Goal: Task Accomplishment & Management: Manage account settings

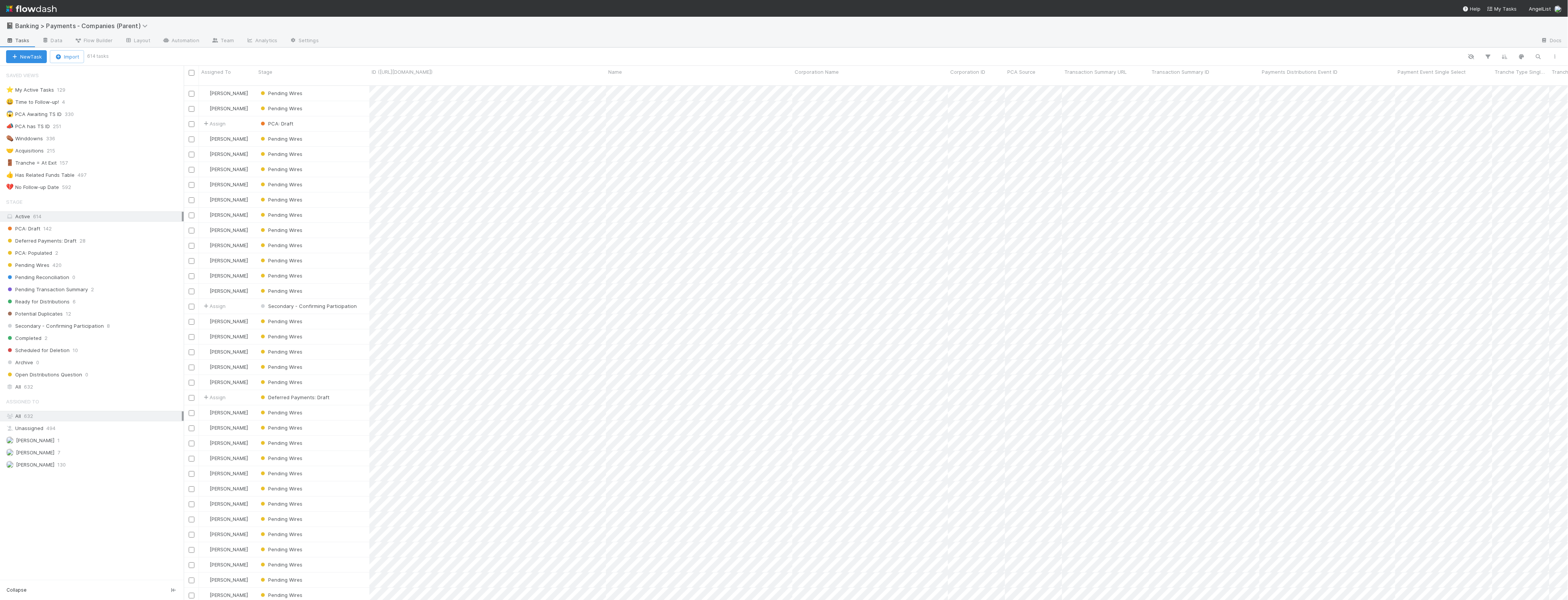
scroll to position [513, 1377]
click at [1533, 57] on button "button" at bounding box center [1538, 57] width 13 height 10
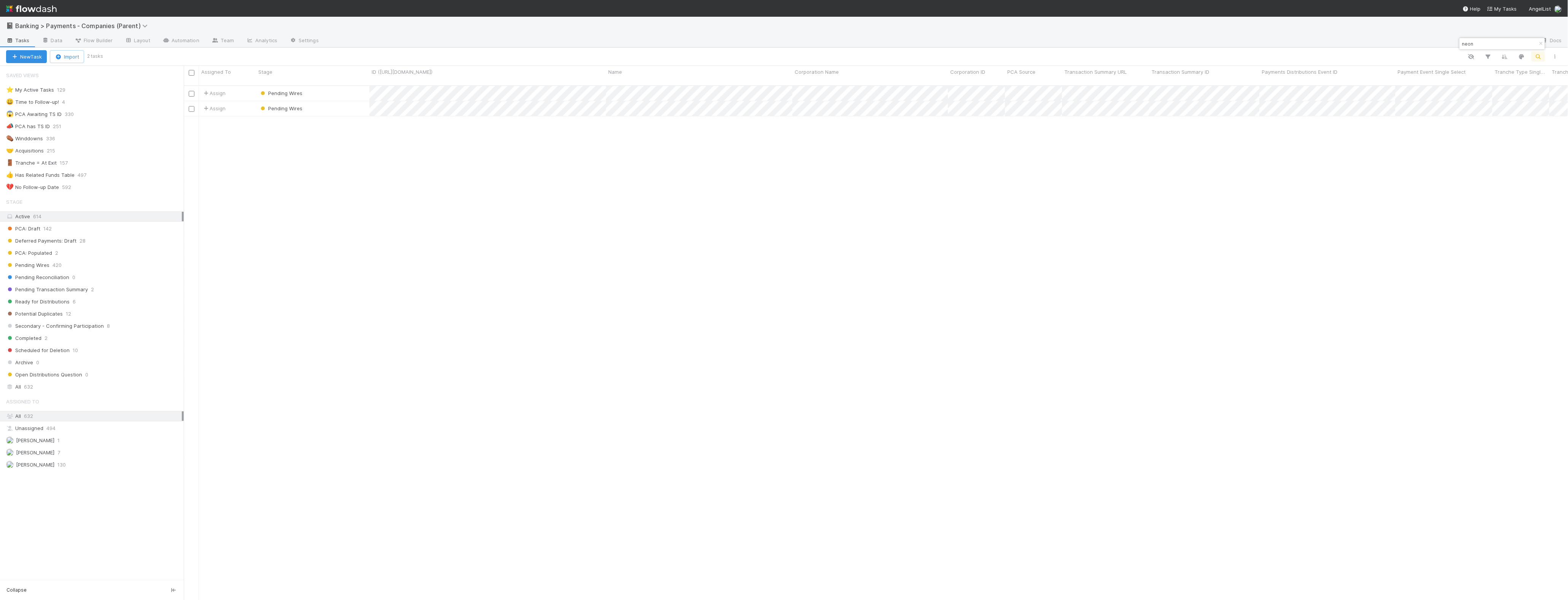
type input "neon"
click at [145, 399] on div "Saved Views ⭐ My Active Tasks 129 😀 Time to Follow-up! 4 😱 PCA Awaiting TS ID 3…" at bounding box center [92, 323] width 184 height 514
click at [146, 392] on div "All 632" at bounding box center [94, 387] width 176 height 10
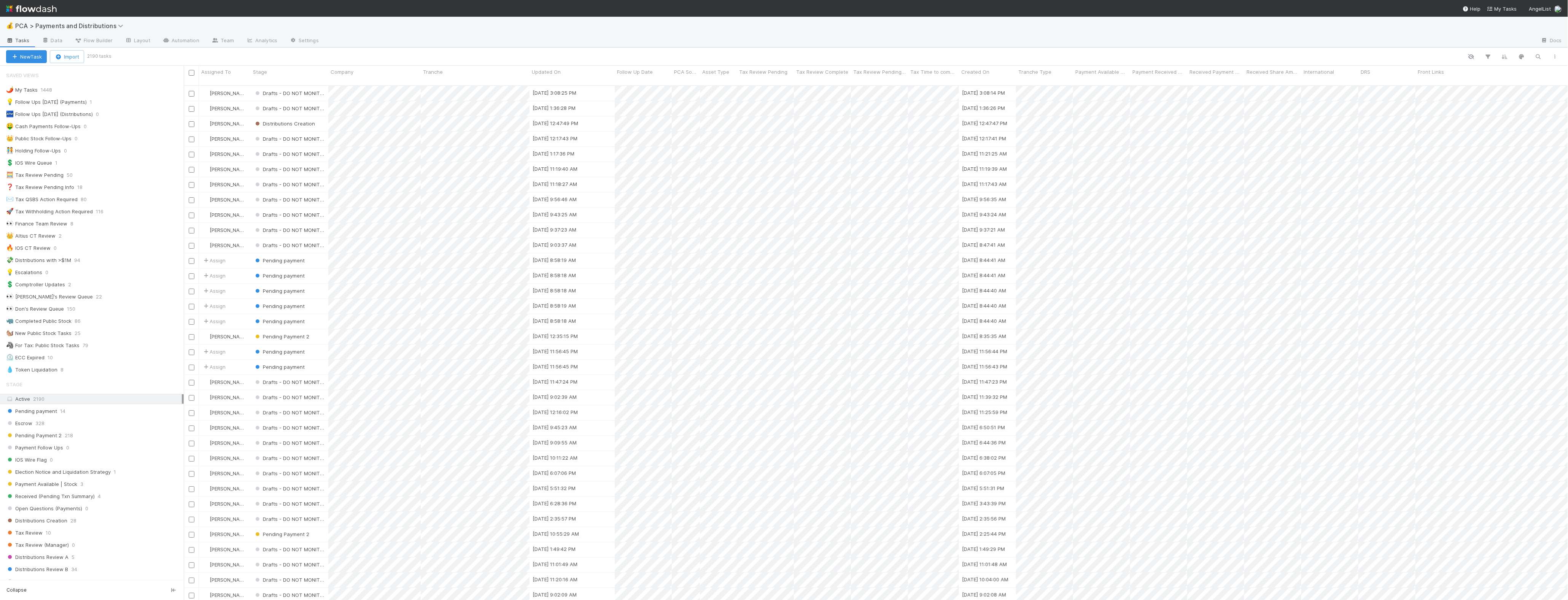
scroll to position [8, 8]
click at [1533, 57] on button "button" at bounding box center [1538, 57] width 13 height 10
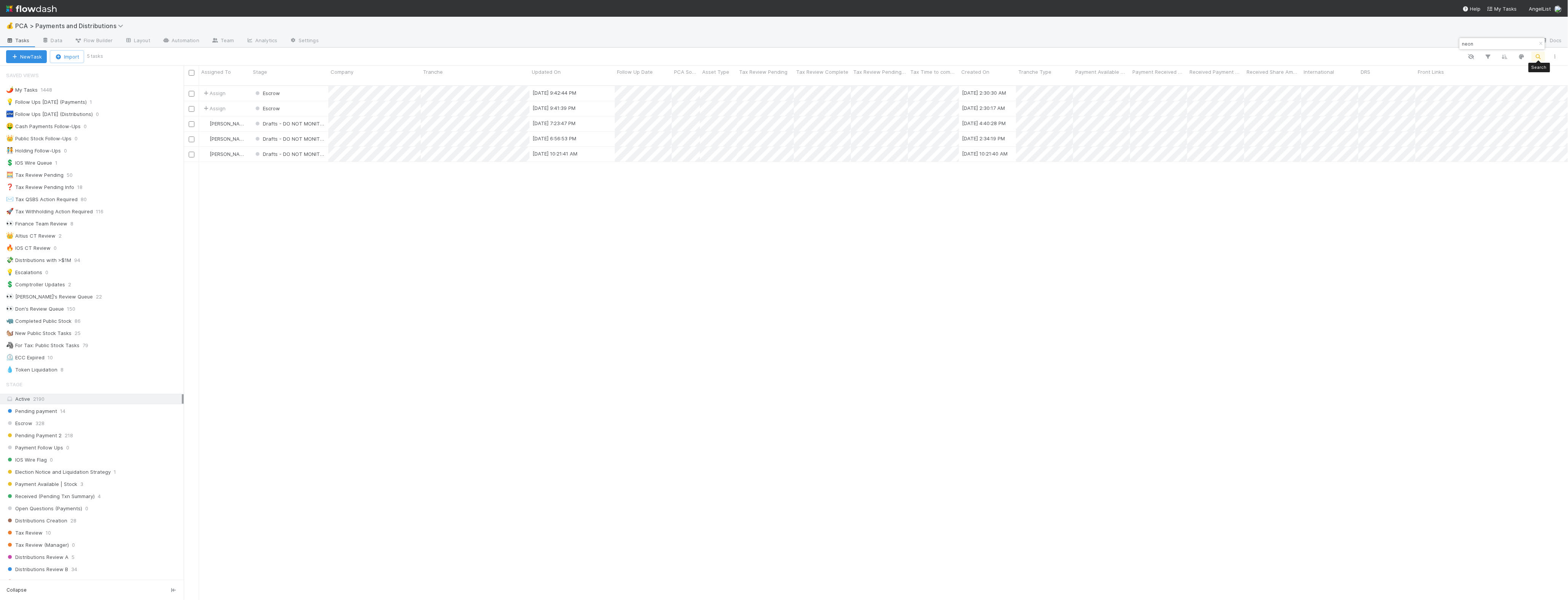
scroll to position [513, 1377]
type input "neon"
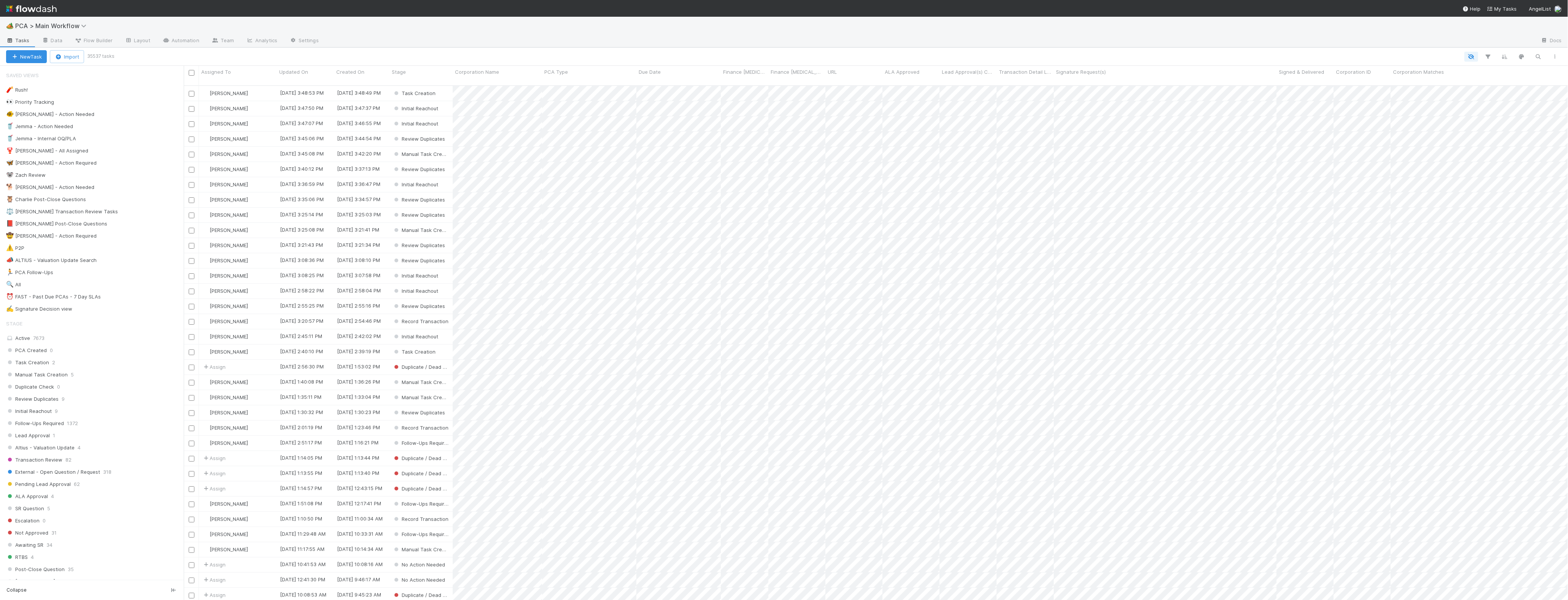
scroll to position [513, 1377]
click at [1543, 59] on button "button" at bounding box center [1538, 57] width 13 height 10
type input "neon"
click at [486, 72] on span "Corporation Name" at bounding box center [477, 72] width 44 height 7
click at [491, 86] on div "Sort A → Z" at bounding box center [499, 86] width 86 height 12
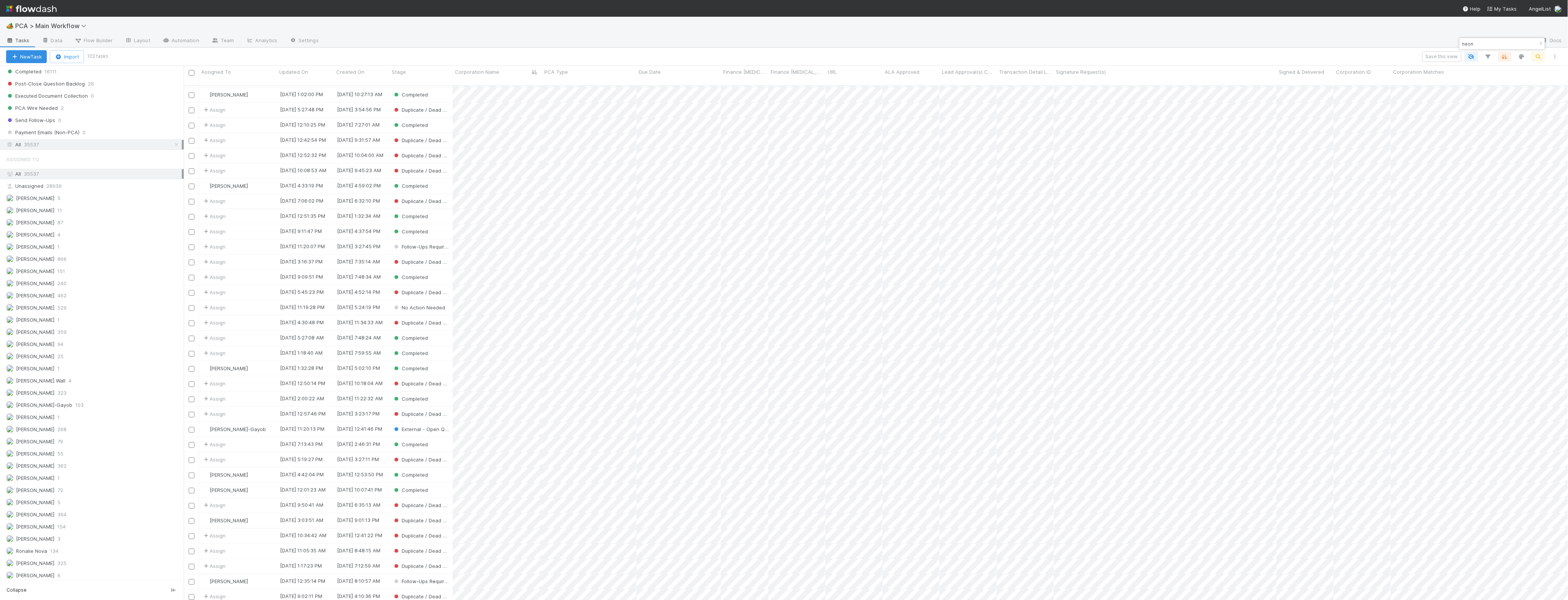
scroll to position [454, 0]
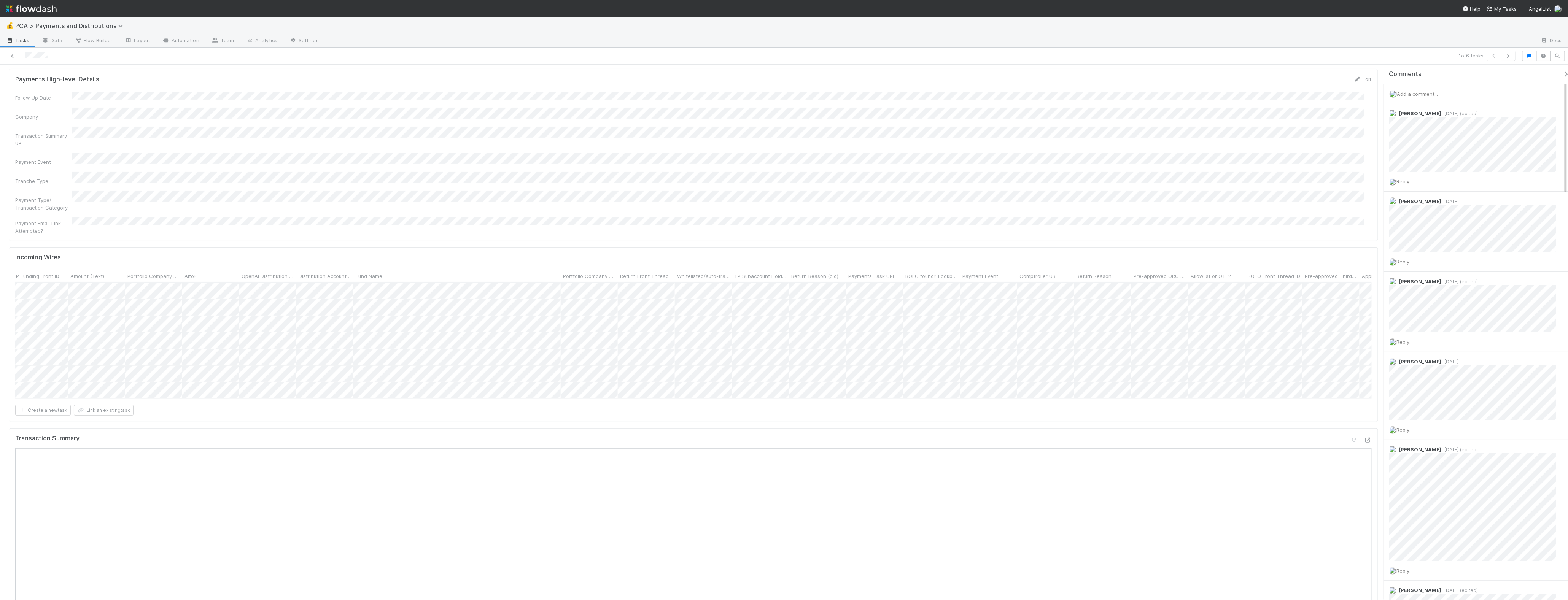
scroll to position [82, 0]
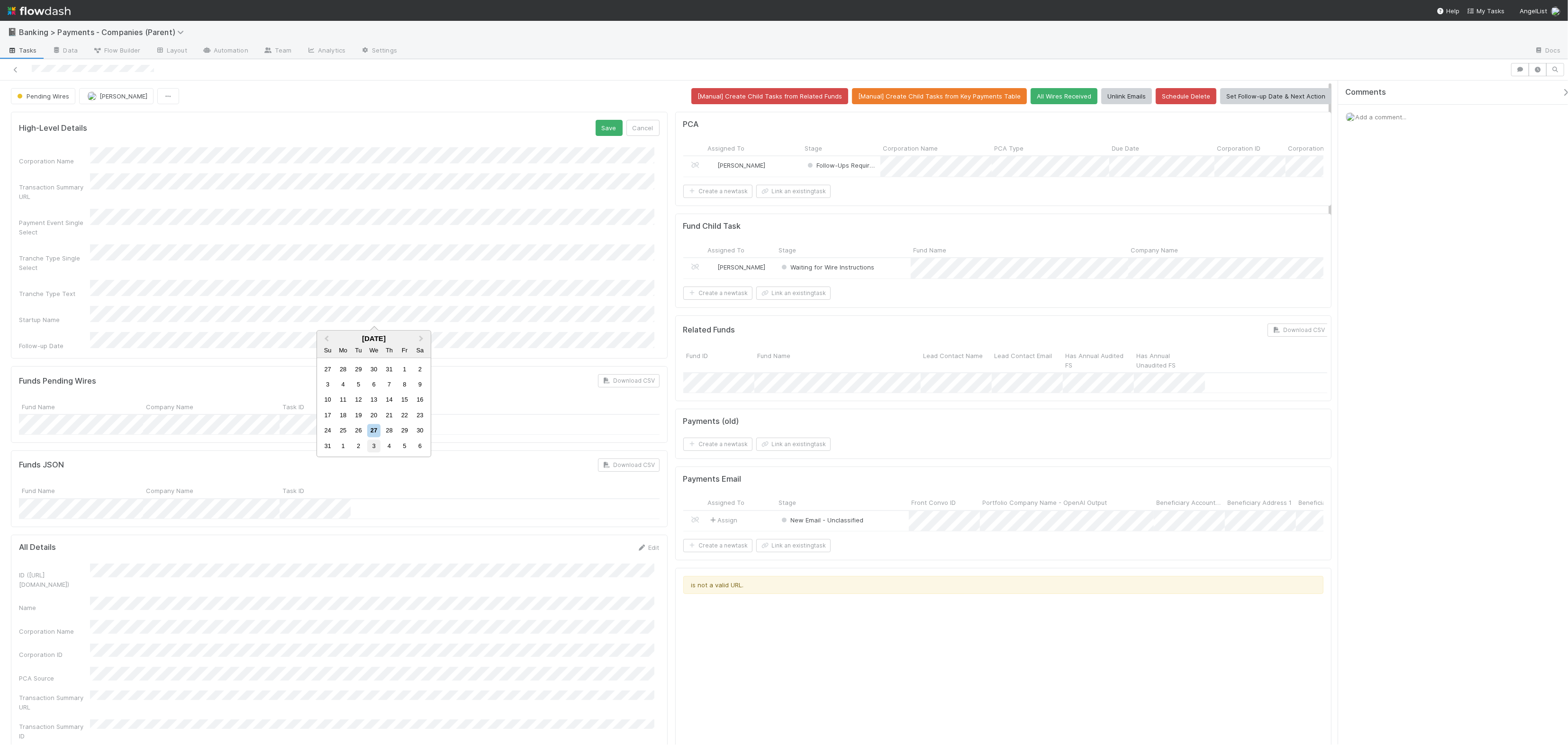
click at [371, 447] on div "3" at bounding box center [373, 446] width 13 height 13
click at [603, 130] on button "Save" at bounding box center [610, 127] width 27 height 16
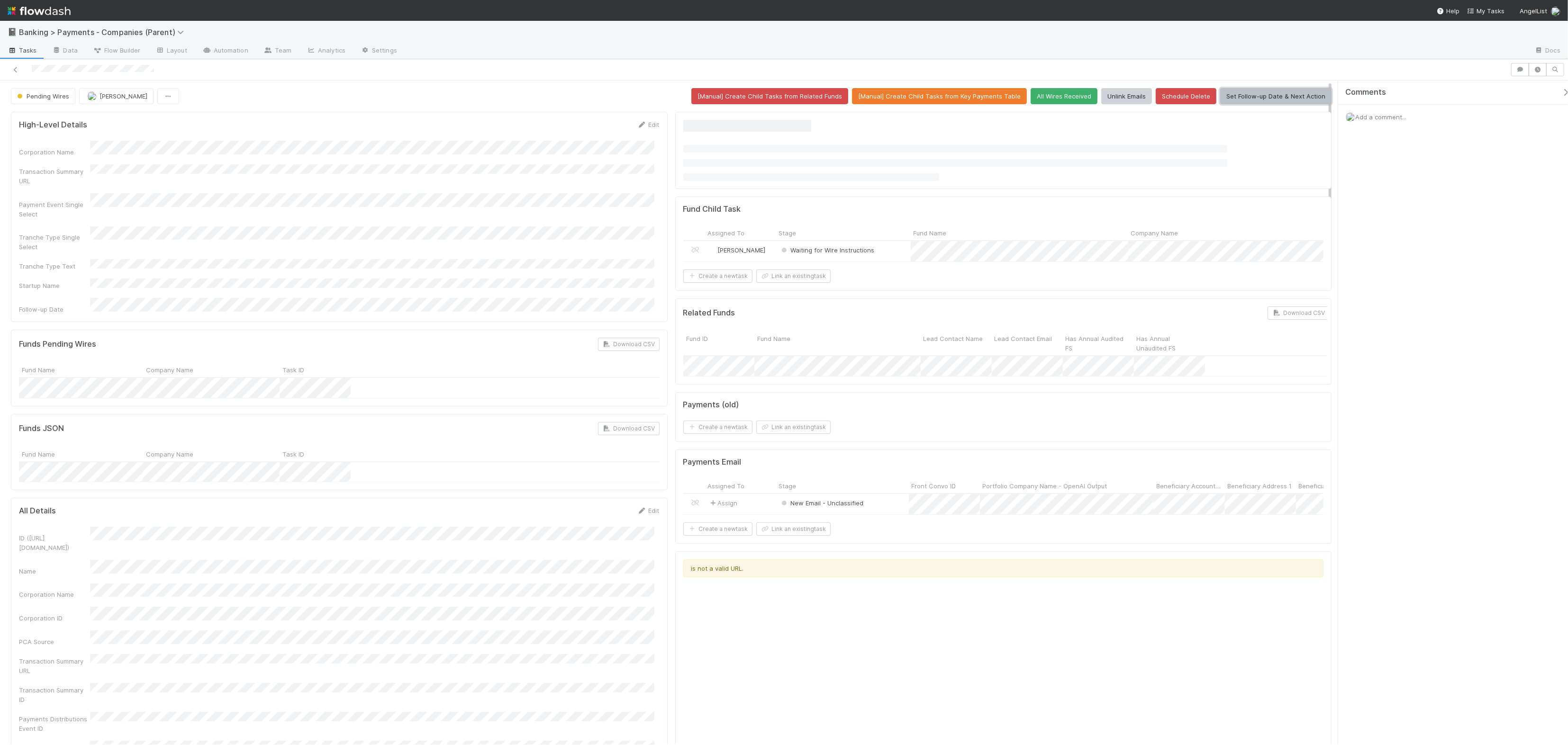
click at [1294, 92] on button "Set Follow-up Date & Next Action" at bounding box center [1275, 95] width 111 height 16
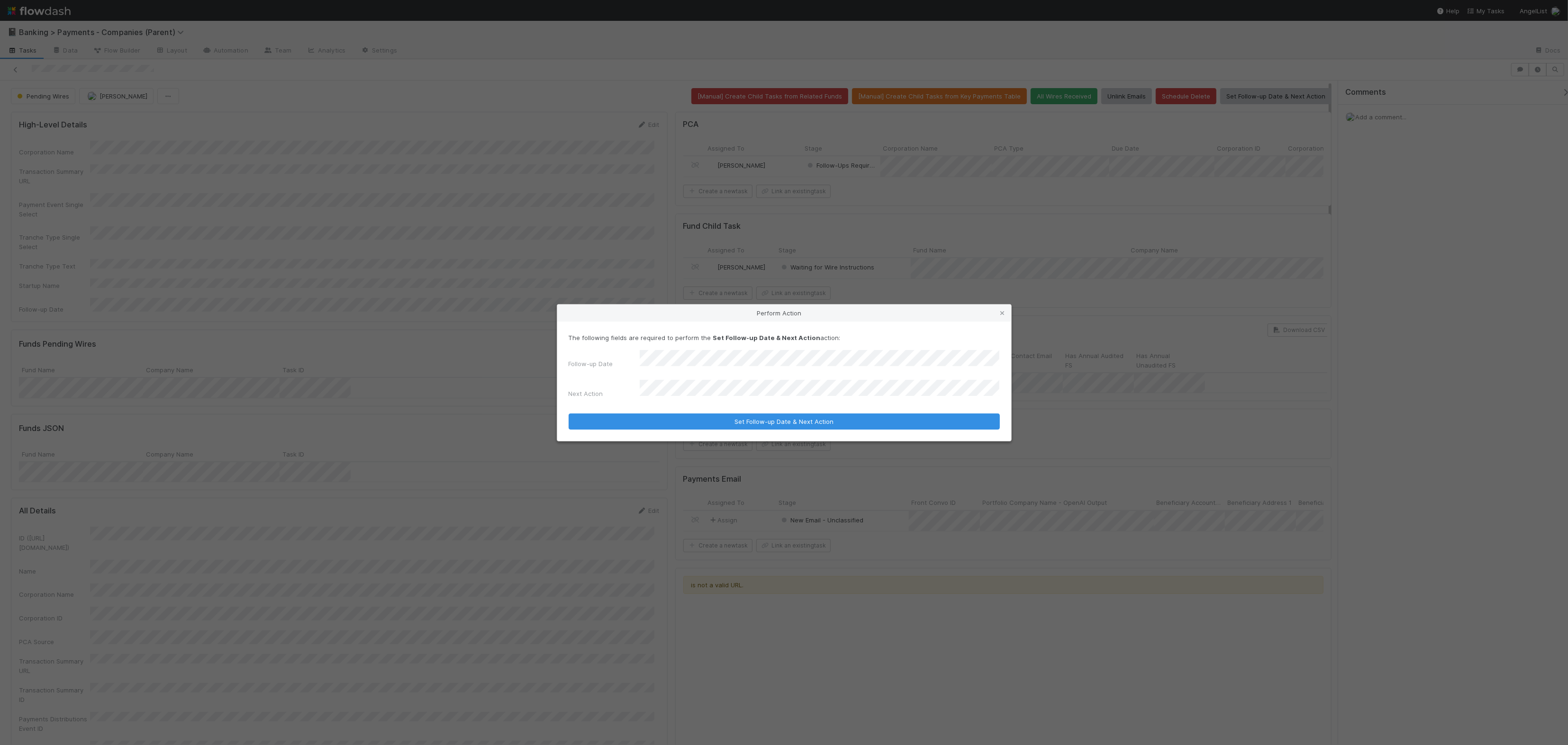
click at [569, 414] on button "Set Follow-up Date & Next Action" at bounding box center [784, 421] width 431 height 16
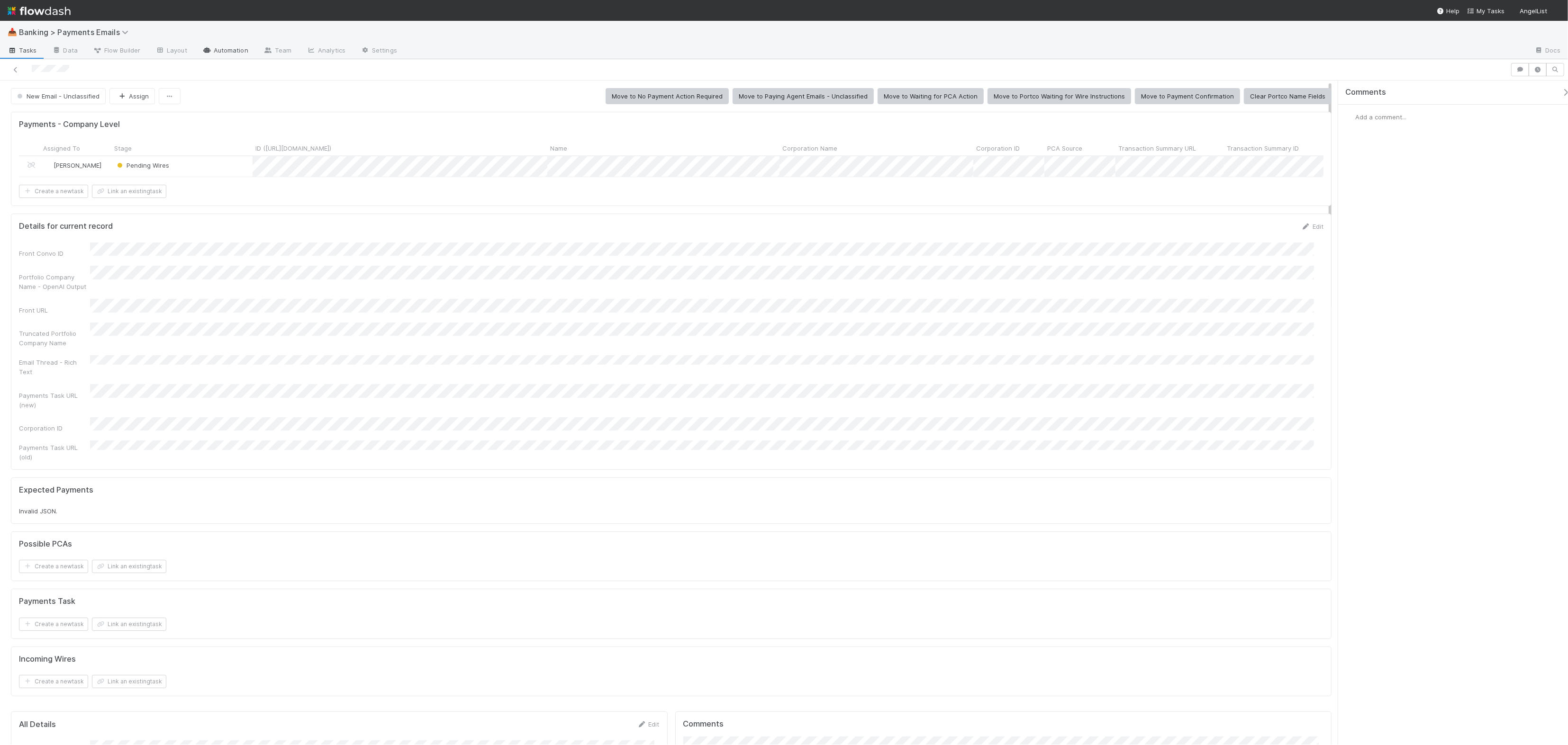
click at [230, 51] on link "Automation" at bounding box center [225, 51] width 61 height 15
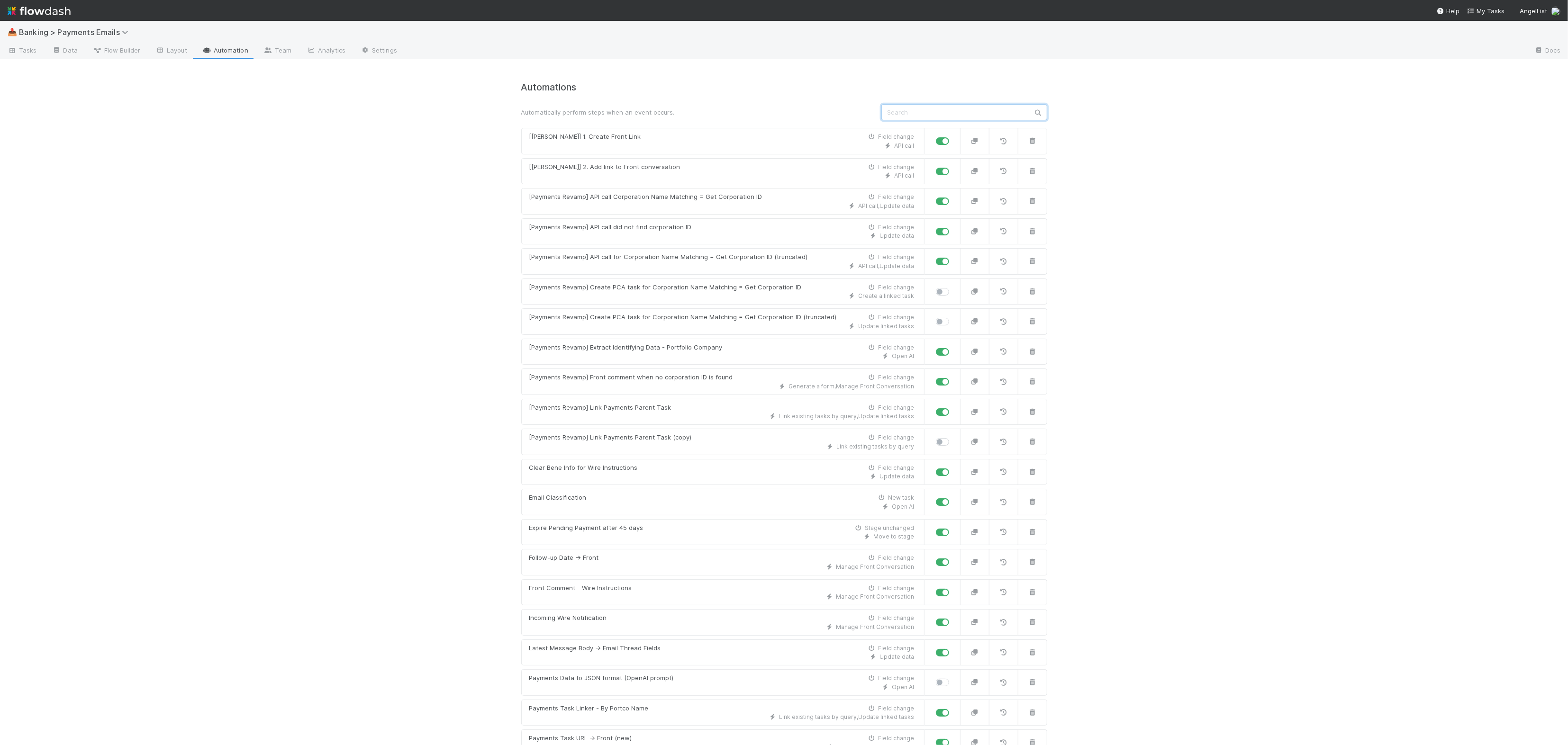
click at [949, 119] on input "text" at bounding box center [964, 111] width 166 height 16
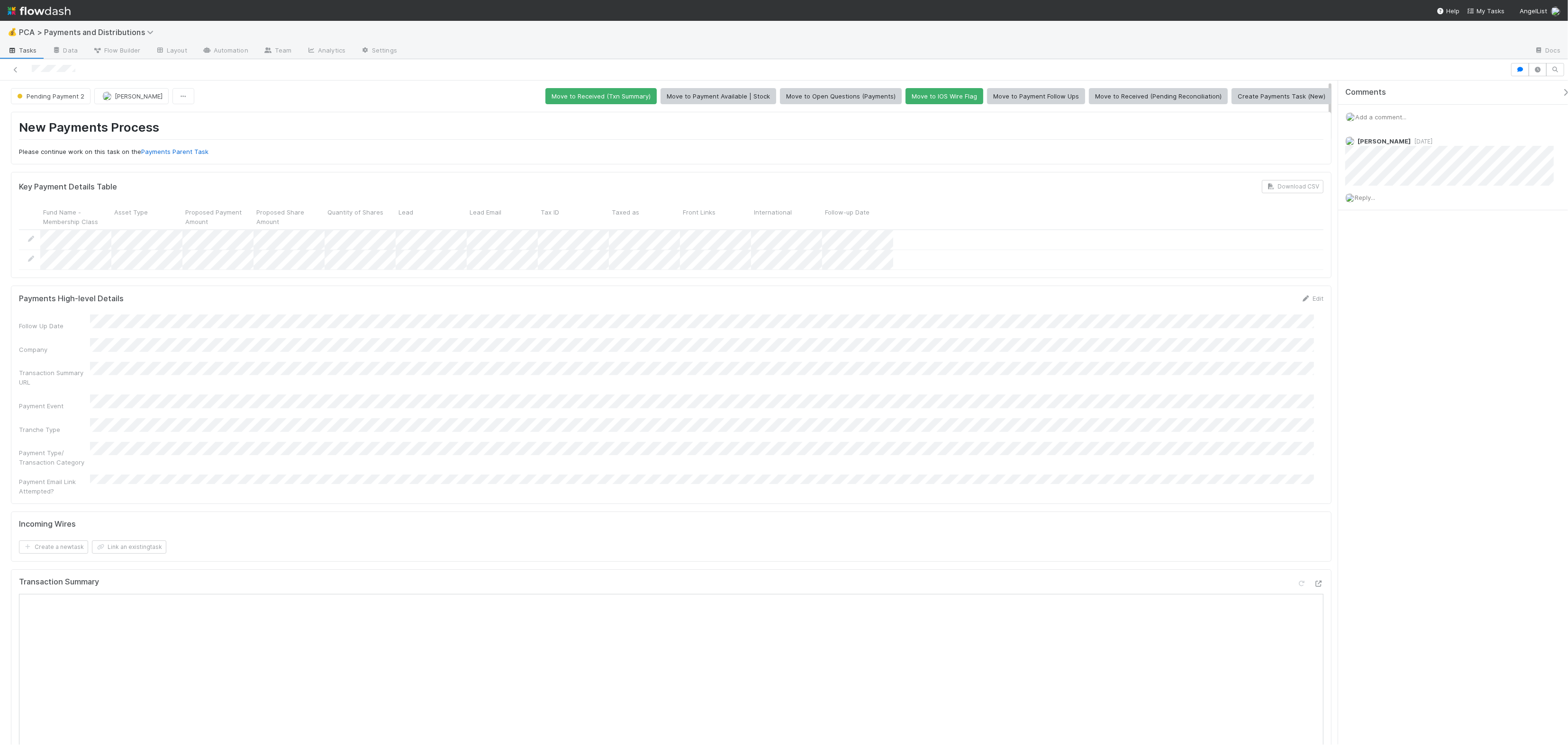
click at [1396, 117] on span "Add a comment..." at bounding box center [1380, 117] width 51 height 8
click at [1393, 266] on button "Add Comment" at bounding box center [1381, 262] width 55 height 16
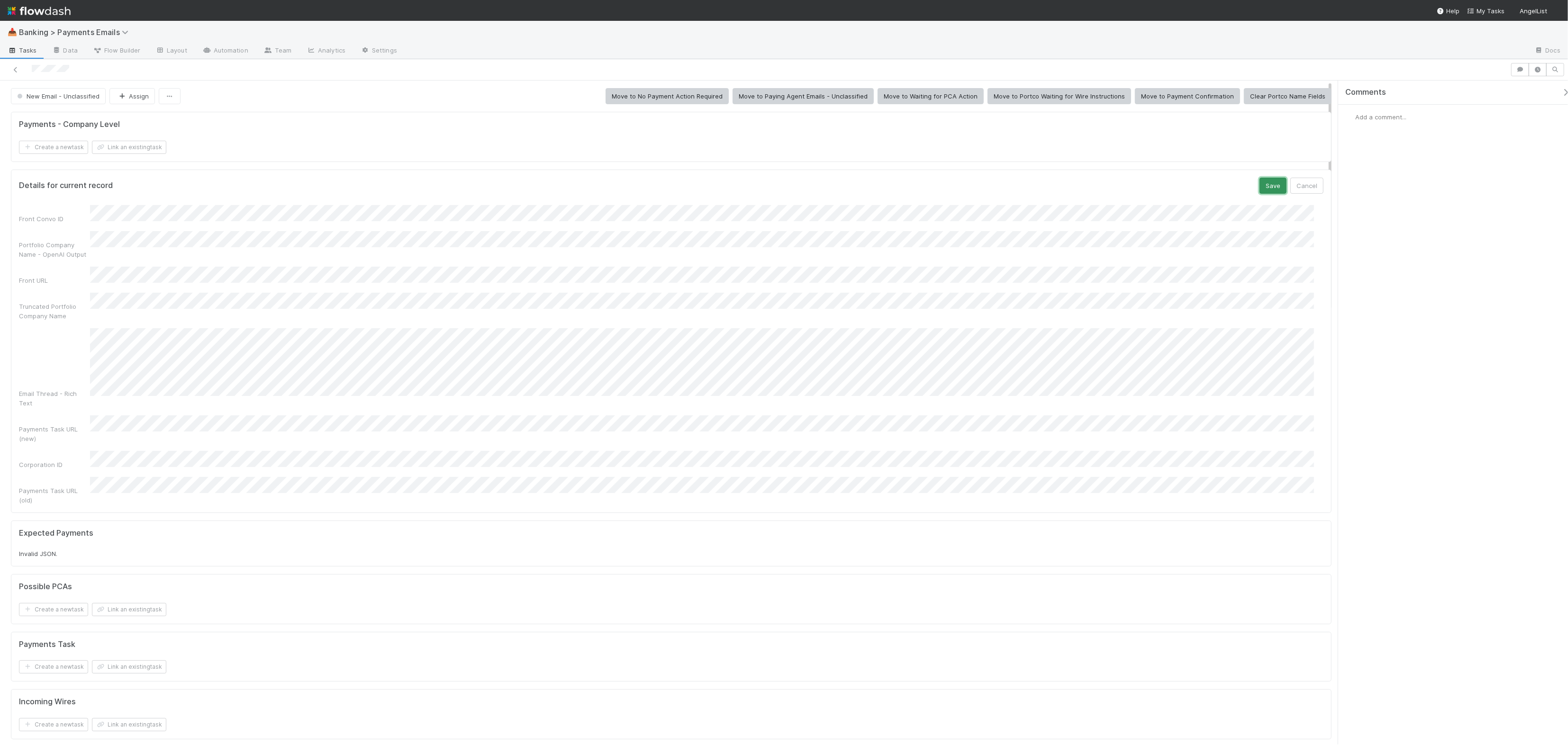
click at [1262, 186] on button "Save" at bounding box center [1273, 185] width 27 height 16
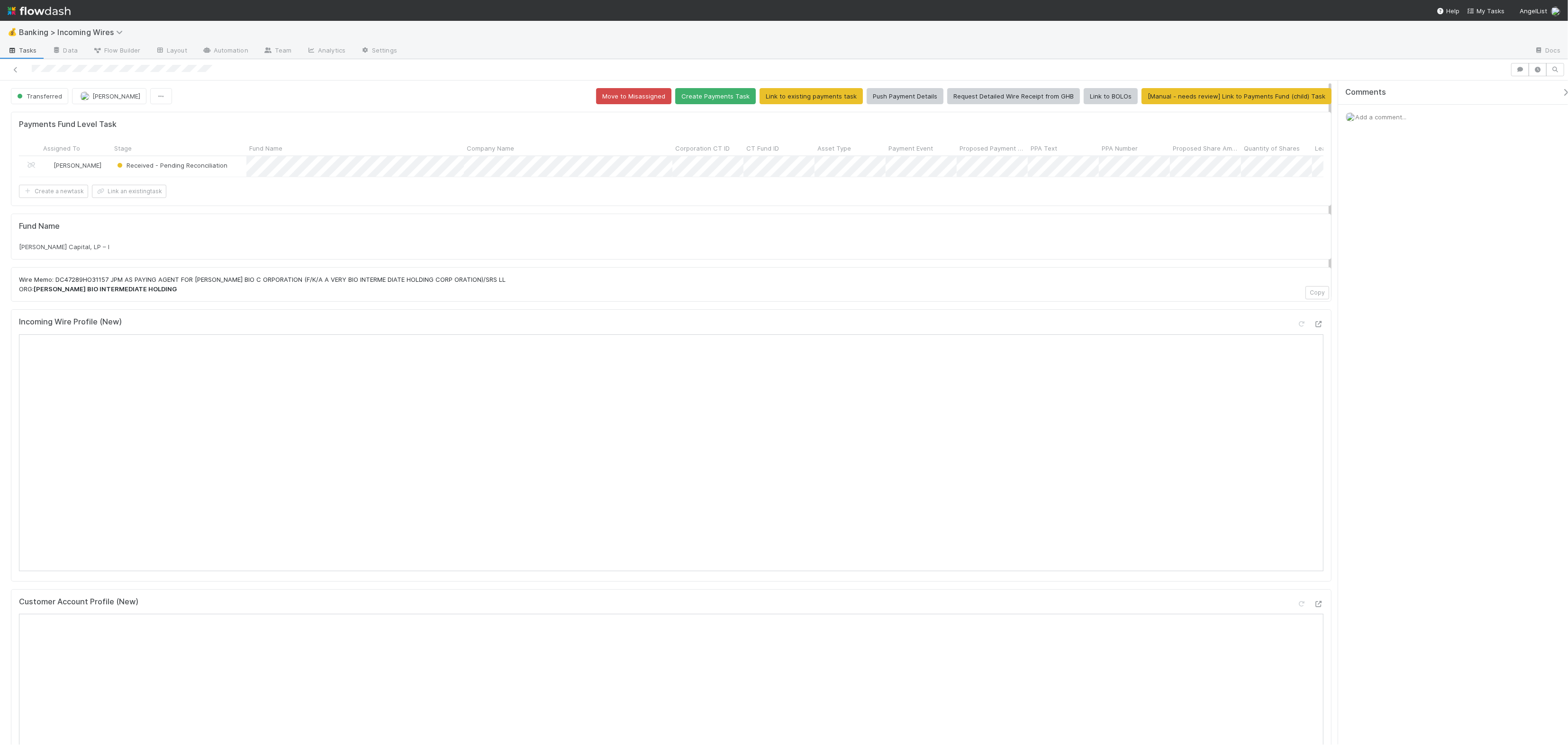
drag, startPoint x: 86, startPoint y: 292, endPoint x: 356, endPoint y: 286, distance: 270.1
click at [356, 286] on div "Wire Memo: DC47289HO31157 JPM AS PAYING AGENT FOR AVERY BIO C ORPORATION (F/K/A…" at bounding box center [671, 284] width 1321 height 35
click at [357, 286] on div "Wire Memo: DC47289HO31157 JPM AS PAYING AGENT FOR AVERY BIO C ORPORATION (F/K/A…" at bounding box center [671, 284] width 1321 height 35
click at [357, 286] on p "Wire Memo: DC47289HO31157 JPM AS PAYING AGENT FOR AVERY BIO C ORPORATION (F/K/A…" at bounding box center [671, 284] width 1304 height 18
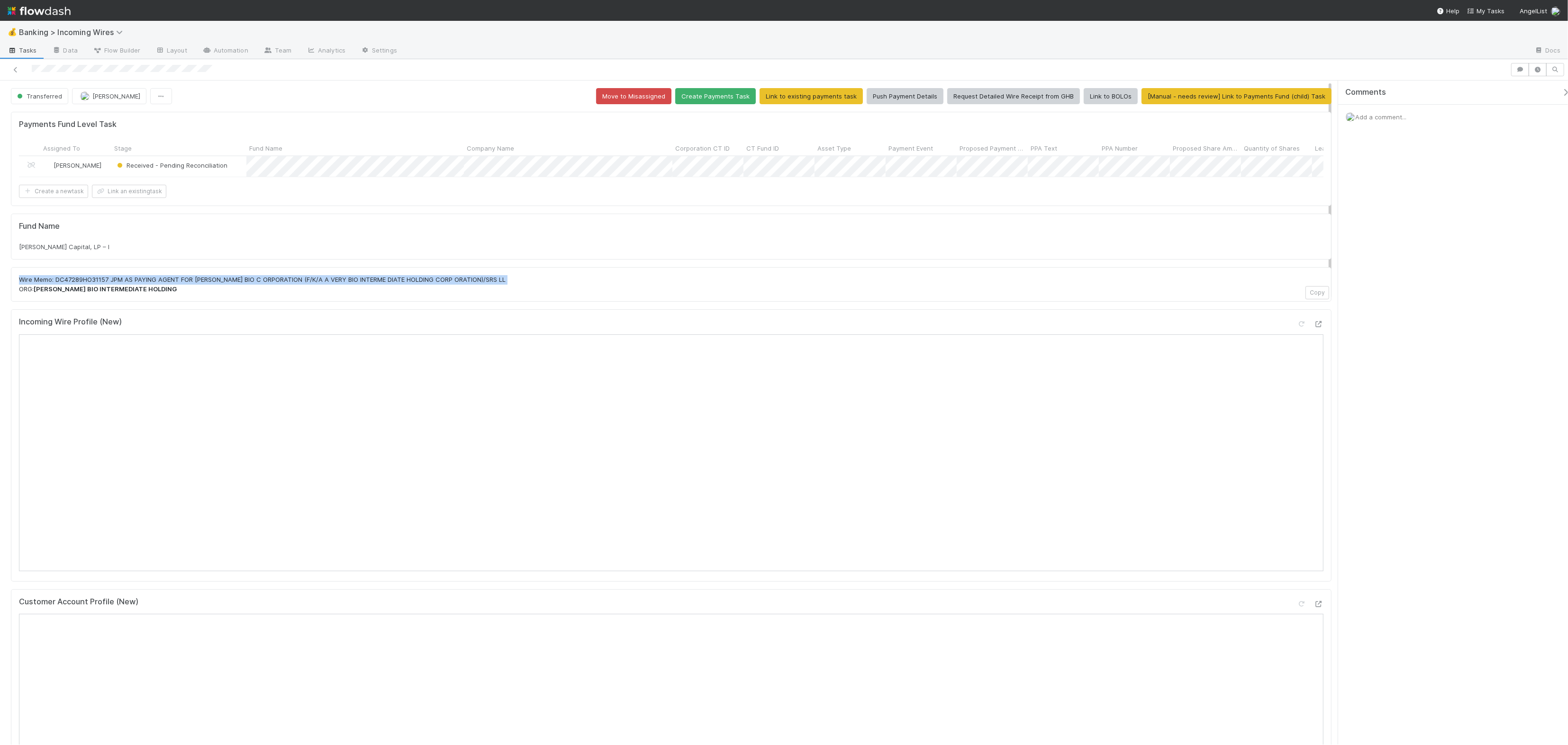
click at [428, 286] on p "Wire Memo: DC47289HO31157 JPM AS PAYING AGENT FOR AVERY BIO C ORPORATION (F/K/A…" at bounding box center [671, 284] width 1304 height 18
click at [767, 252] on div "Kenny Workman Capital, LP – I" at bounding box center [671, 246] width 1304 height 9
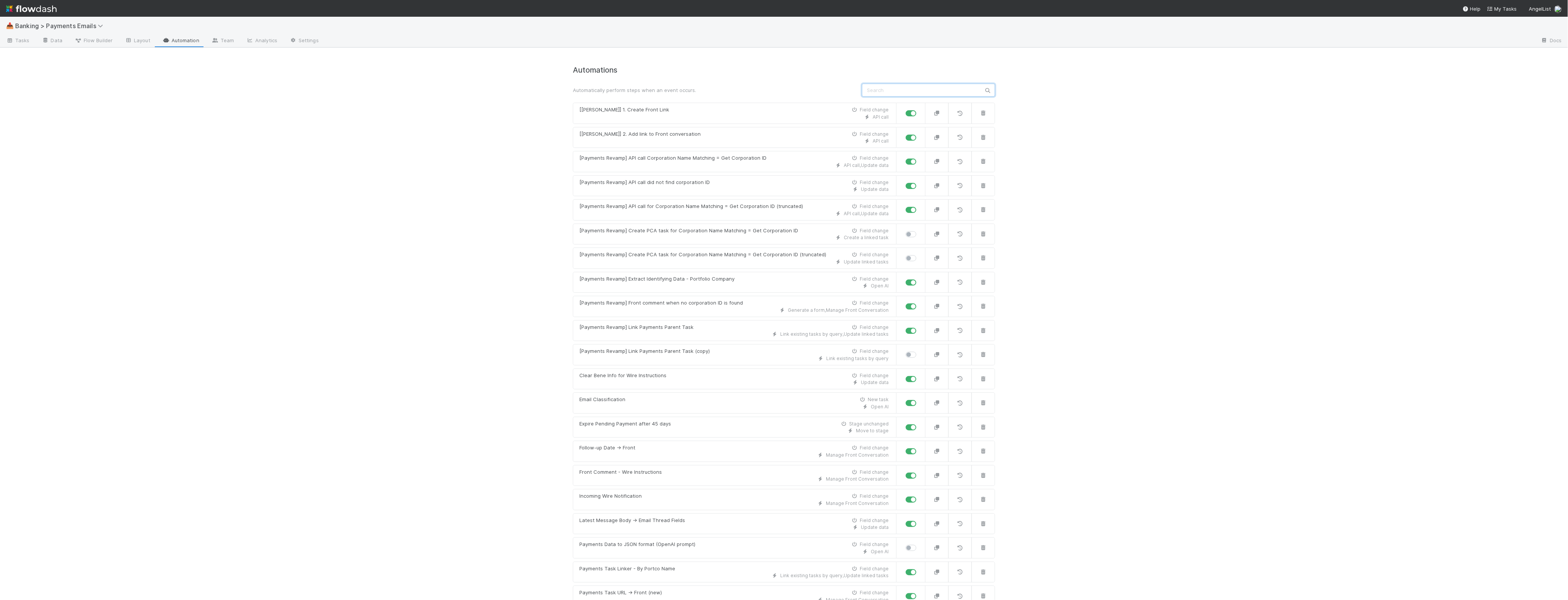
click at [877, 90] on input "text" at bounding box center [928, 89] width 133 height 13
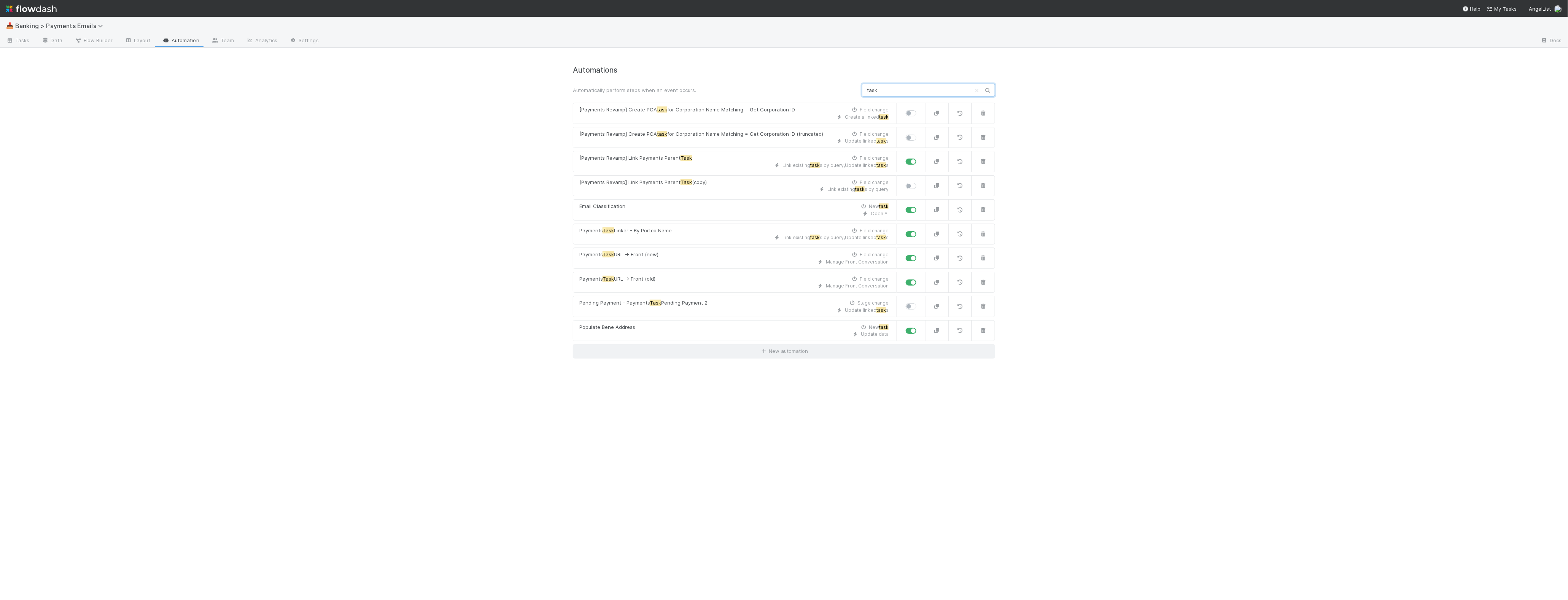
type input "task"
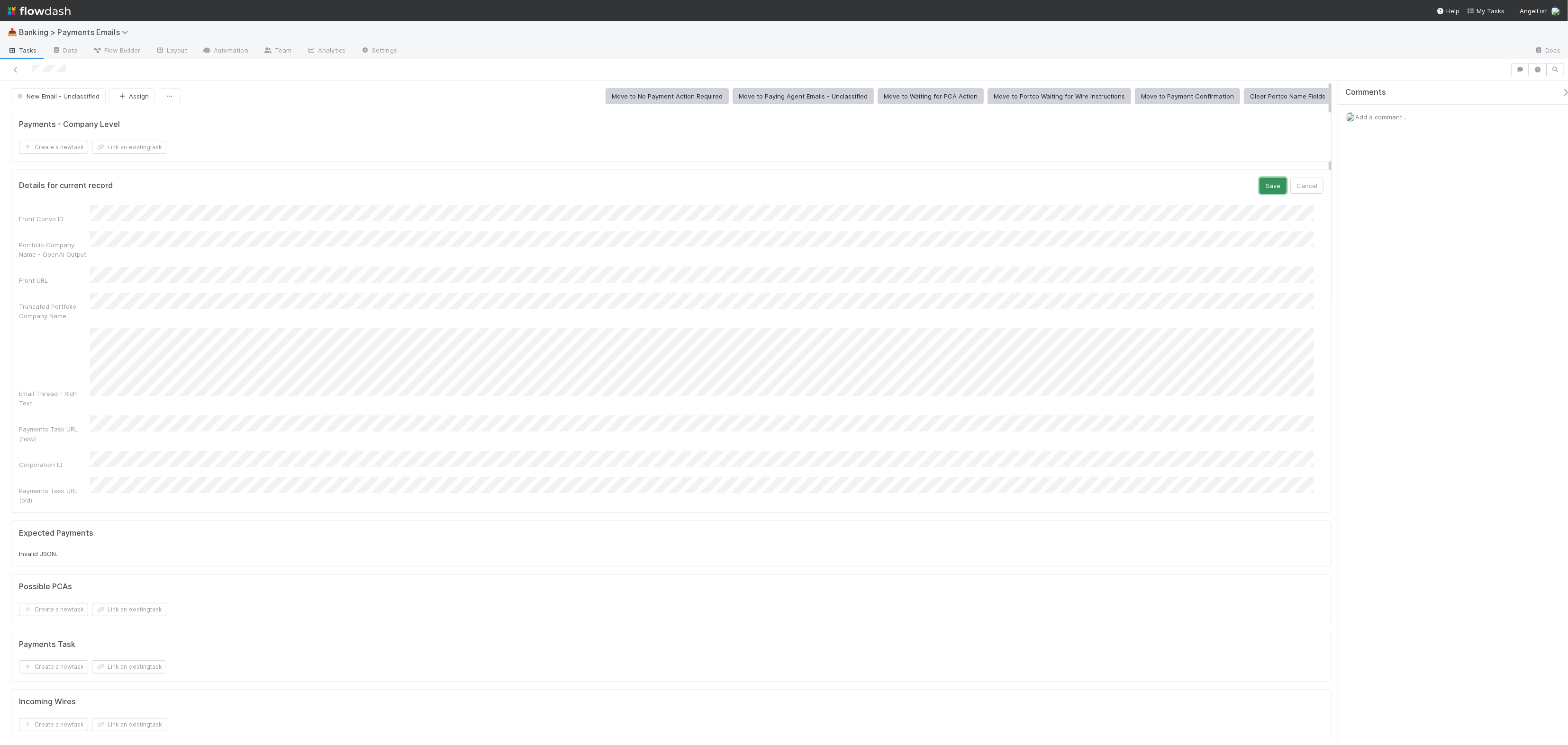
click at [1263, 193] on button "Save" at bounding box center [1273, 185] width 27 height 16
click at [147, 144] on button "Link an existing task" at bounding box center [129, 147] width 74 height 13
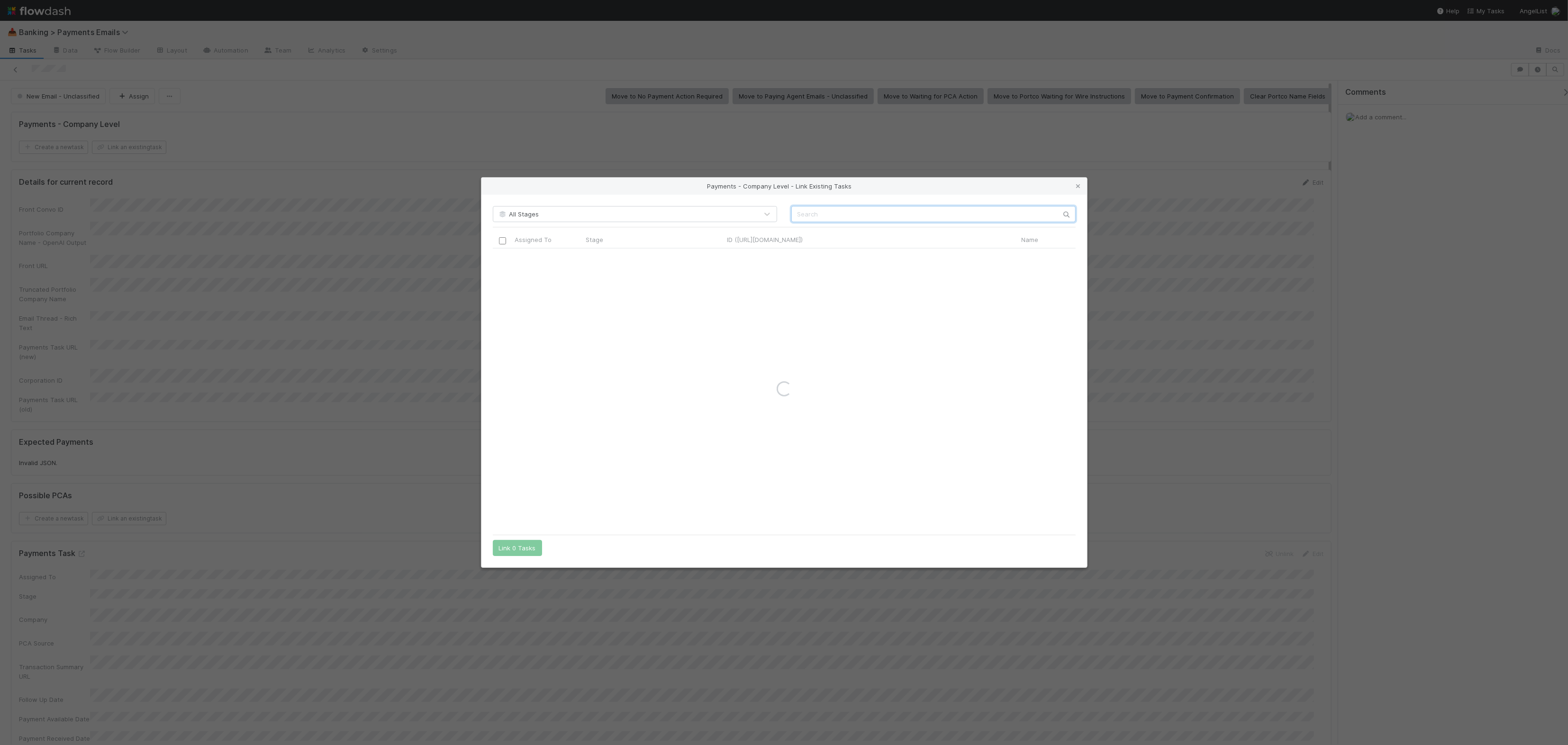
click at [811, 214] on input "text" at bounding box center [933, 214] width 284 height 16
paste input "Oca Seguros"
type input "Oca Seguros"
click at [1080, 183] on icon at bounding box center [1078, 186] width 9 height 6
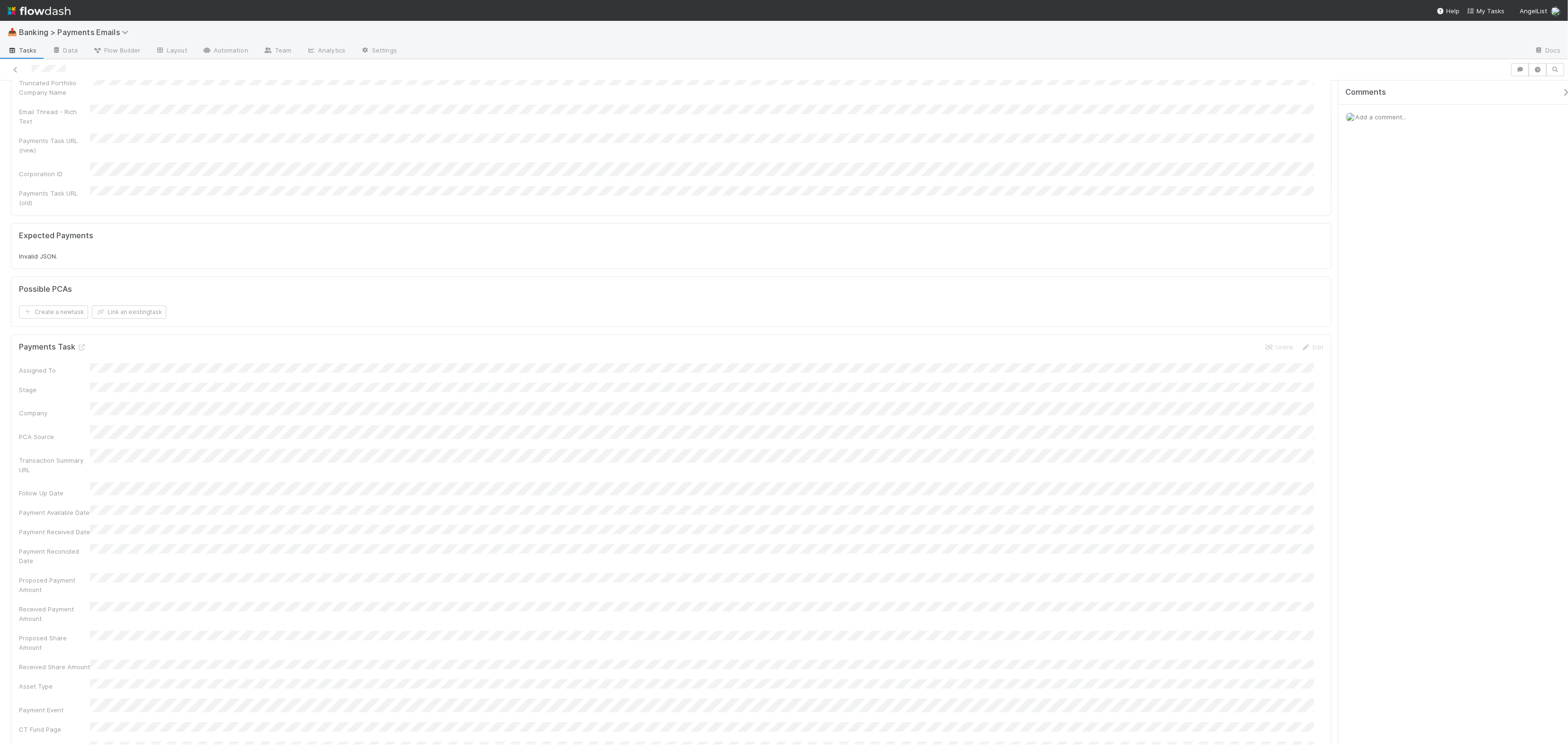
scroll to position [236, 0]
click at [1269, 313] on link "Unlink" at bounding box center [1278, 317] width 30 height 8
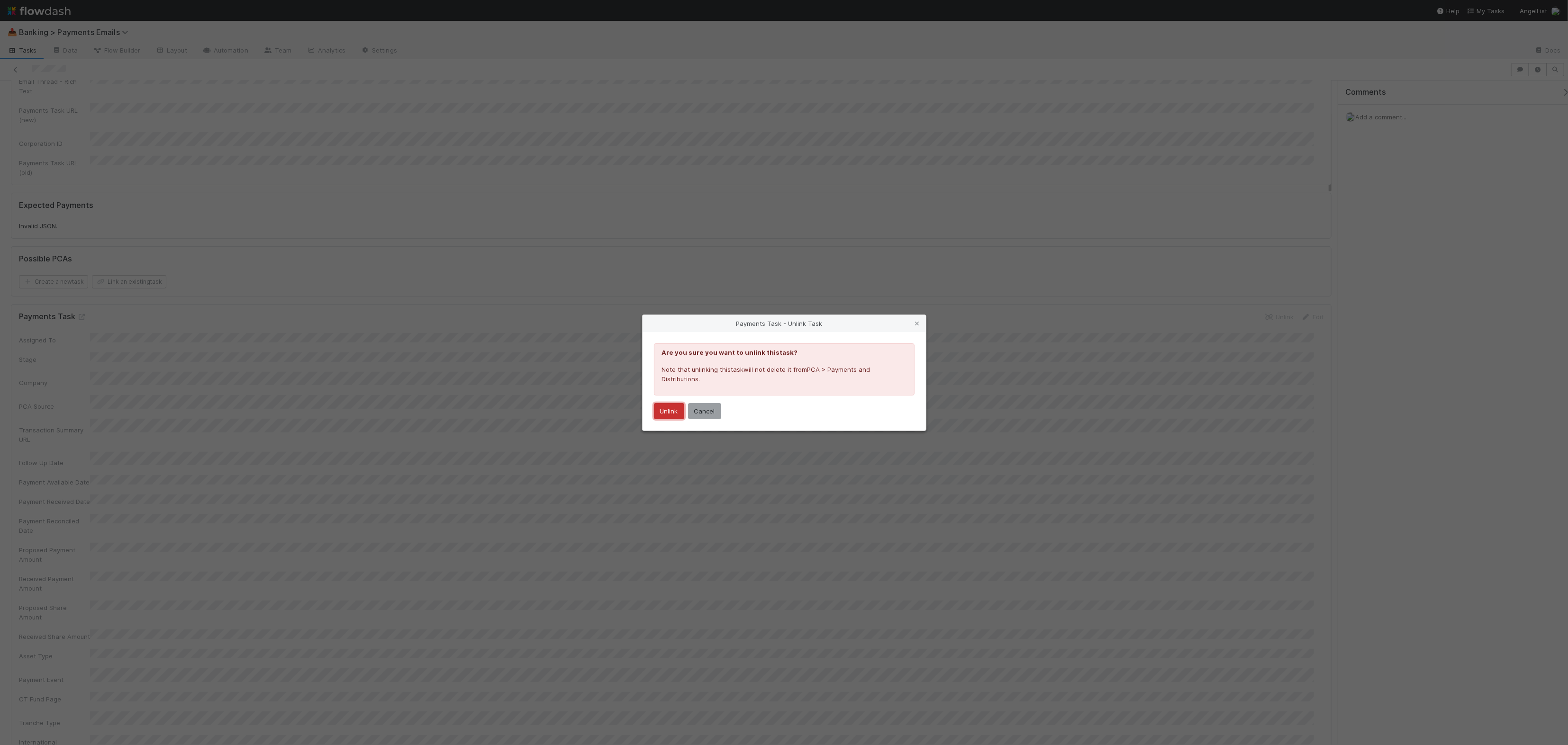
click at [666, 414] on button "Unlink" at bounding box center [669, 411] width 30 height 16
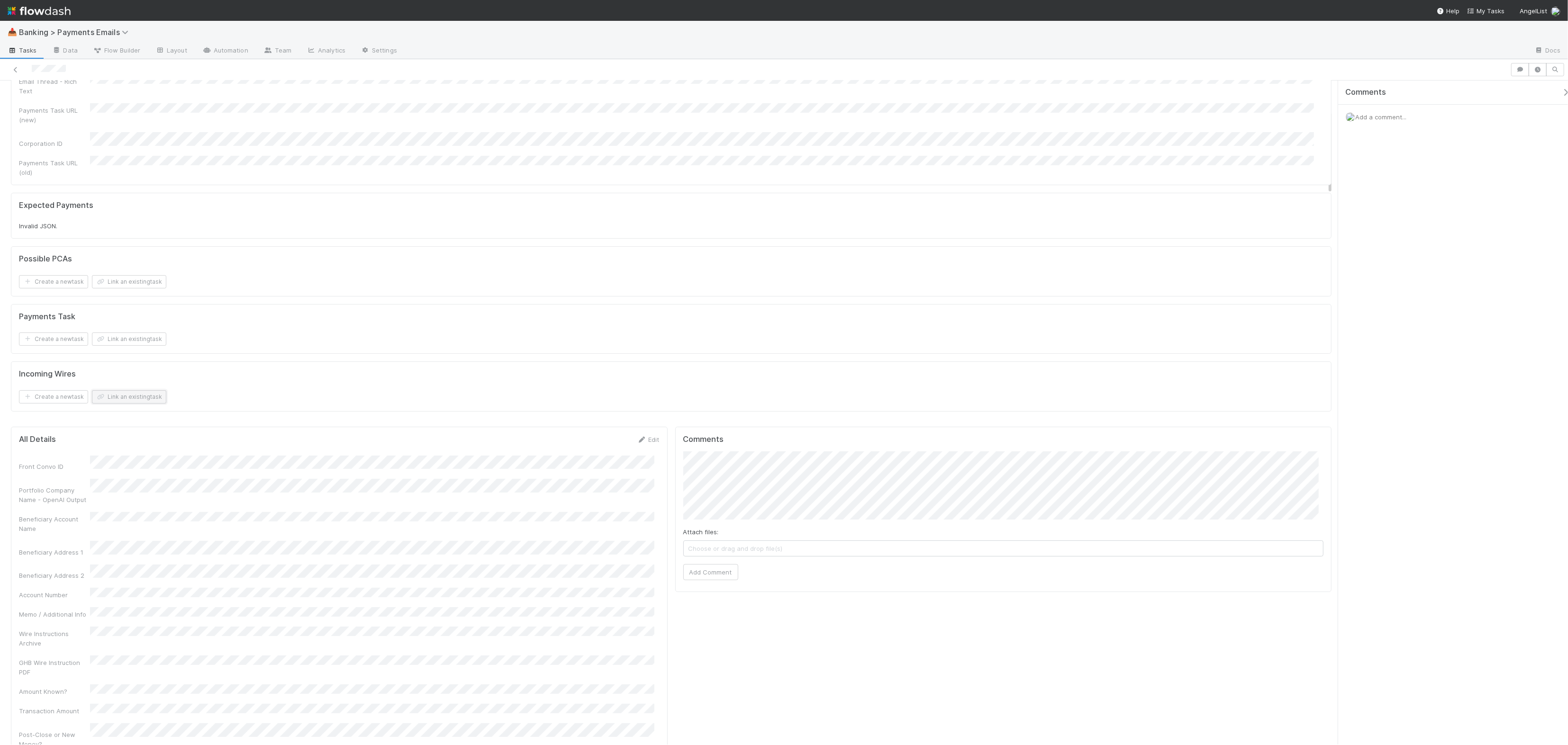
click at [146, 390] on button "Link an existing task" at bounding box center [129, 396] width 74 height 13
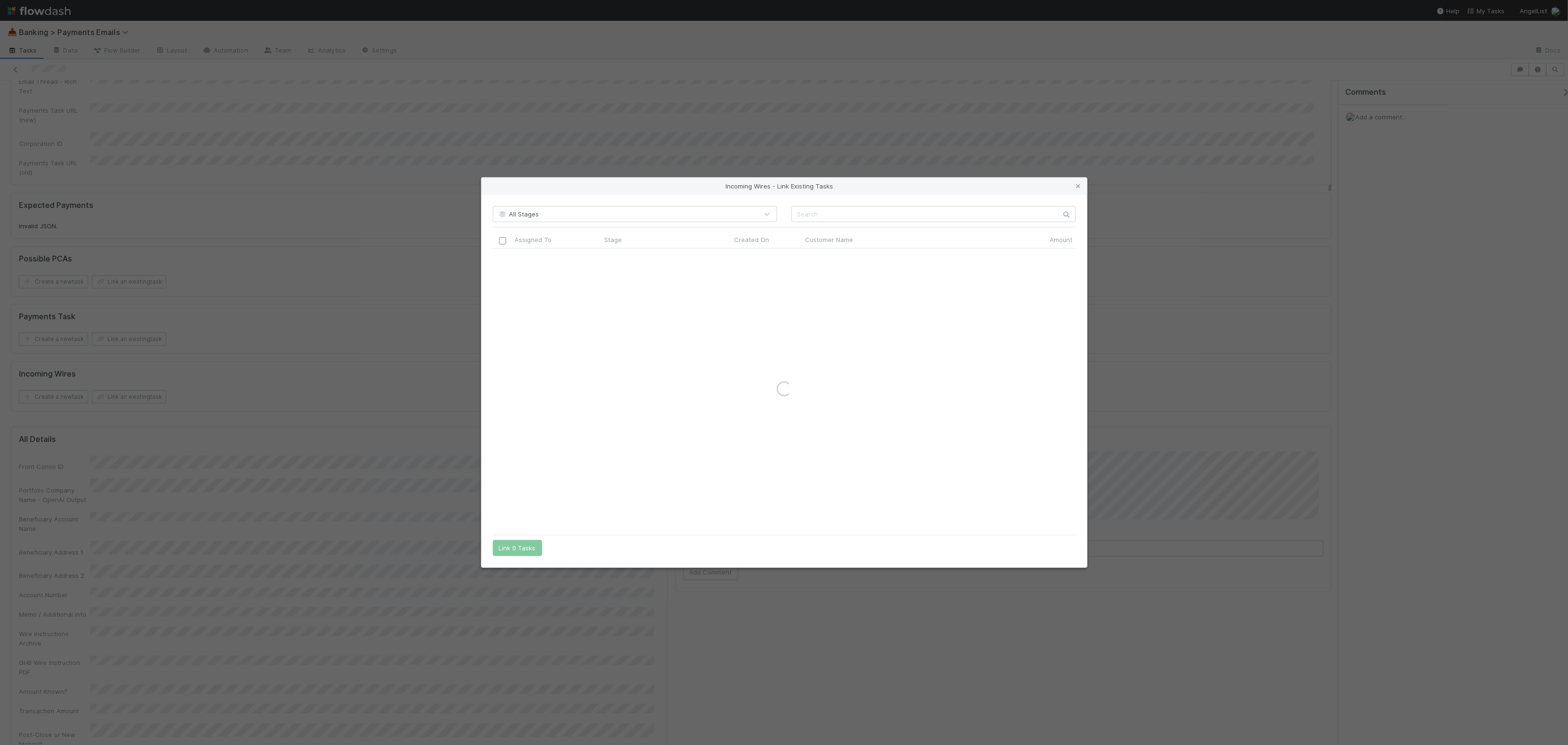
click at [168, 281] on div "Incoming Wires - Link Existing Tasks All Stages Assigned To Stage Created On Cu…" at bounding box center [784, 372] width 1568 height 745
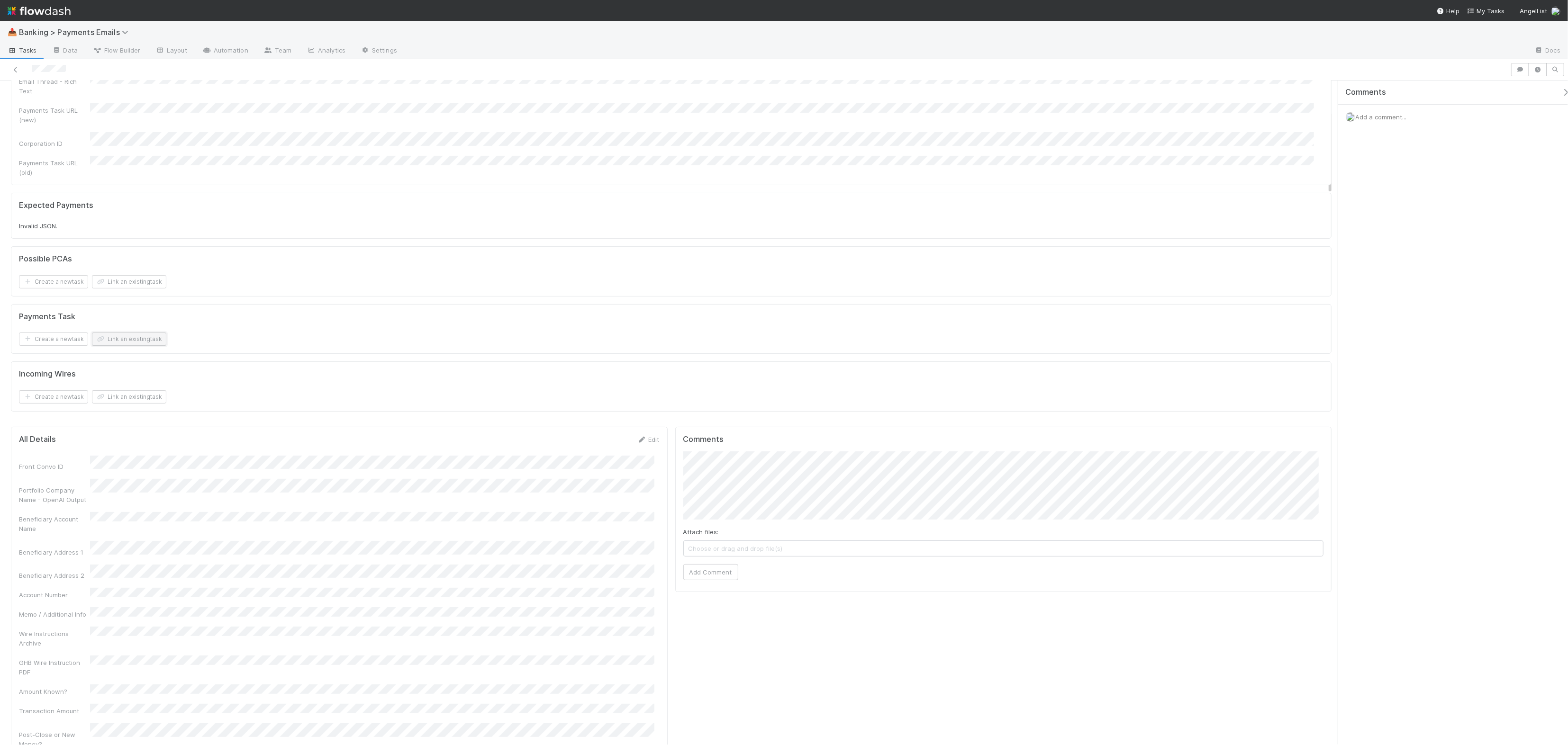
click at [152, 333] on button "Link an existing task" at bounding box center [129, 339] width 74 height 13
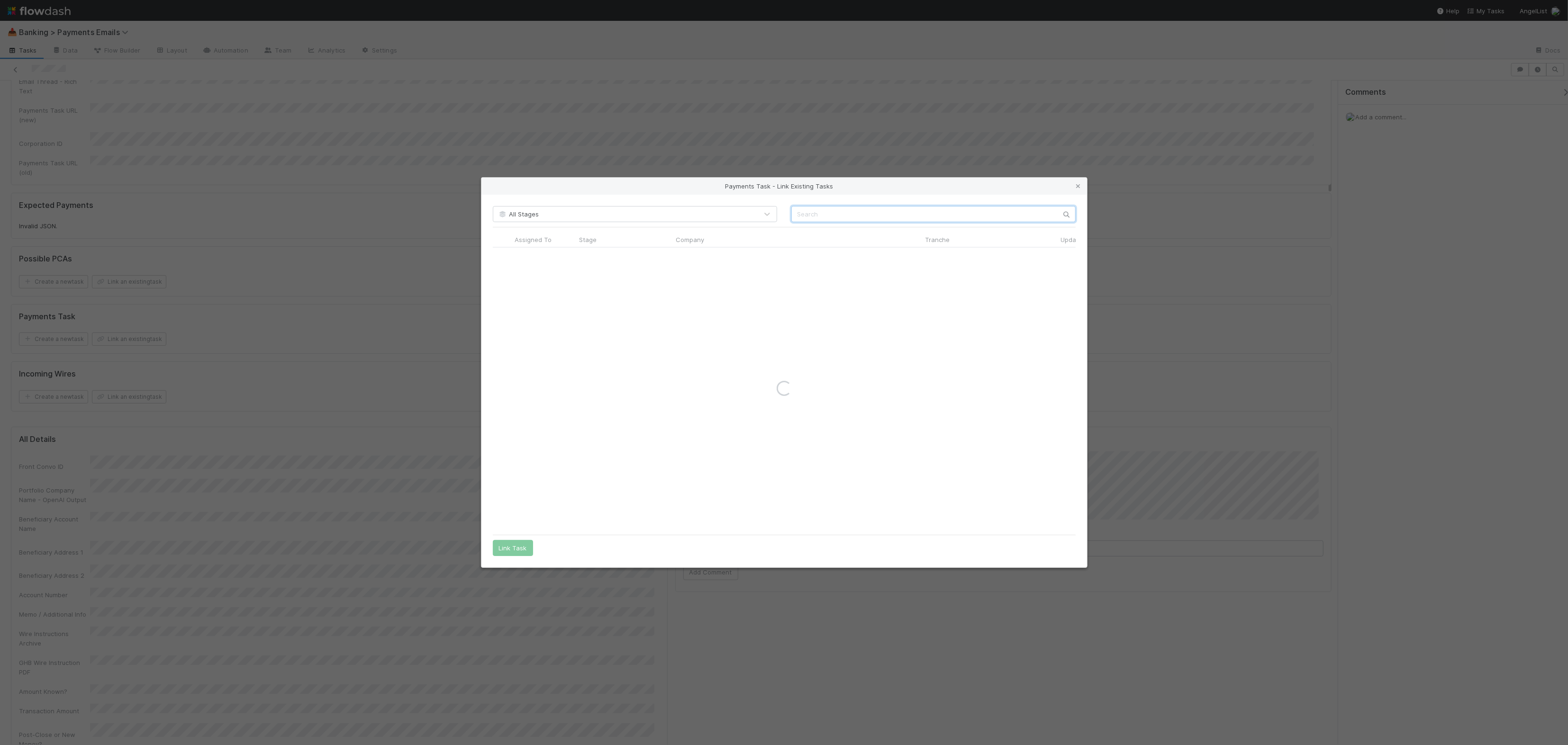
click at [886, 210] on input "text" at bounding box center [933, 214] width 284 height 16
paste input "Oca Seguros"
type input "Oca Seguros"
click at [1074, 186] on icon at bounding box center [1078, 186] width 9 height 6
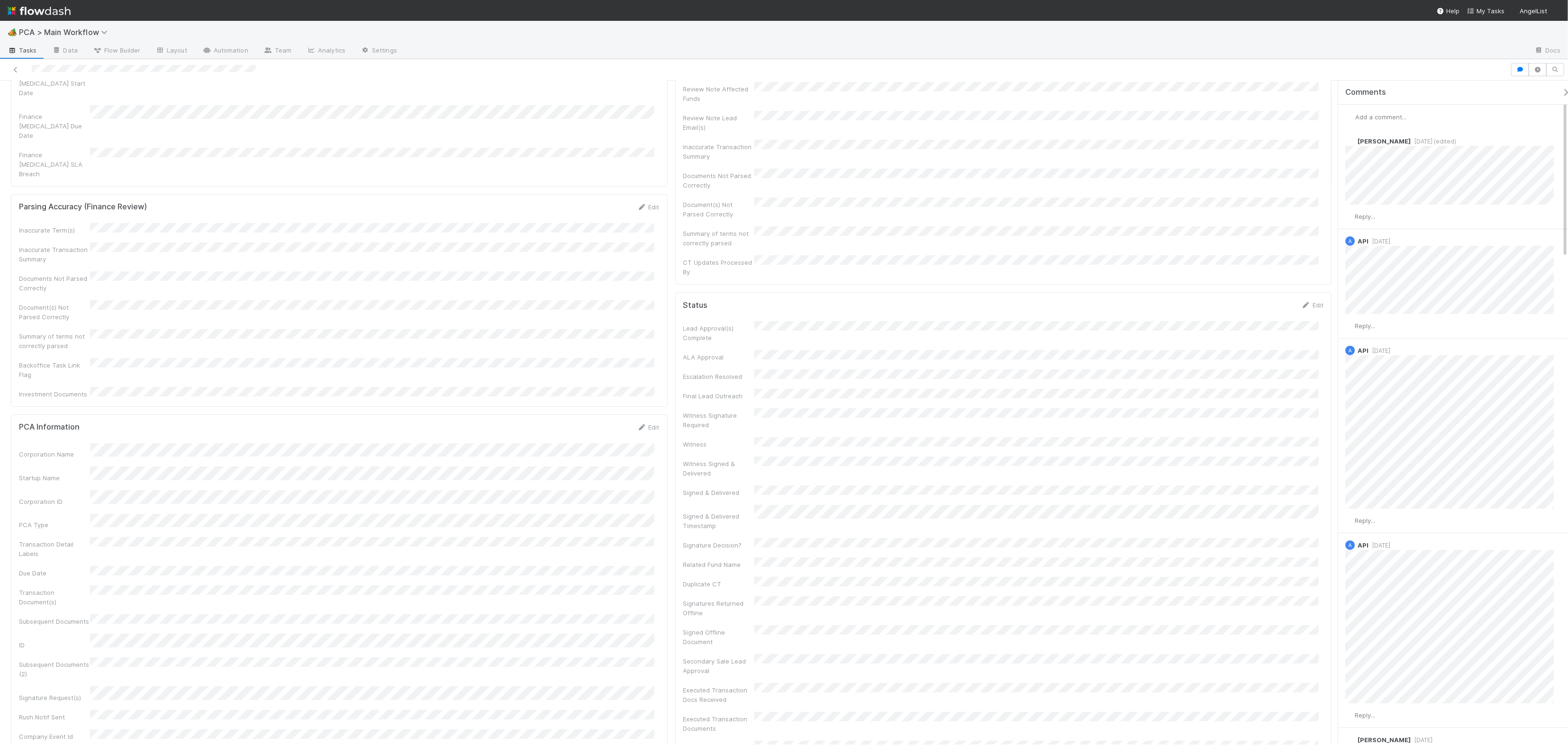
scroll to position [101, 0]
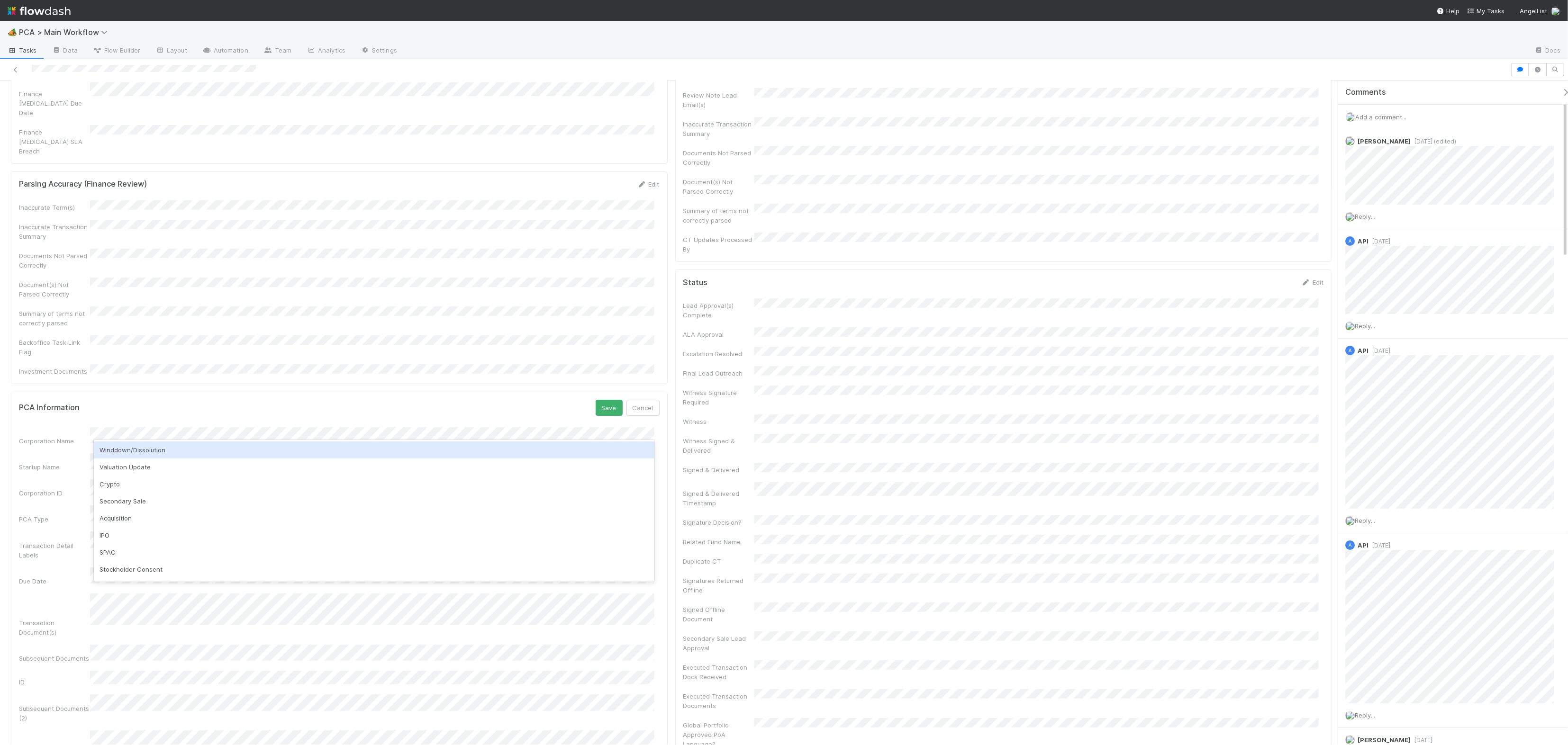
click at [199, 449] on div "Winddown/Dissolution" at bounding box center [374, 449] width 560 height 17
click at [600, 399] on button "Save" at bounding box center [610, 407] width 27 height 16
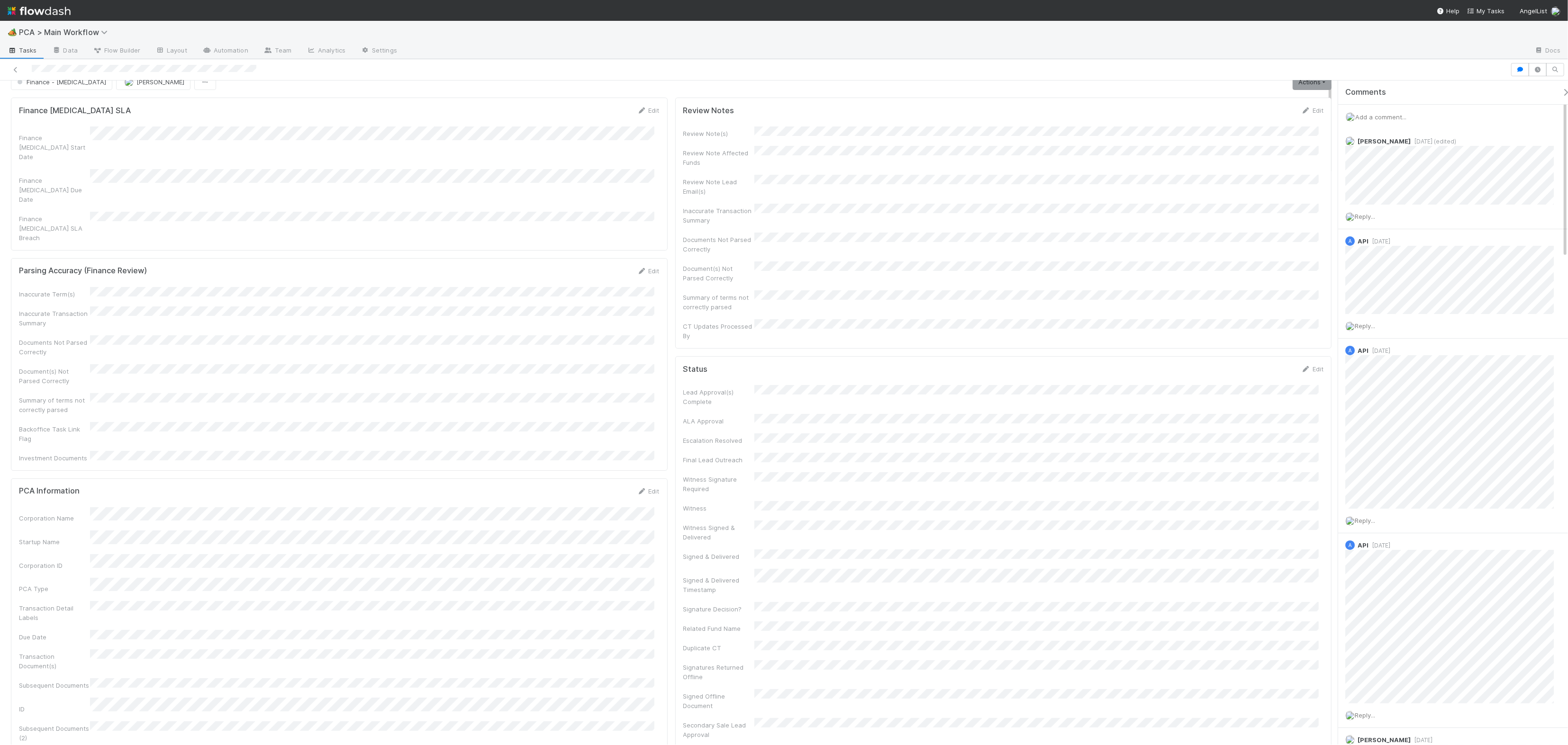
scroll to position [0, 0]
click at [49, 88] on button "Finance - ICU" at bounding box center [61, 95] width 102 height 16
click at [85, 121] on div "Initial Reachout" at bounding box center [74, 121] width 133 height 17
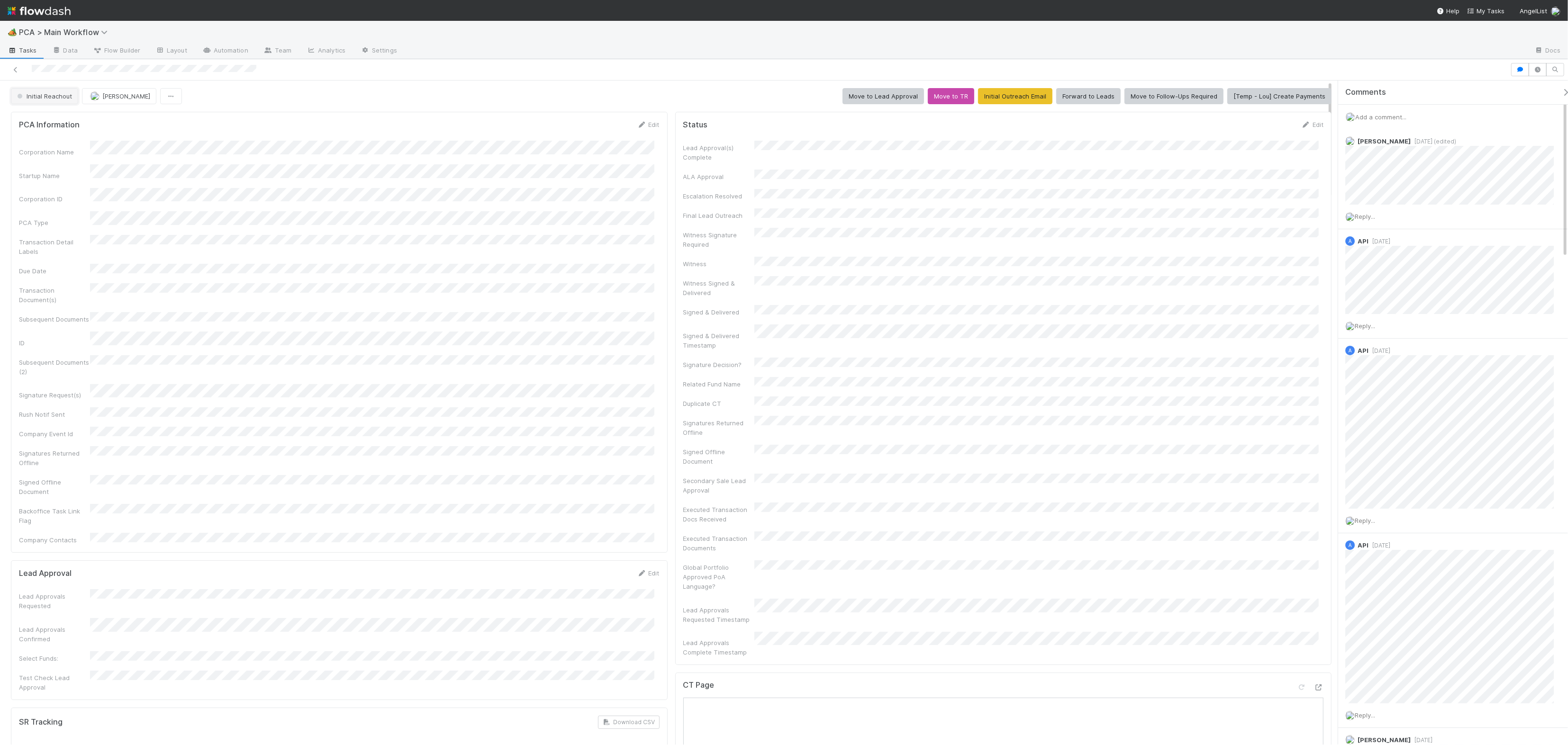
click at [52, 100] on button "Initial Reachout" at bounding box center [44, 95] width 67 height 16
click at [89, 121] on div "Finance - [MEDICAL_DATA]" at bounding box center [74, 121] width 133 height 17
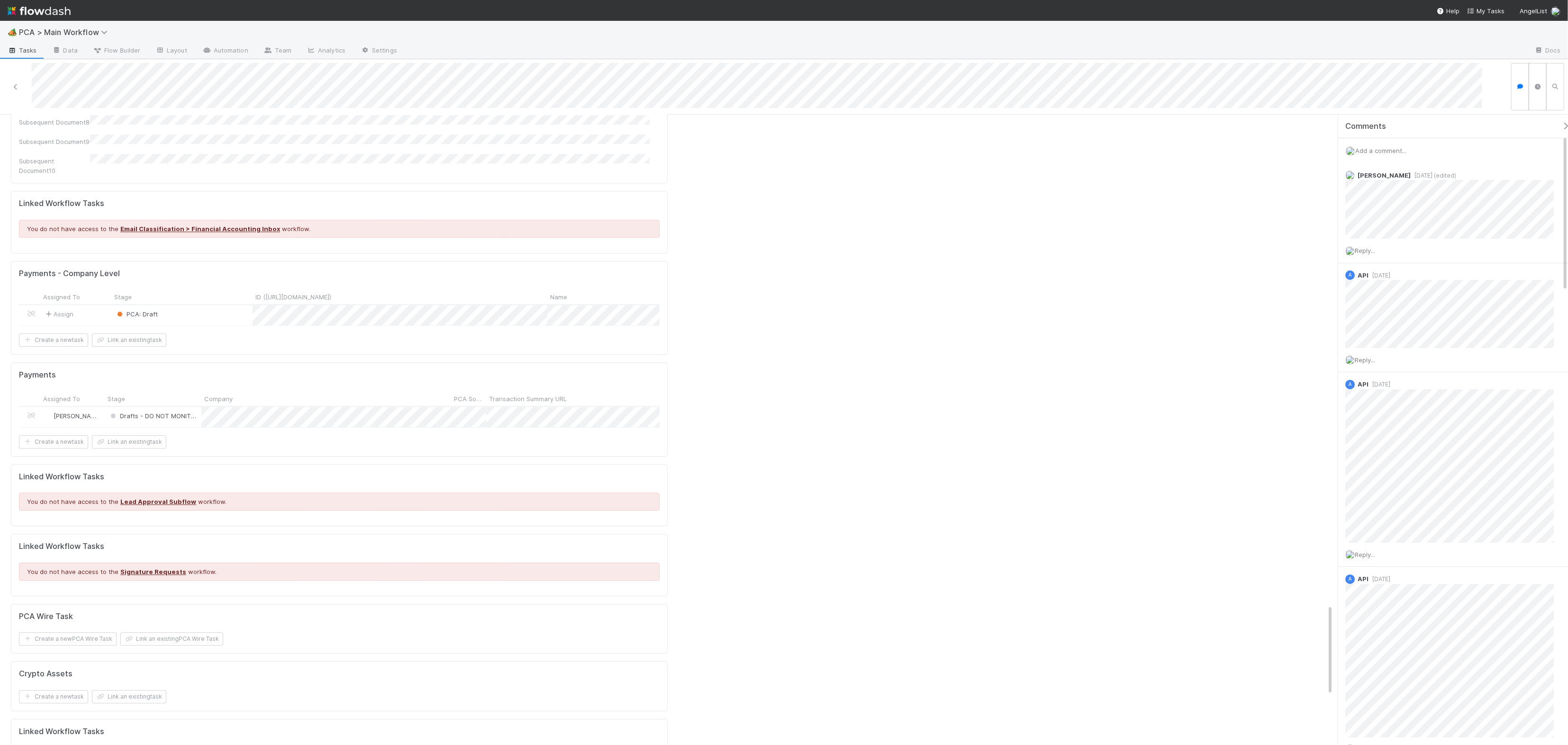
scroll to position [3324, 0]
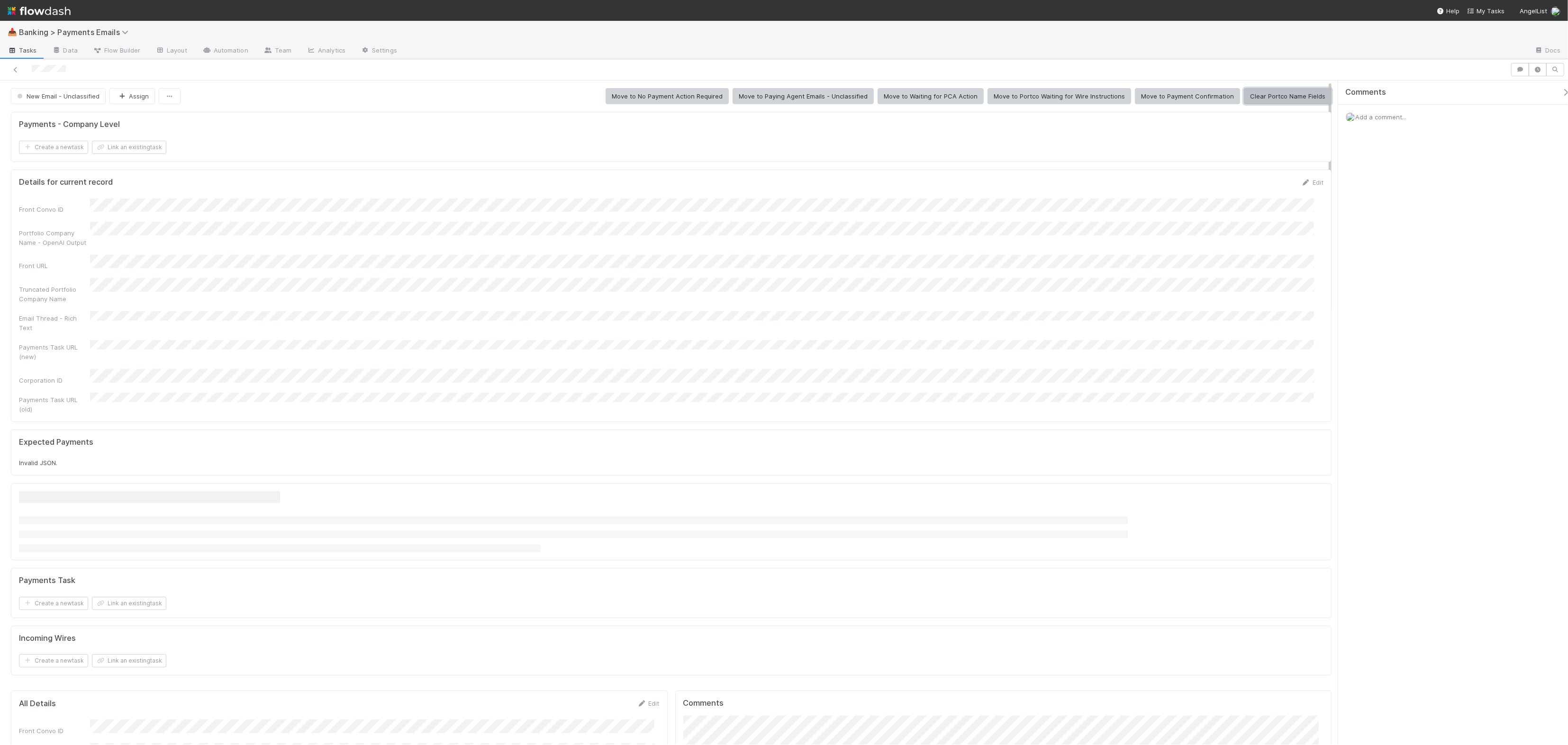
click at [1281, 96] on button "Clear Portco Name Fields" at bounding box center [1287, 95] width 88 height 16
click at [1268, 186] on button "Save" at bounding box center [1273, 185] width 27 height 16
click at [1269, 590] on link "Unlink" at bounding box center [1278, 593] width 30 height 8
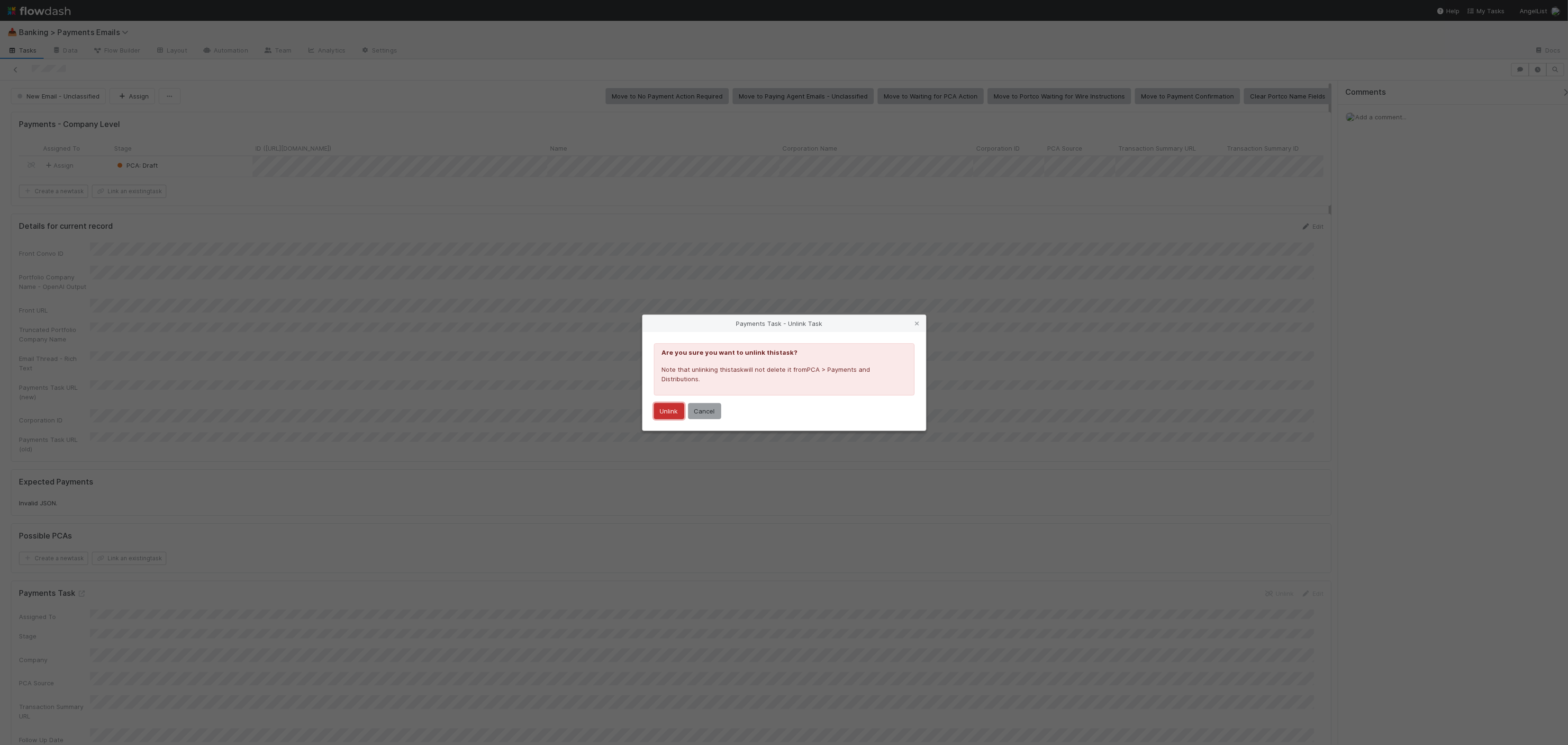
click at [670, 405] on button "Unlink" at bounding box center [669, 411] width 30 height 16
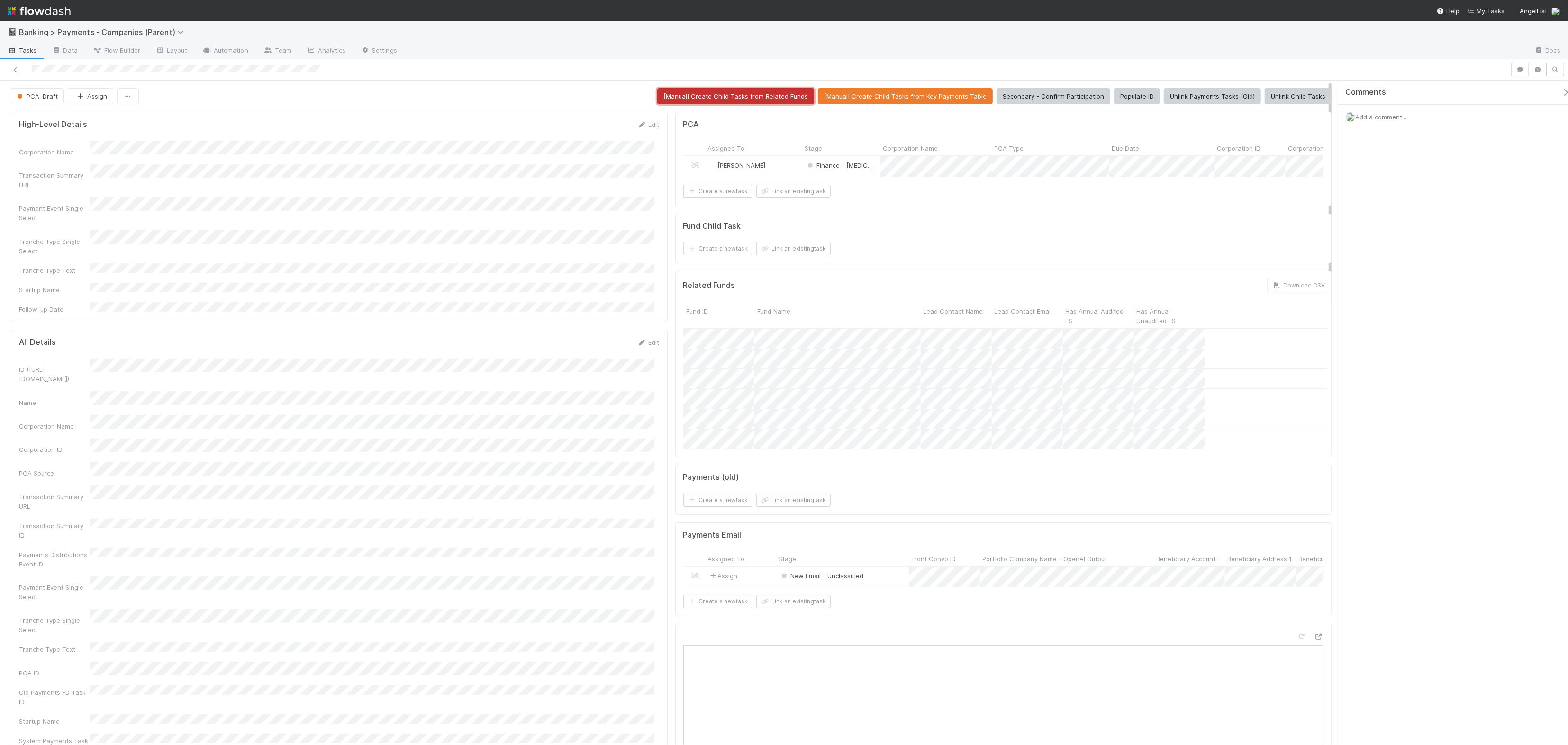
click at [761, 96] on button "[Manual] Create Child Tasks from Related Funds" at bounding box center [735, 95] width 157 height 16
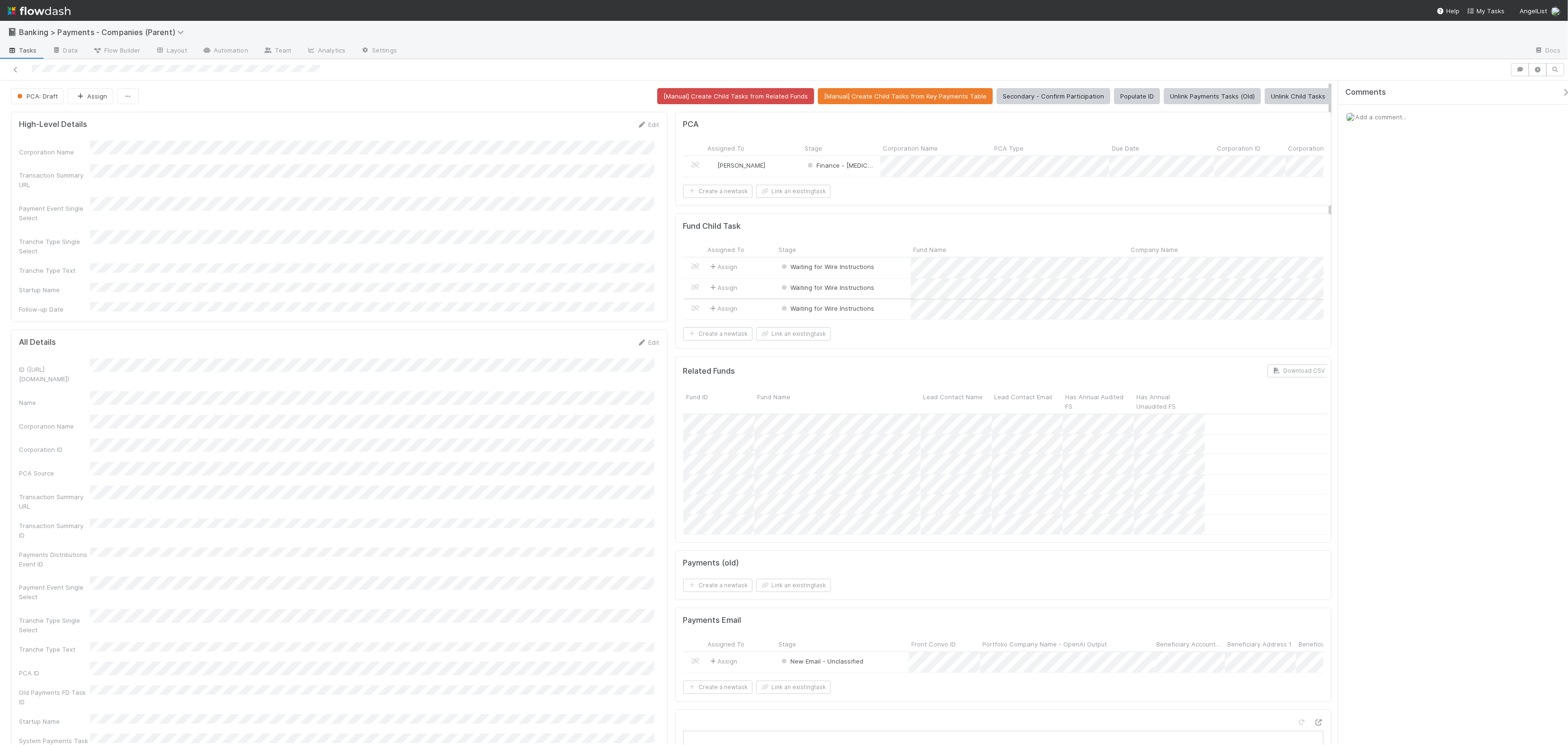
click at [823, 312] on div "Waiting for Wire Instructions" at bounding box center [843, 309] width 135 height 20
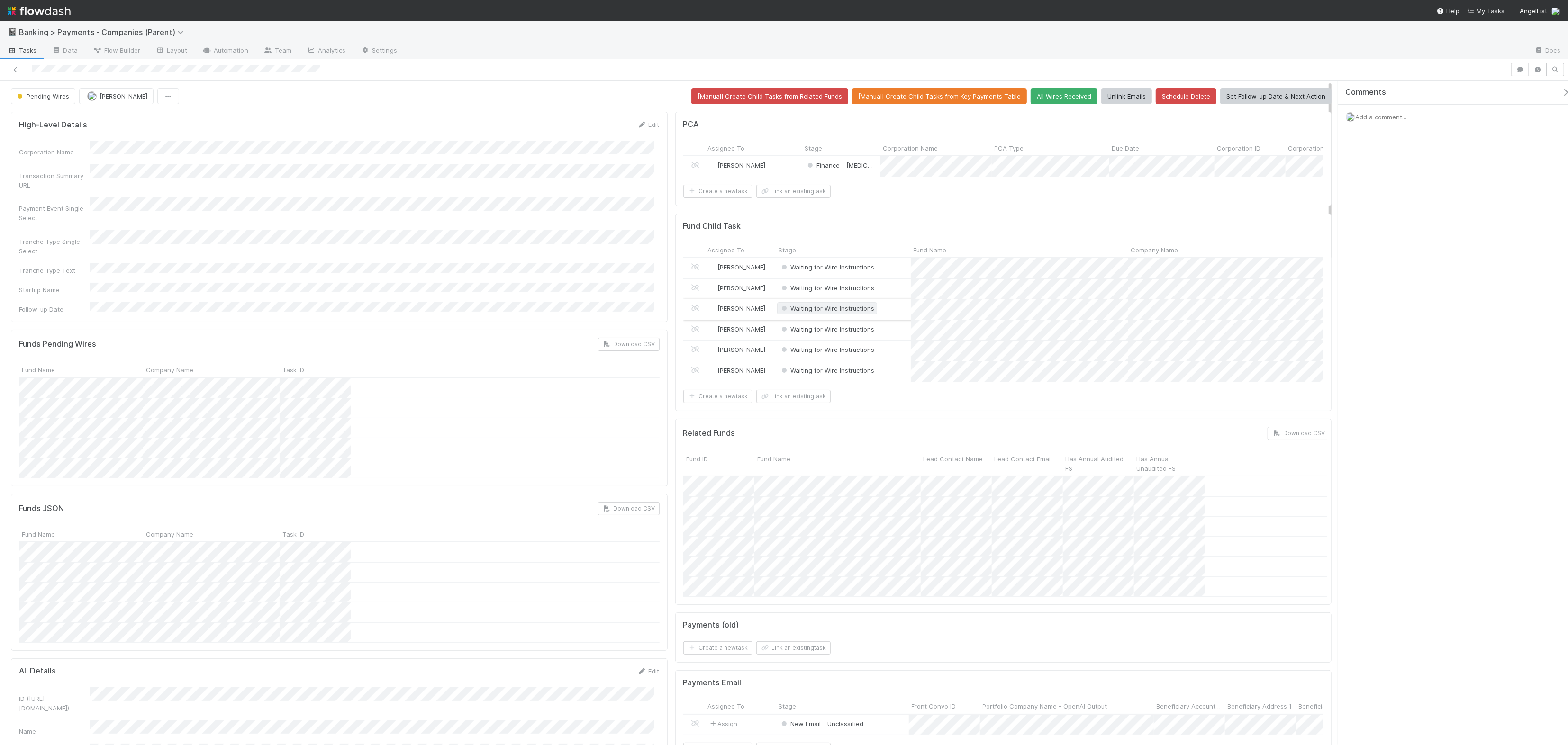
click at [829, 312] on span "Waiting for Wire Instructions" at bounding box center [827, 308] width 96 height 8
click at [825, 401] on span "Payment Not Expected" at bounding box center [817, 397] width 79 height 8
click at [820, 333] on span "Waiting for Wire Instructions" at bounding box center [827, 329] width 96 height 8
click at [822, 421] on span "Payment Not Expected" at bounding box center [817, 418] width 79 height 8
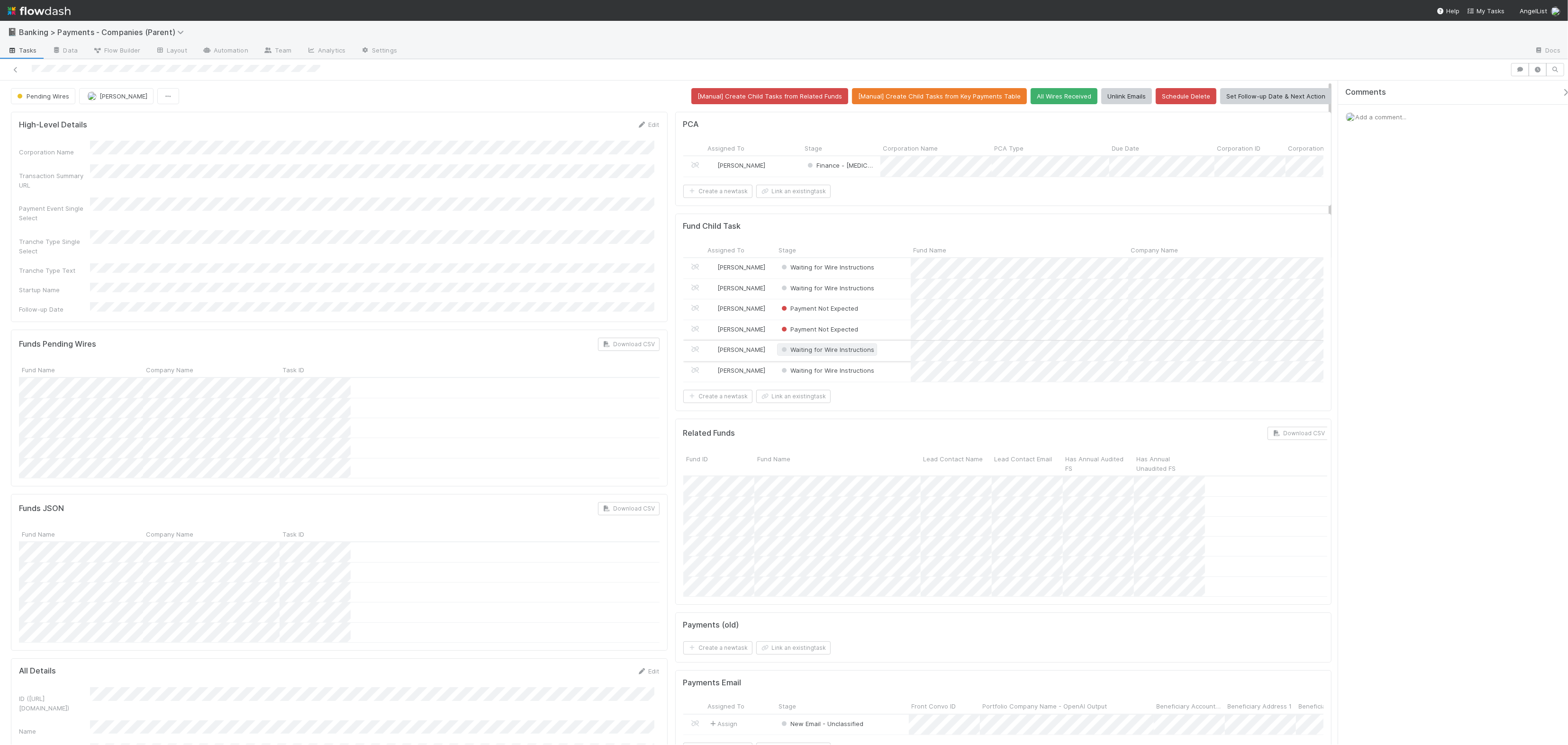
click at [817, 353] on span "Waiting for Wire Instructions" at bounding box center [827, 349] width 96 height 8
click at [829, 443] on span "Payment Not Expected" at bounding box center [817, 439] width 79 height 8
click at [824, 374] on span "Waiting for Wire Instructions" at bounding box center [827, 371] width 96 height 8
click at [836, 463] on span "Payment Not Expected" at bounding box center [817, 459] width 79 height 8
click at [831, 278] on div "Waiting for Wire Instructions" at bounding box center [843, 268] width 135 height 20
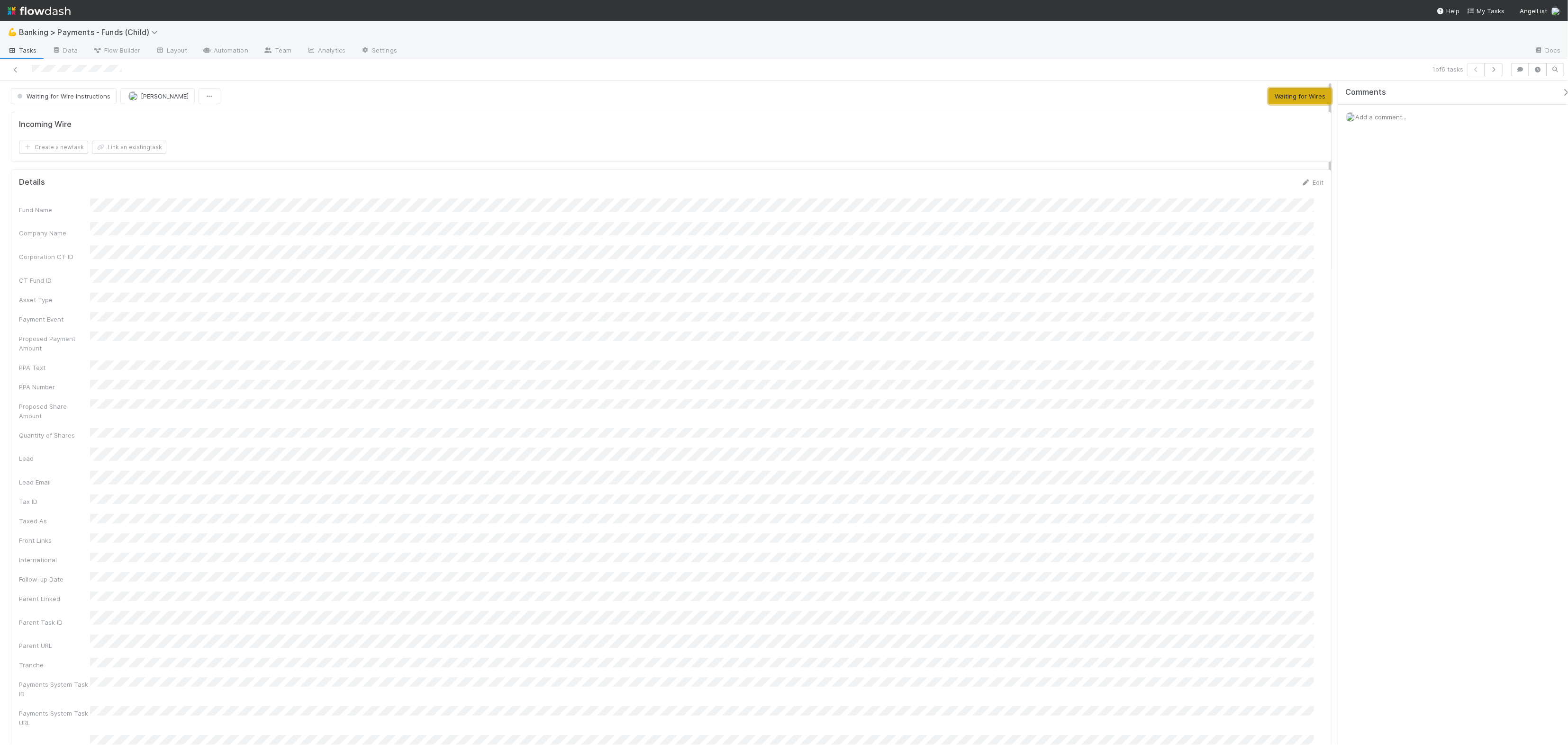
click at [1294, 100] on button "Waiting for Wires" at bounding box center [1300, 95] width 63 height 16
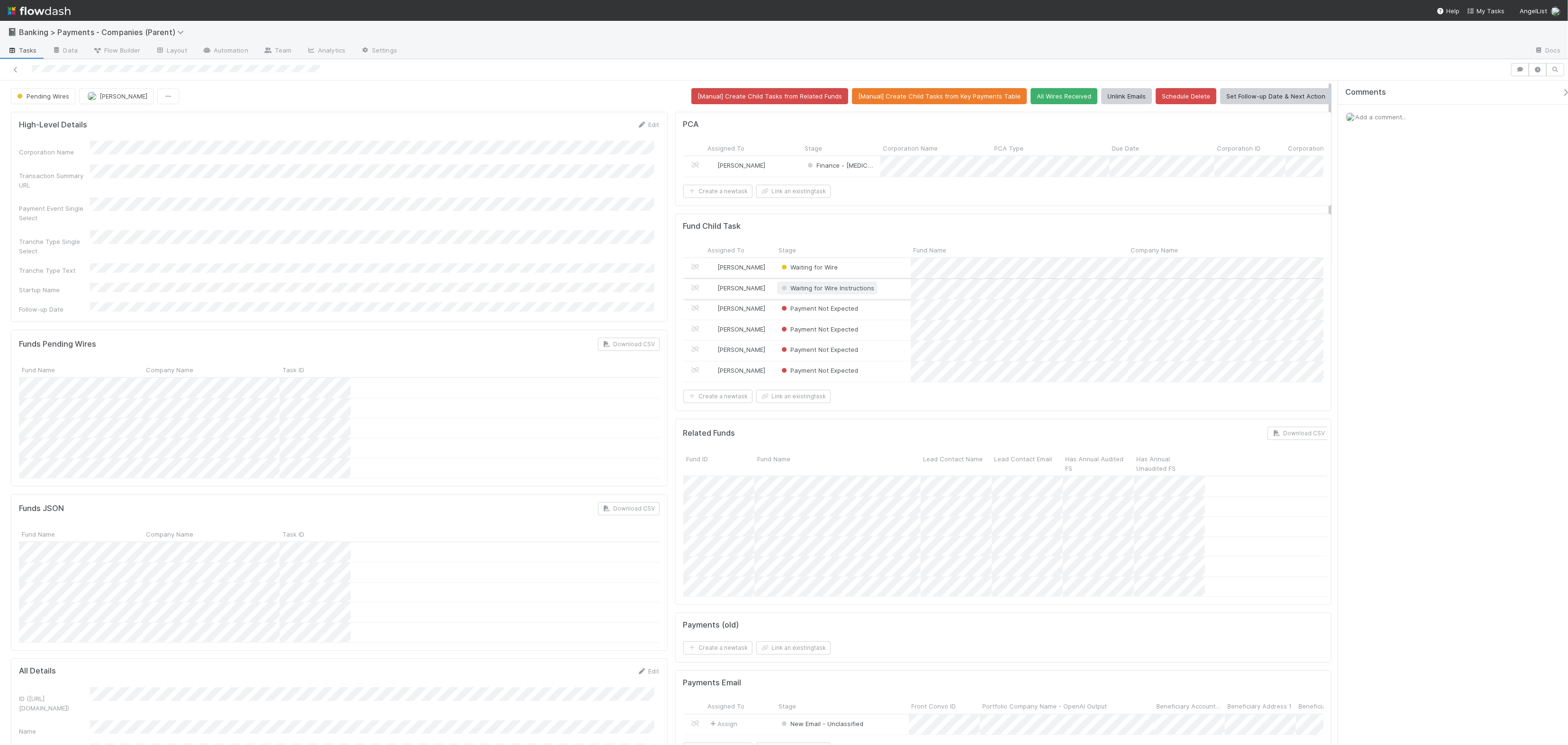
click at [818, 292] on span "Waiting for Wire Instructions" at bounding box center [827, 288] width 96 height 8
click at [823, 339] on span "Waiting for Wire" at bounding box center [806, 337] width 58 height 8
click at [648, 128] on button "Cancel" at bounding box center [643, 127] width 33 height 16
click at [1277, 99] on button "Set Follow-up Date & Next Action" at bounding box center [1275, 95] width 111 height 16
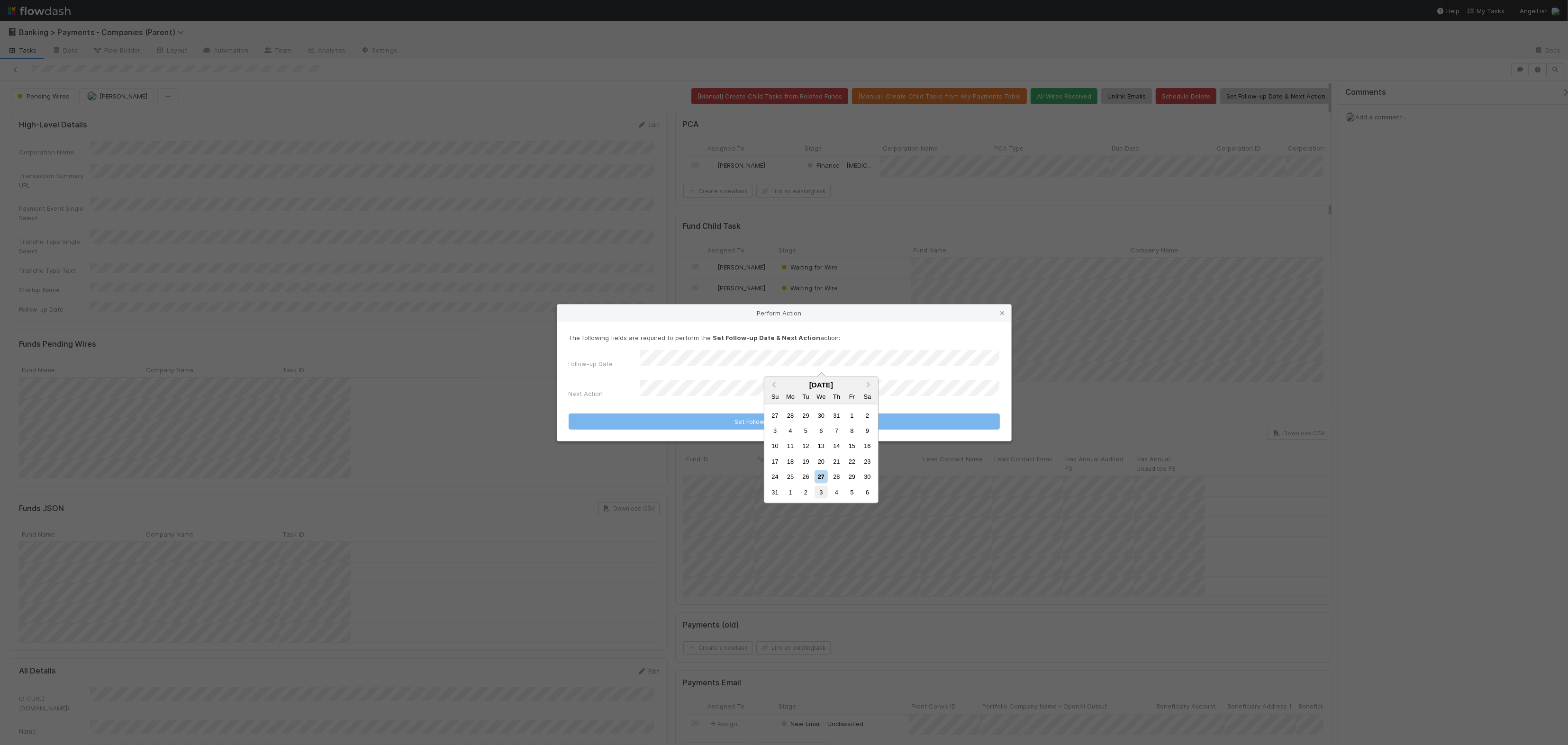
click at [820, 492] on div "3" at bounding box center [820, 492] width 13 height 13
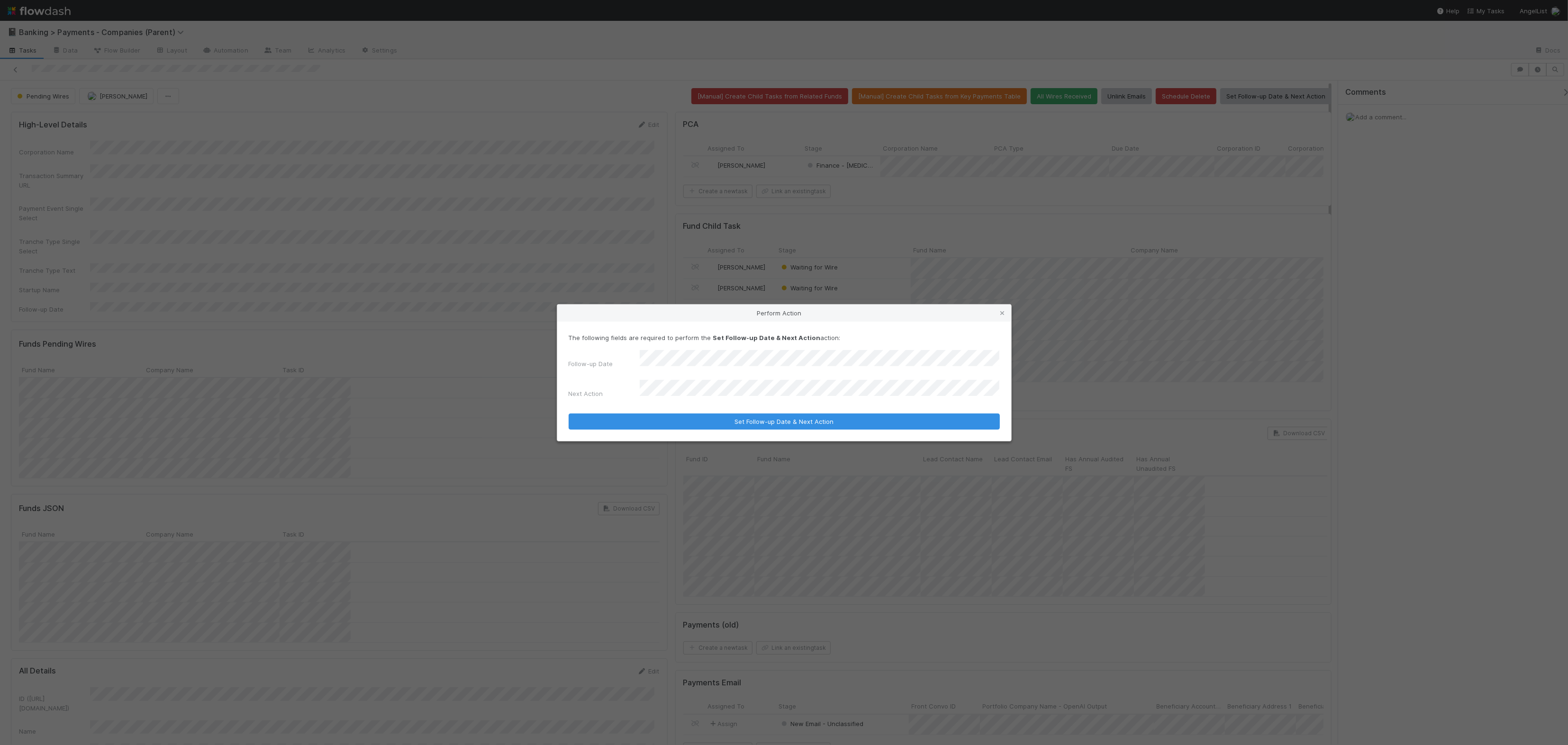
click at [569, 414] on button "Set Follow-up Date & Next Action" at bounding box center [784, 421] width 431 height 16
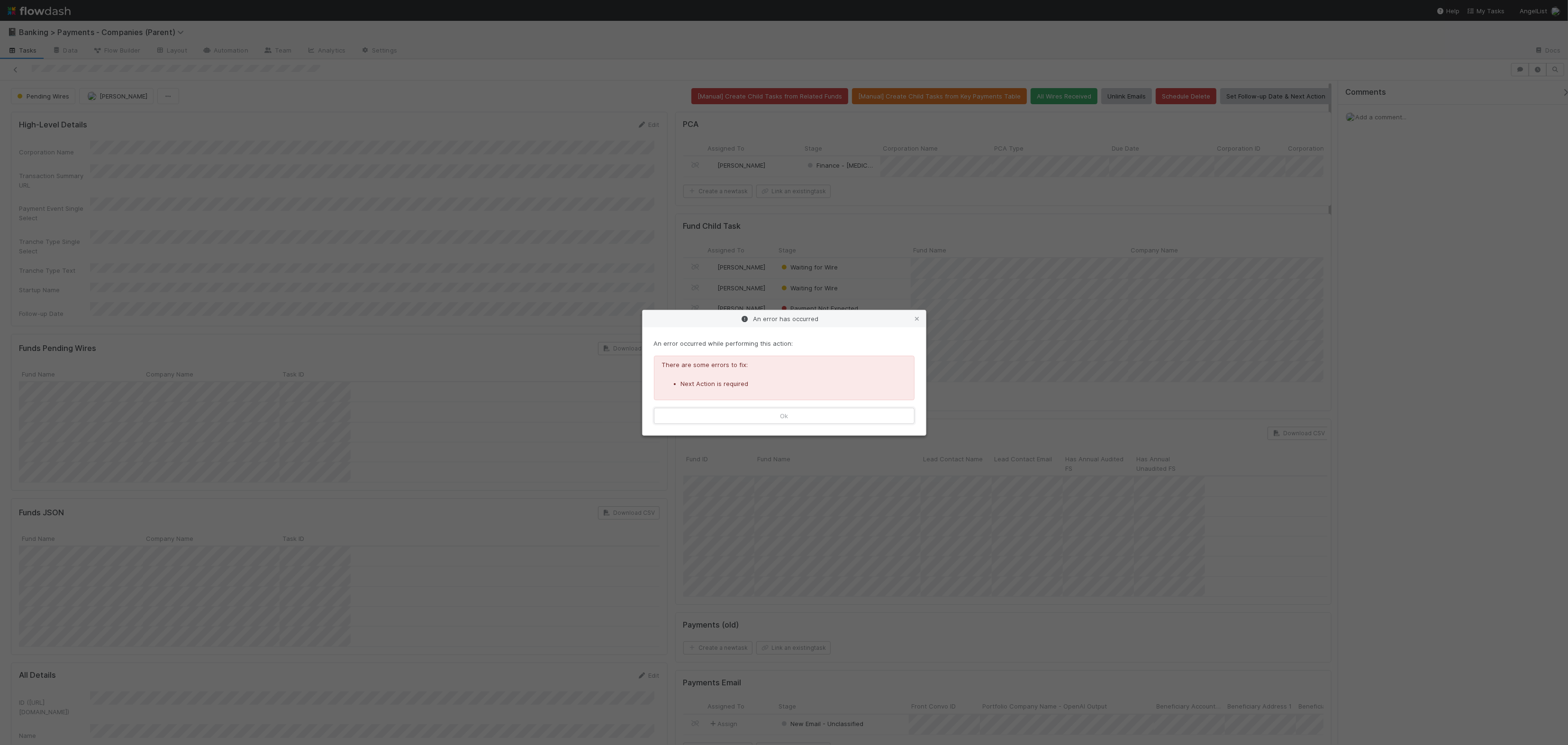
click at [794, 416] on button "Ok" at bounding box center [784, 415] width 261 height 16
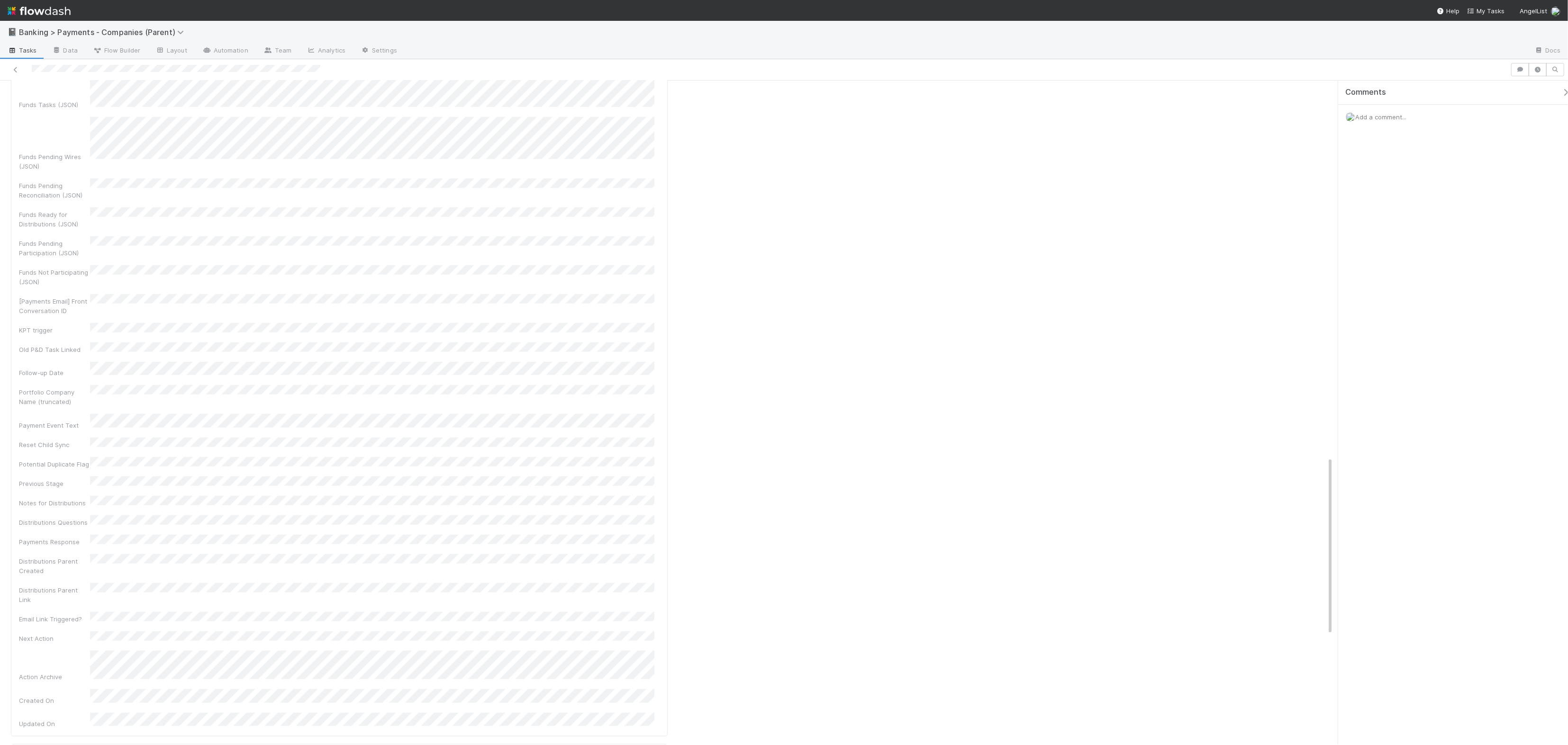
scroll to position [1310, 0]
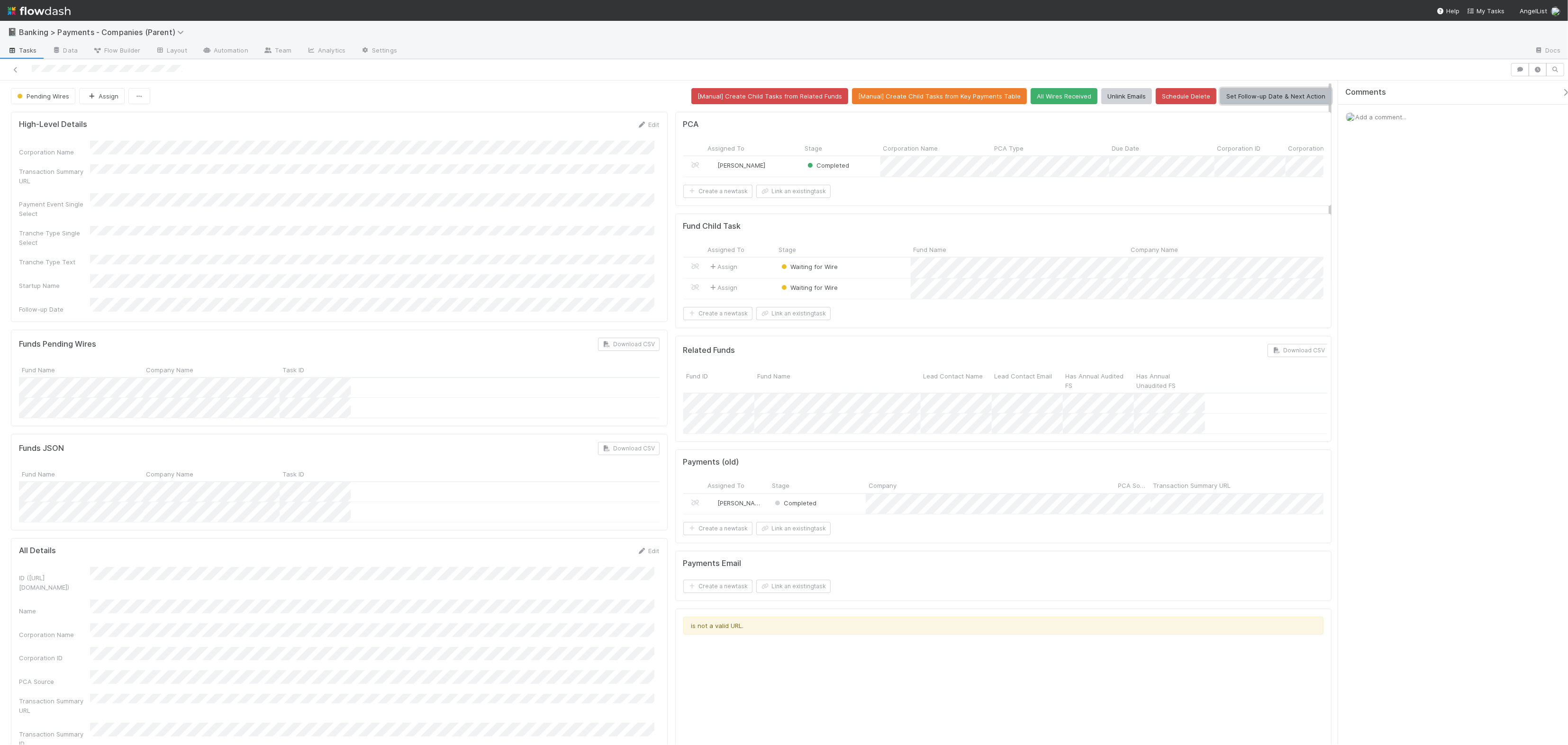
click at [1282, 99] on button "Set Follow-up Date & Next Action" at bounding box center [1275, 95] width 111 height 16
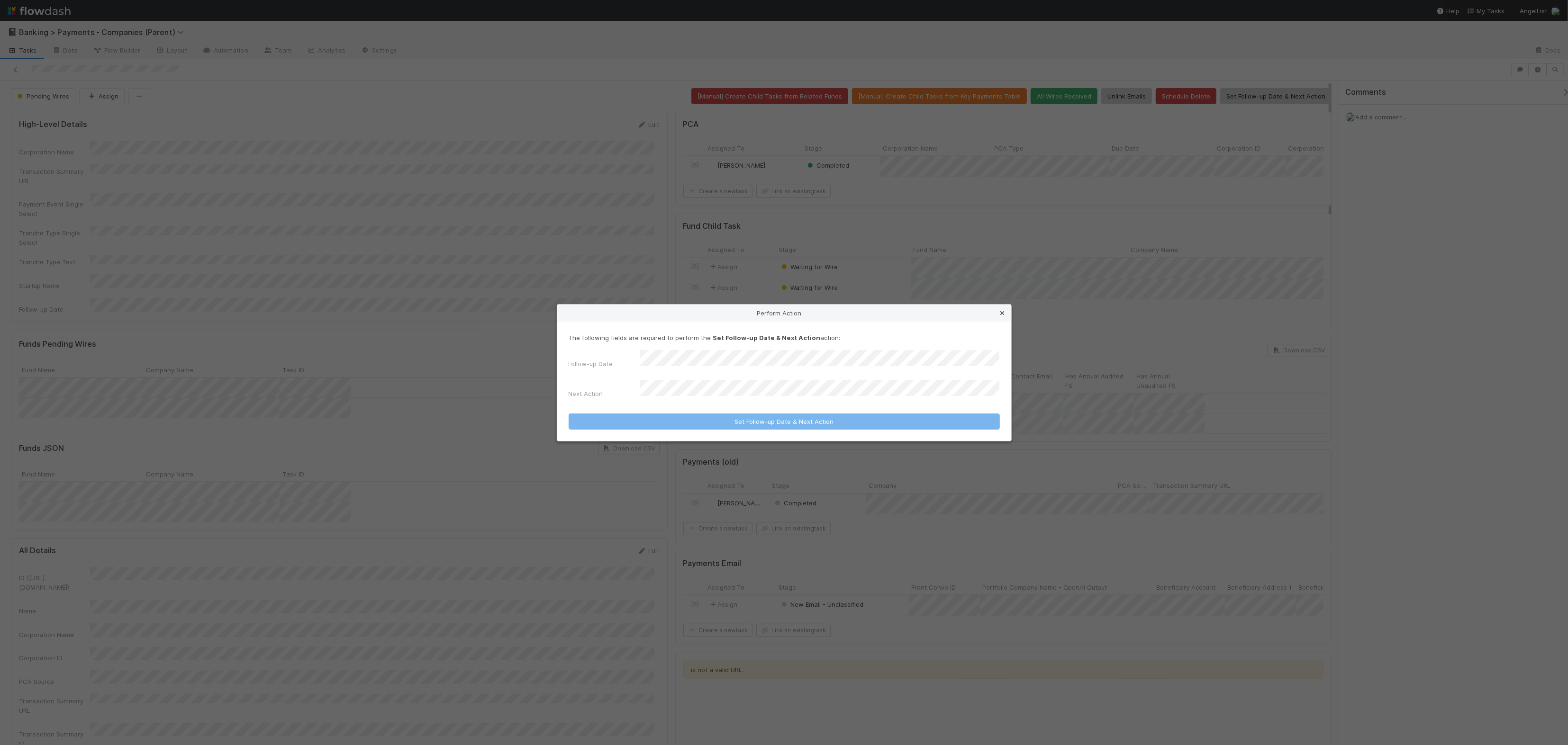
click at [998, 316] on icon at bounding box center [1002, 313] width 9 height 6
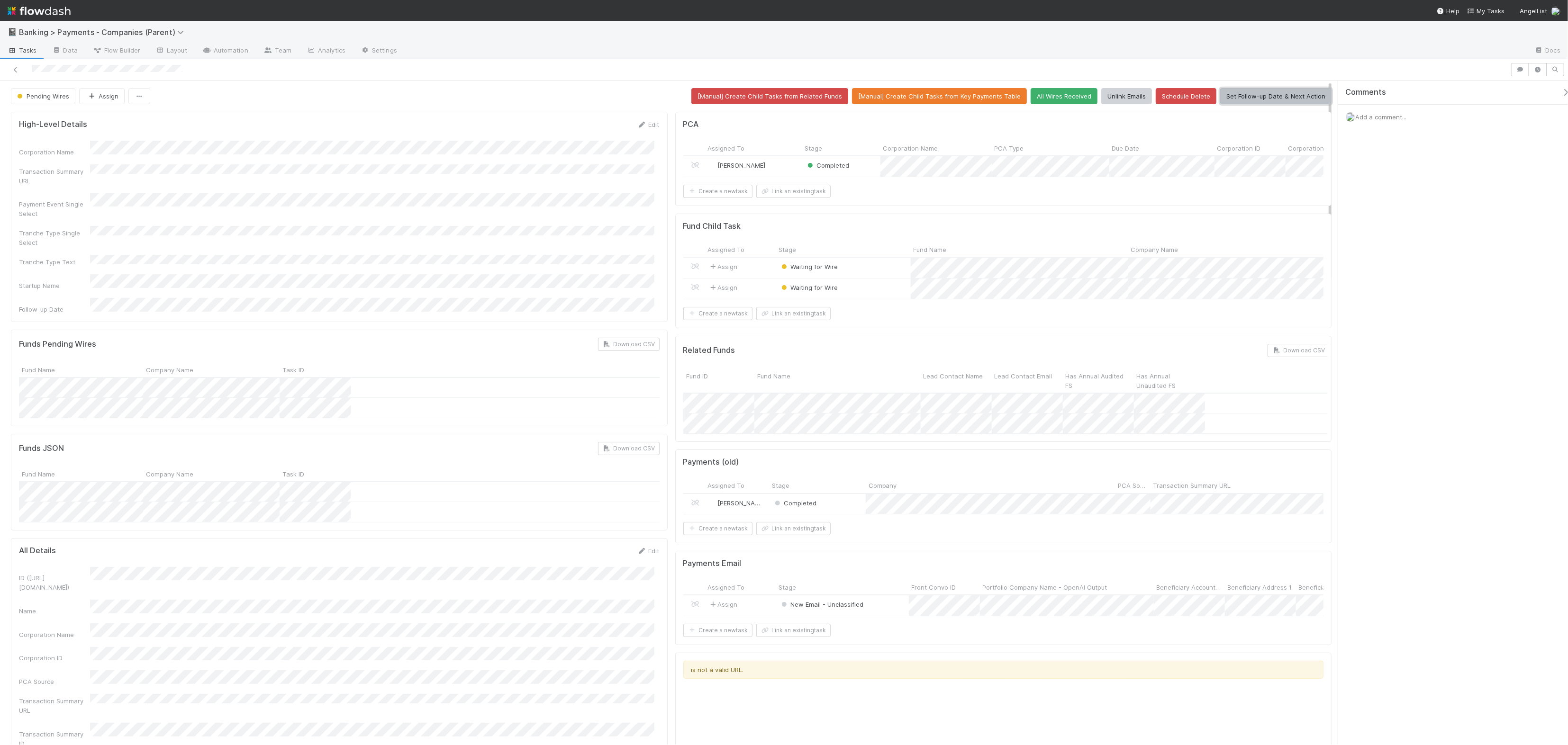
click at [1285, 96] on button "Set Follow-up Date & Next Action" at bounding box center [1275, 95] width 111 height 16
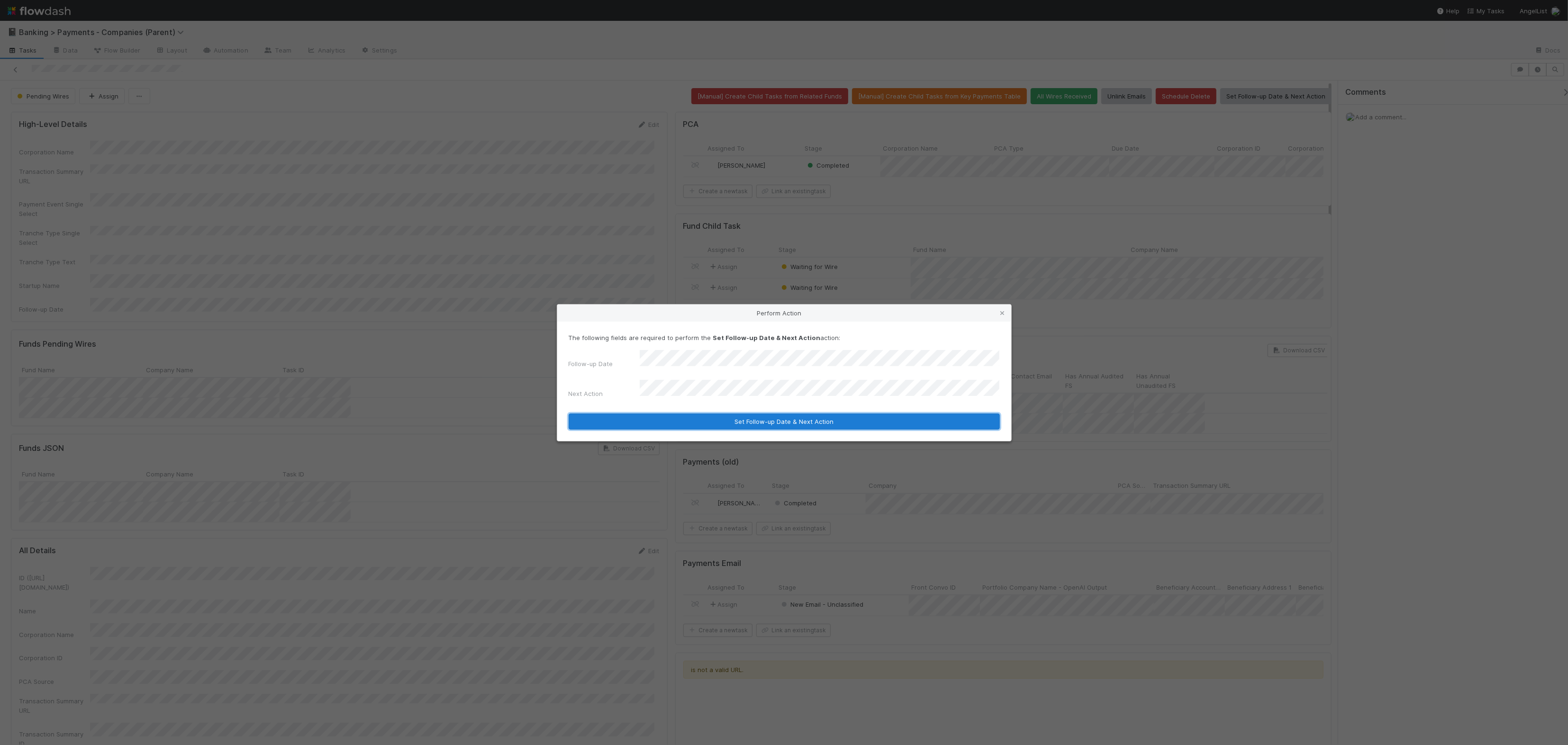
click at [913, 414] on button "Set Follow-up Date & Next Action" at bounding box center [784, 421] width 431 height 16
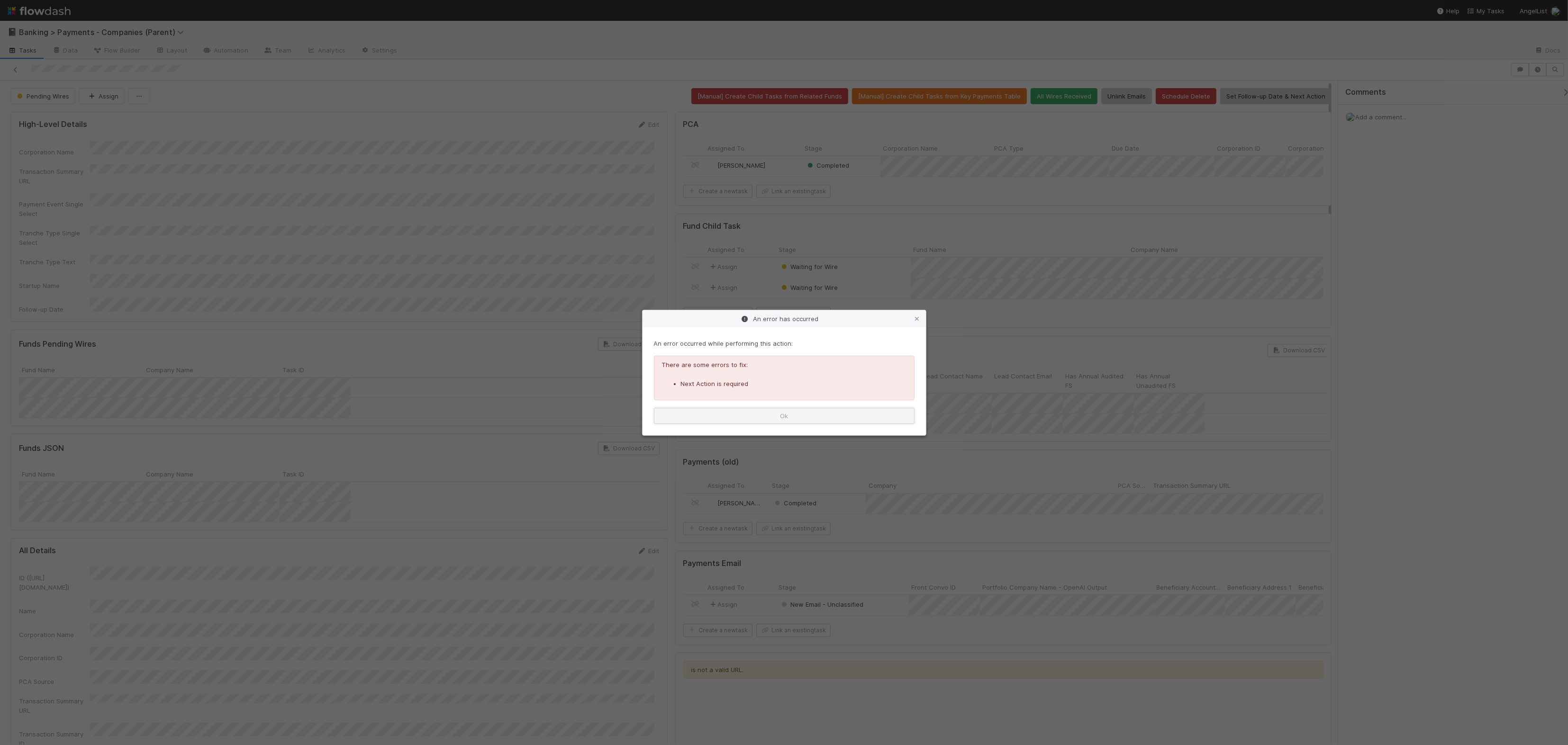
click at [770, 414] on button "Ok" at bounding box center [784, 415] width 261 height 16
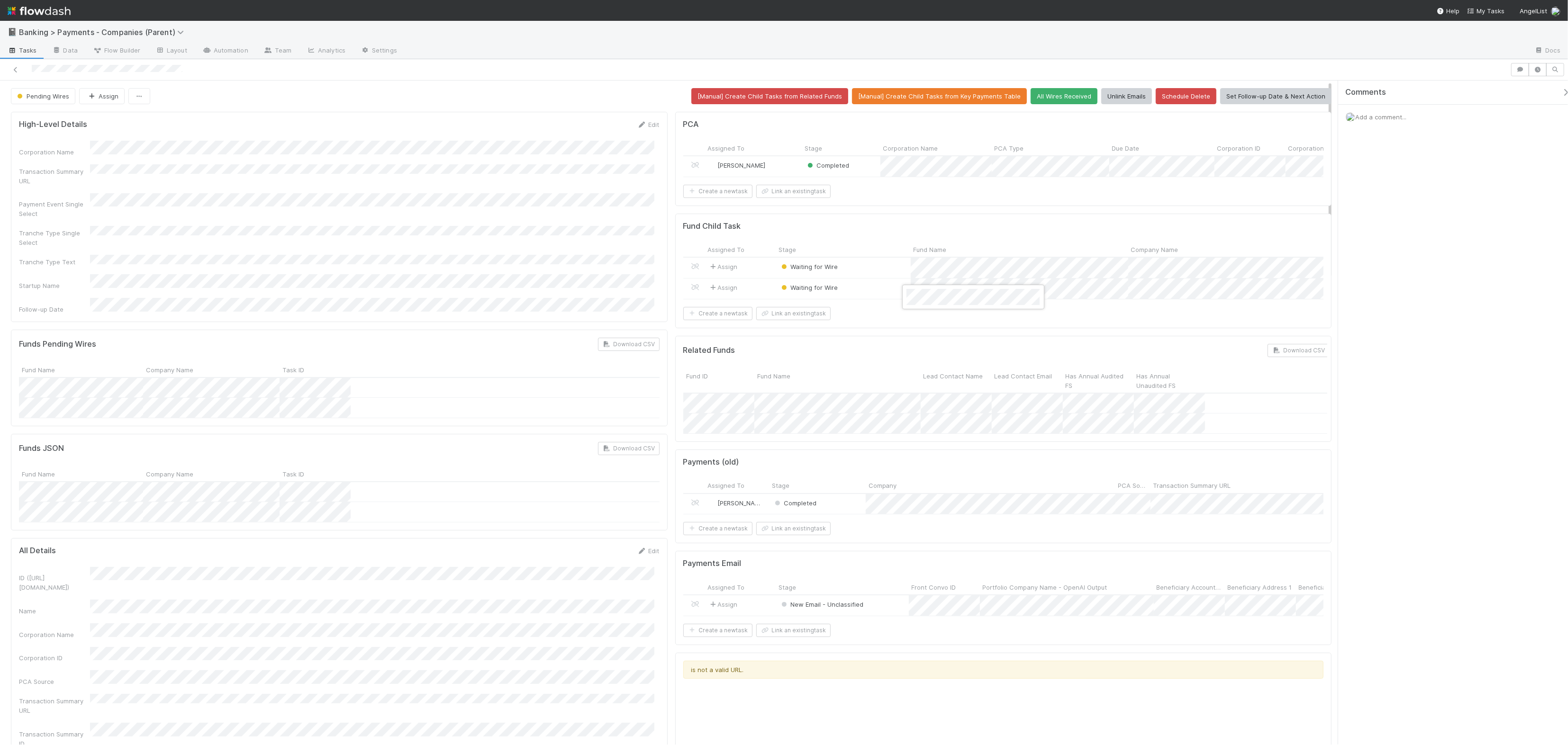
click at [834, 302] on div at bounding box center [784, 372] width 1568 height 745
click at [810, 291] on span "Waiting for Wire" at bounding box center [808, 287] width 58 height 8
click at [830, 443] on div "Payment Not Expected" at bounding box center [838, 438] width 133 height 17
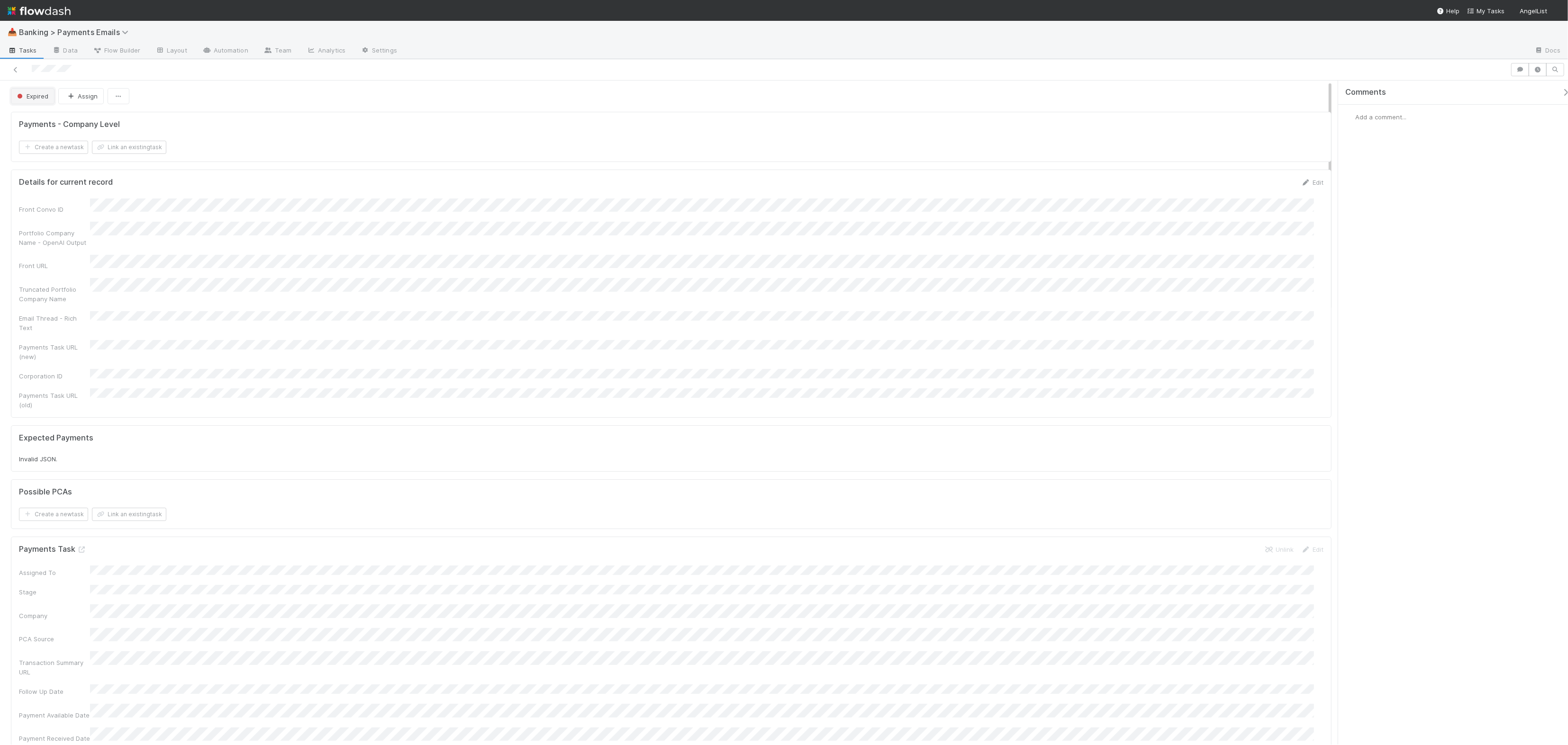
click at [19, 91] on button "Expired" at bounding box center [32, 95] width 43 height 16
click at [67, 121] on span "Pending Payment" at bounding box center [45, 121] width 64 height 8
click at [1259, 177] on button "Save" at bounding box center [1273, 185] width 27 height 16
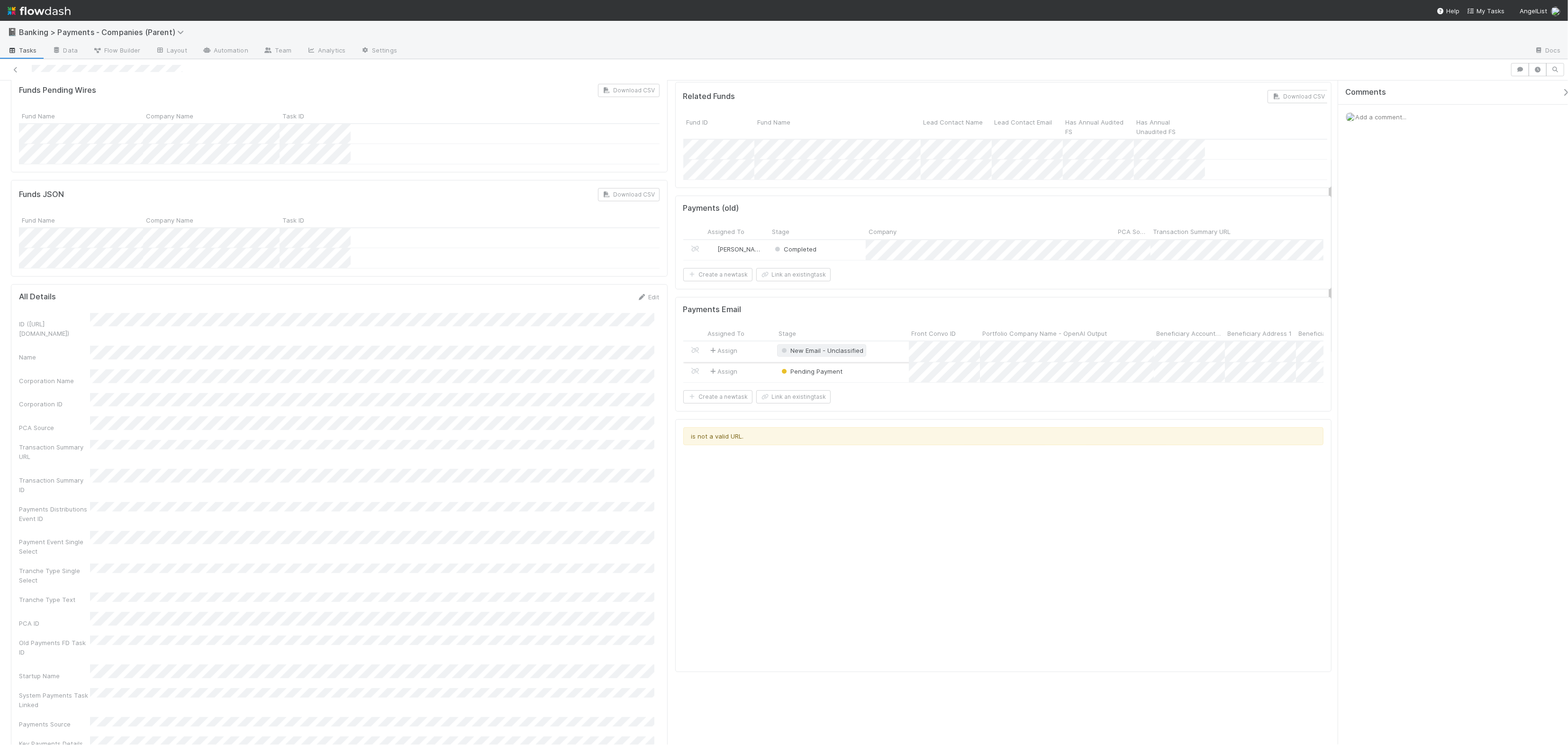
click at [831, 354] on span "New Email - Unclassified" at bounding box center [821, 350] width 84 height 8
click at [821, 403] on span "Pending Payment" at bounding box center [809, 403] width 64 height 8
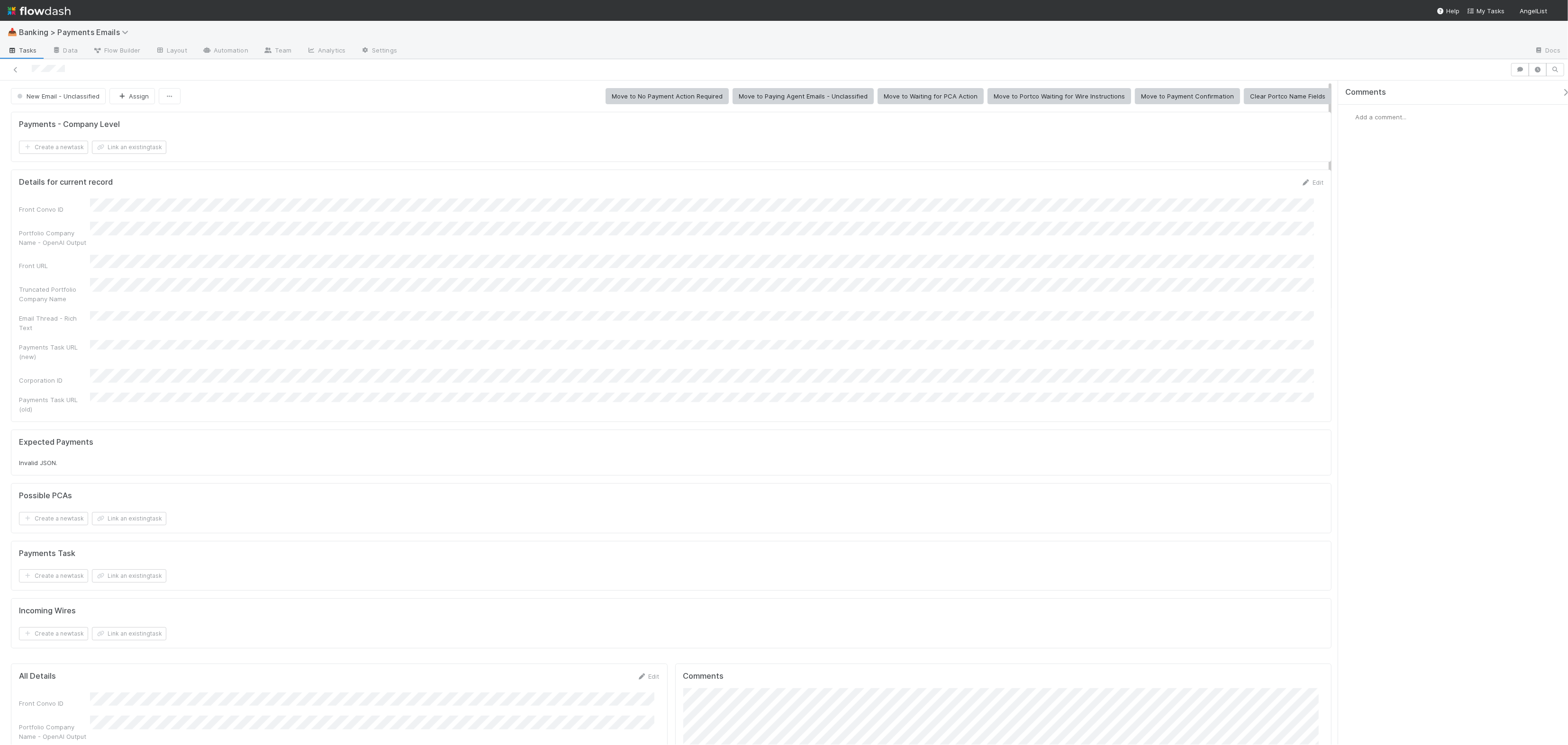
click at [149, 290] on div "Truncated Portfolio Company Name" at bounding box center [671, 291] width 1304 height 26
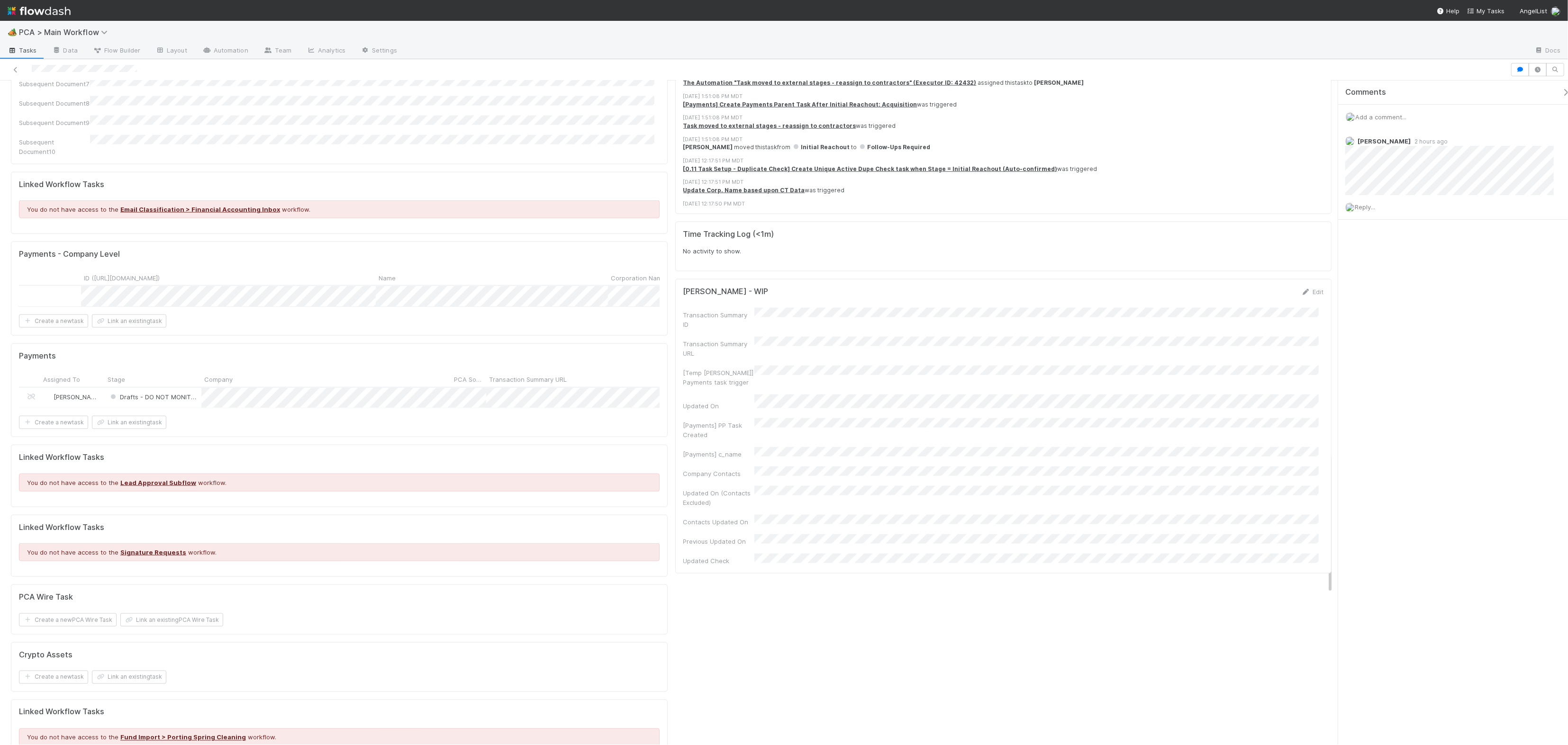
scroll to position [0, 240]
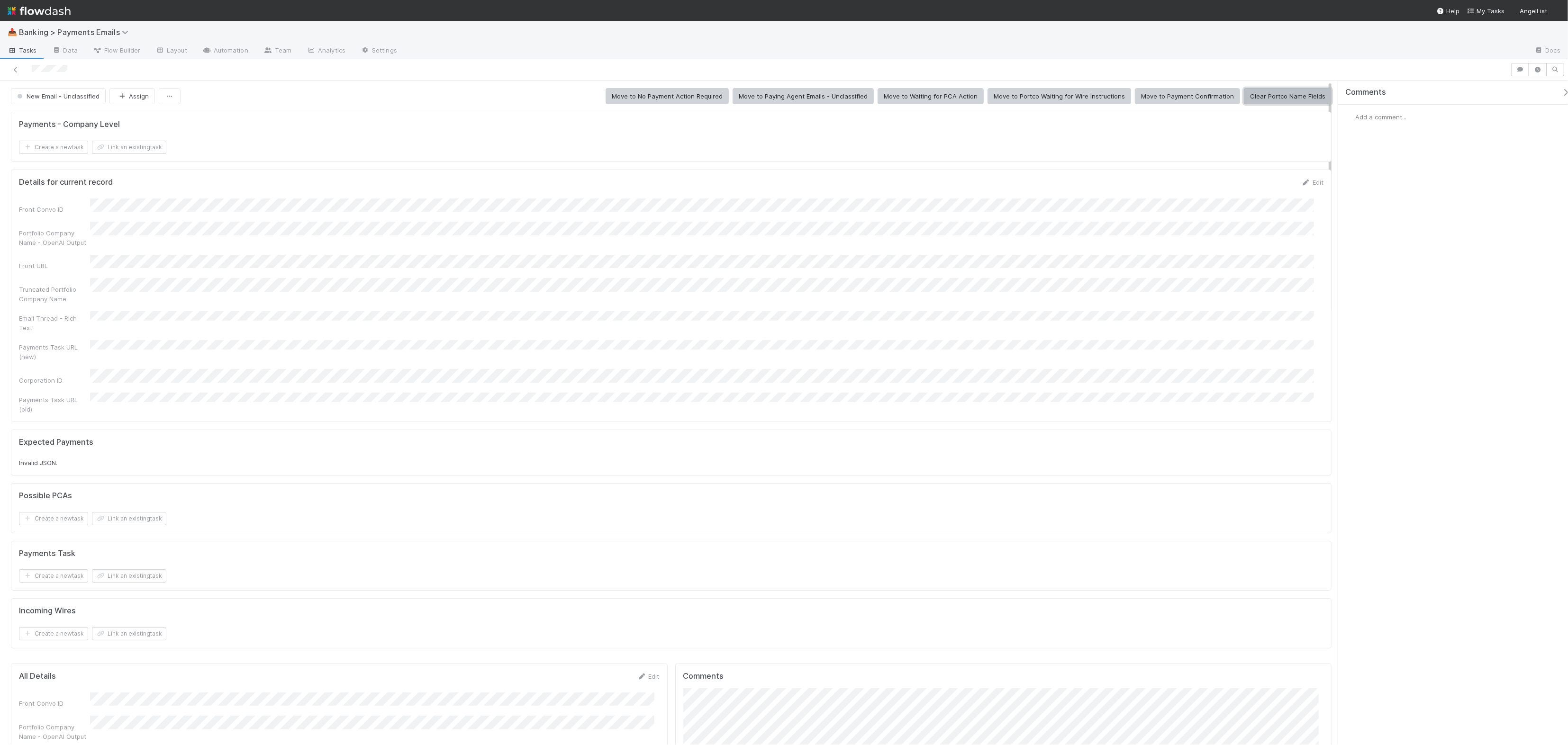
click at [1300, 95] on button "Clear Portco Name Fields" at bounding box center [1287, 95] width 88 height 16
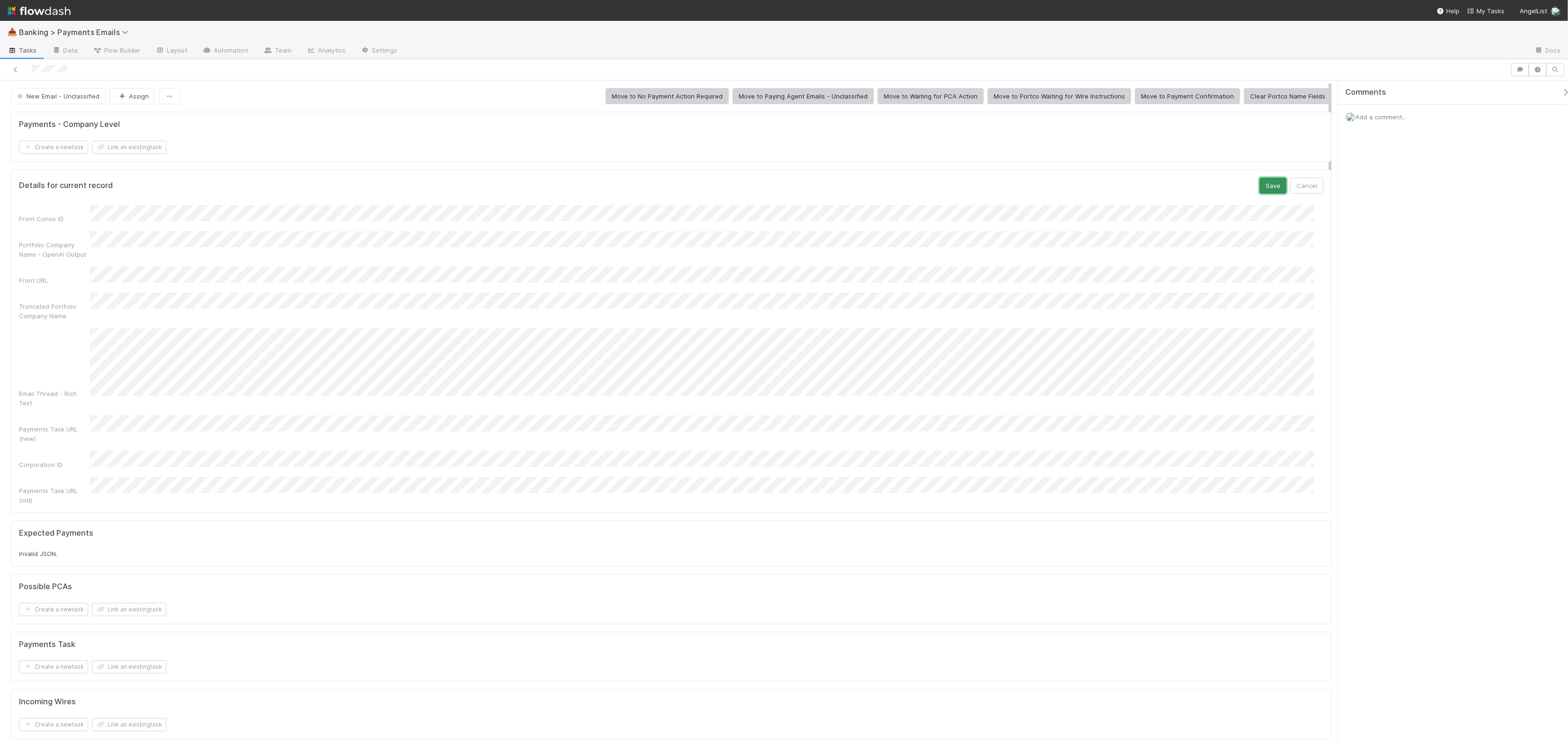
click at [1273, 189] on button "Save" at bounding box center [1273, 185] width 27 height 16
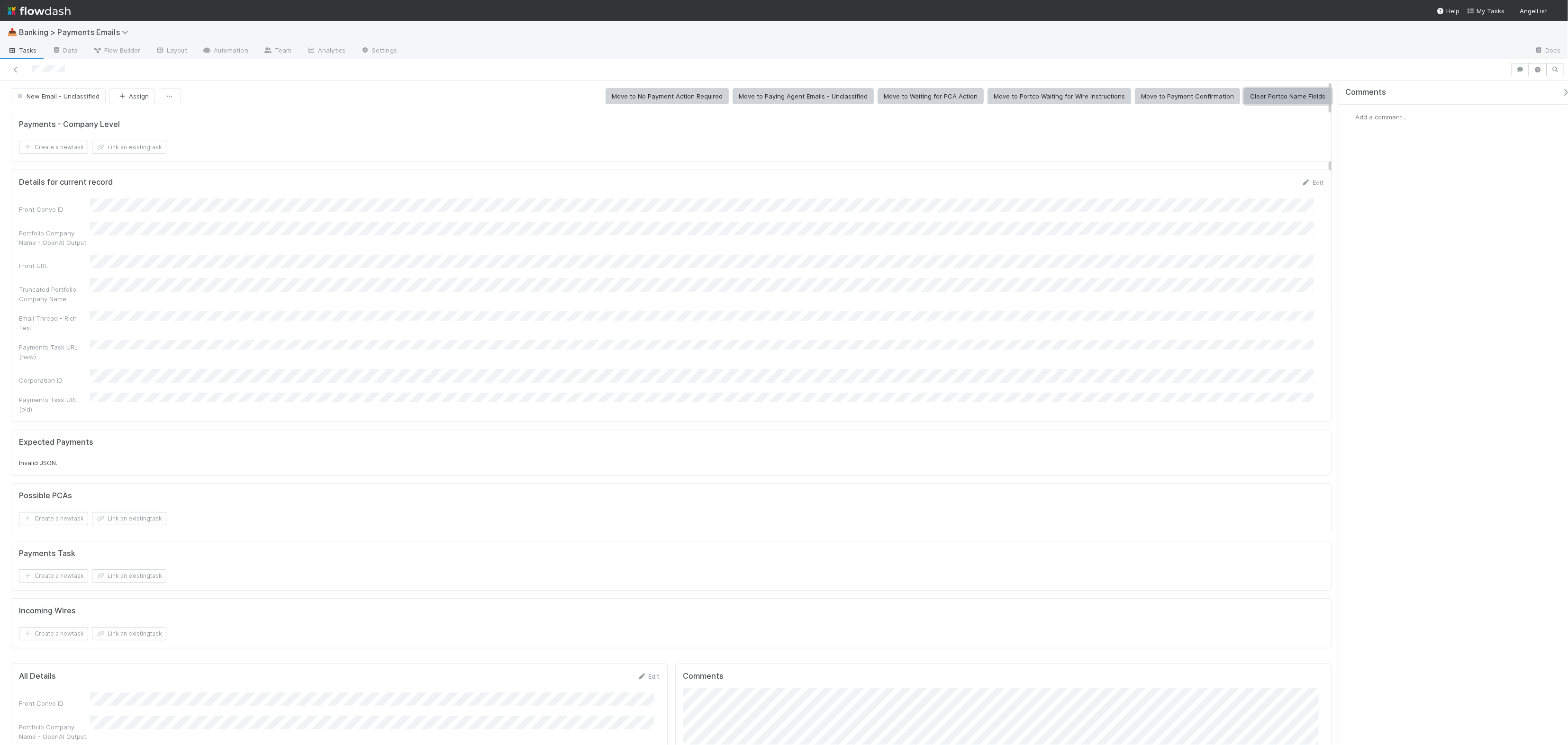
click at [1283, 95] on button "Clear Portco Name Fields" at bounding box center [1287, 95] width 88 height 16
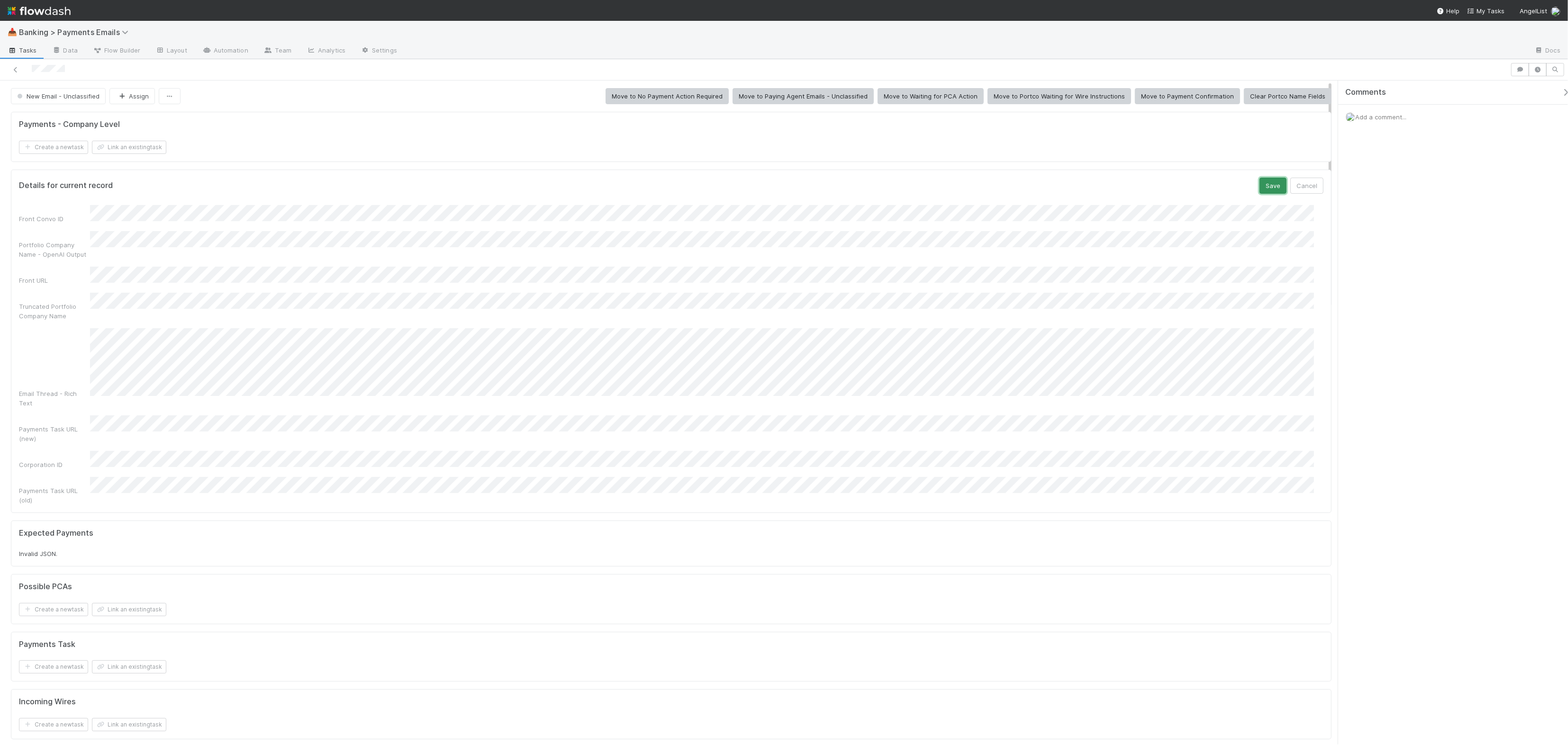
click at [1259, 189] on button "Save" at bounding box center [1273, 185] width 27 height 16
click at [1274, 238] on button "Save" at bounding box center [1273, 229] width 27 height 16
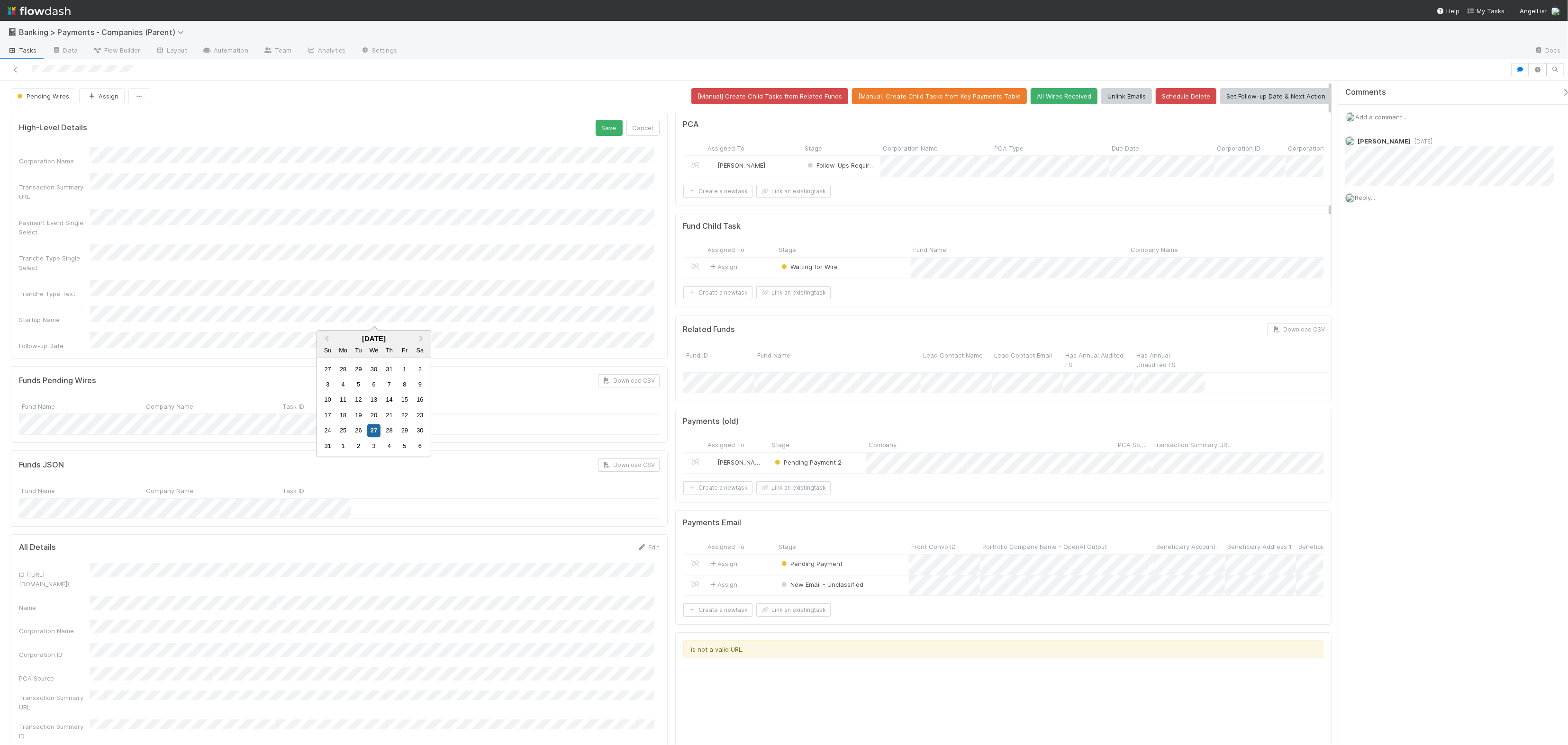
click at [375, 446] on div "3" at bounding box center [373, 446] width 13 height 13
drag, startPoint x: 602, startPoint y: 132, endPoint x: 654, endPoint y: 123, distance: 52.8
click at [602, 132] on button "Save" at bounding box center [610, 127] width 27 height 16
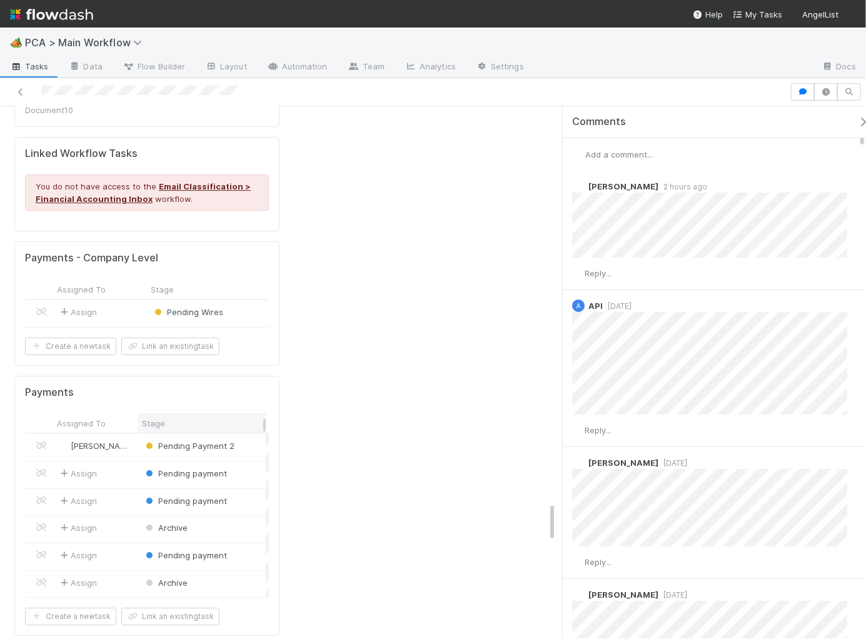
scroll to position [4918, 0]
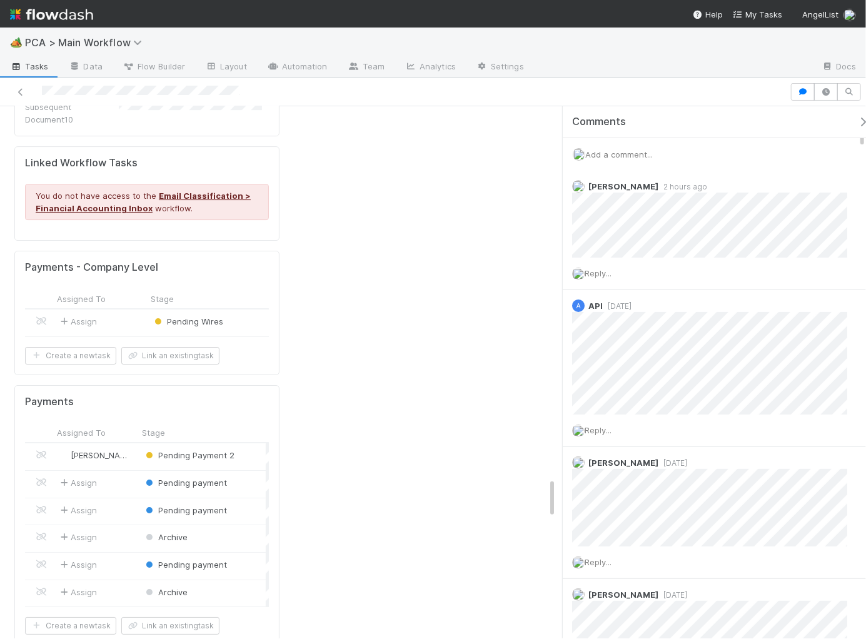
click at [130, 309] on div "Assign" at bounding box center [100, 322] width 94 height 27
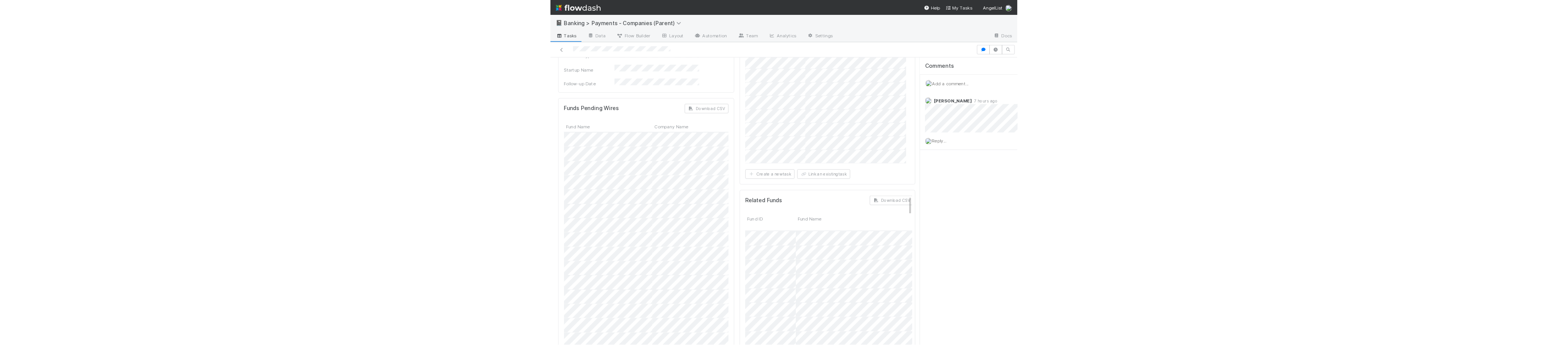
scroll to position [147, 174]
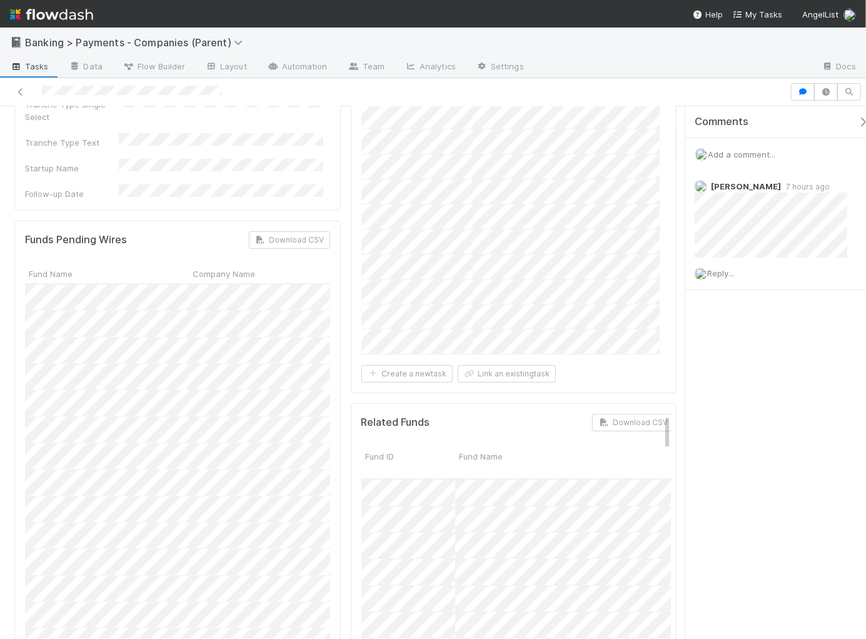
drag, startPoint x: 564, startPoint y: 155, endPoint x: 761, endPoint y: 136, distance: 198.4
click at [761, 136] on div "Comments Add a comment... Thomas Ambrosia 7 hours ago Reply..." at bounding box center [771, 372] width 187 height 532
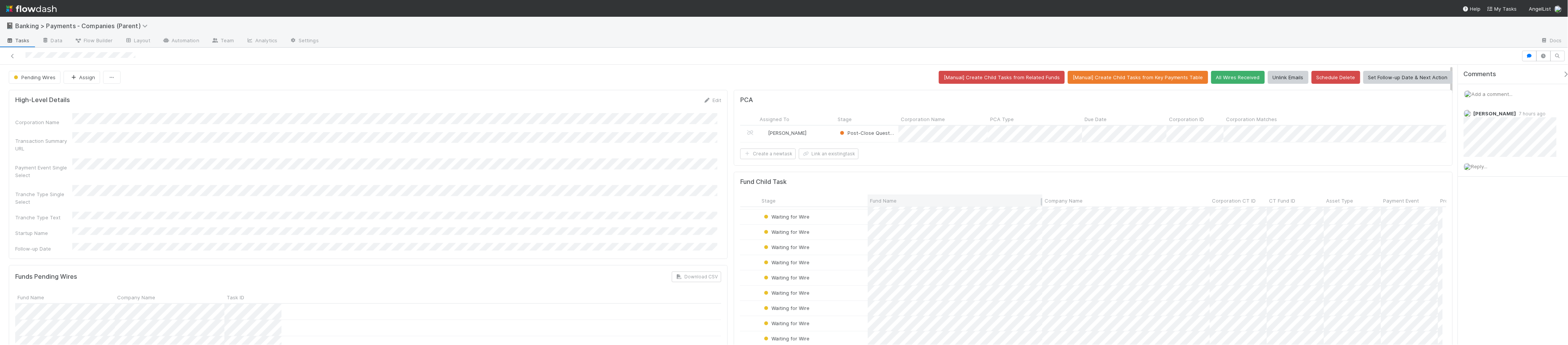
scroll to position [0, 0]
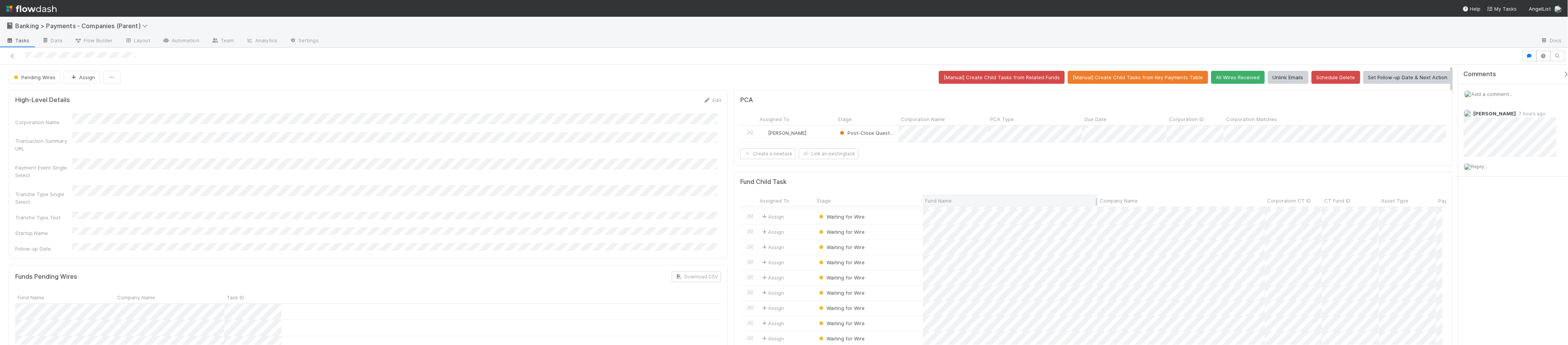
click at [527, 205] on div "Fund Name" at bounding box center [1010, 200] width 175 height 12
click at [527, 205] on div "Fund Name" at bounding box center [1010, 201] width 170 height 7
click at [527, 224] on div "Sort A → Z" at bounding box center [965, 224] width 86 height 12
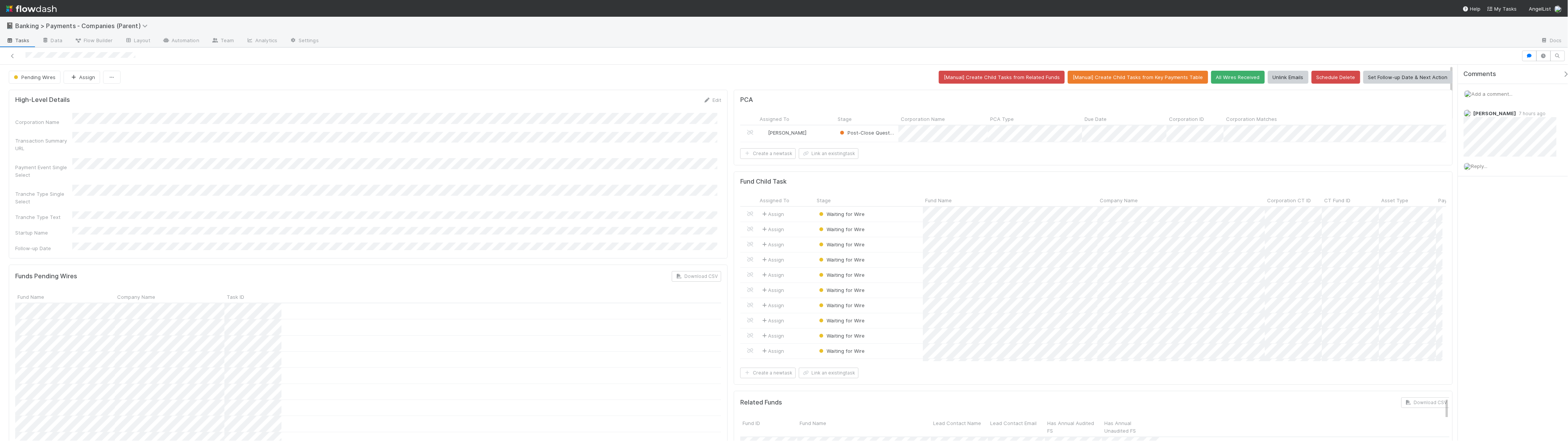
drag, startPoint x: 23, startPoint y: 57, endPoint x: 181, endPoint y: 56, distance: 158.0
click at [181, 56] on div at bounding box center [761, 55] width 1516 height 10
drag, startPoint x: 334, startPoint y: 68, endPoint x: 339, endPoint y: 70, distance: 5.4
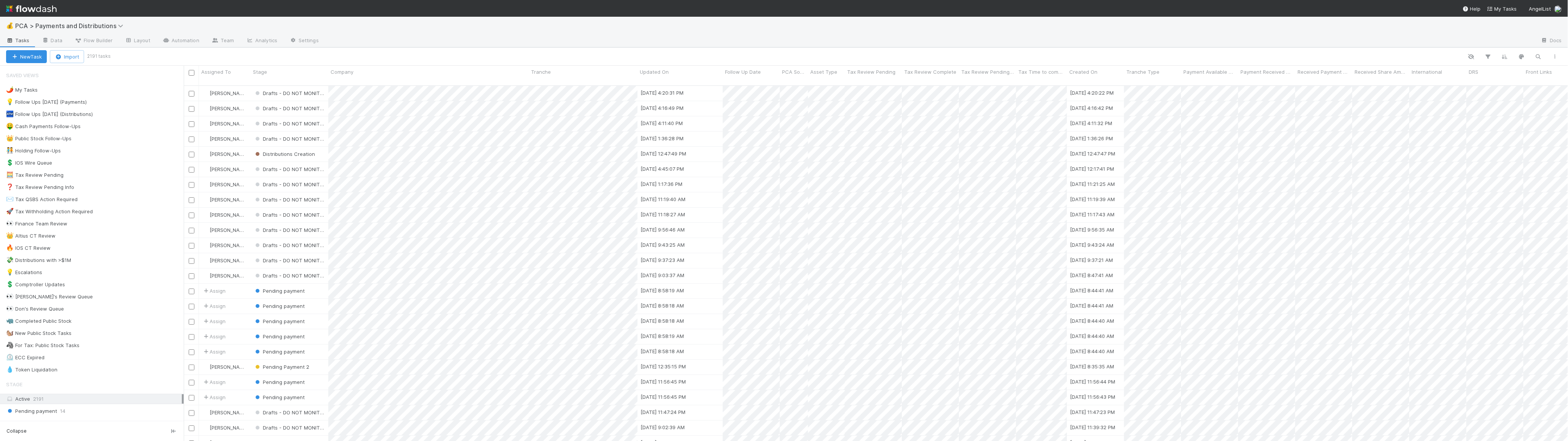
scroll to position [354, 1377]
click at [1541, 56] on icon "button" at bounding box center [1538, 56] width 7 height 7
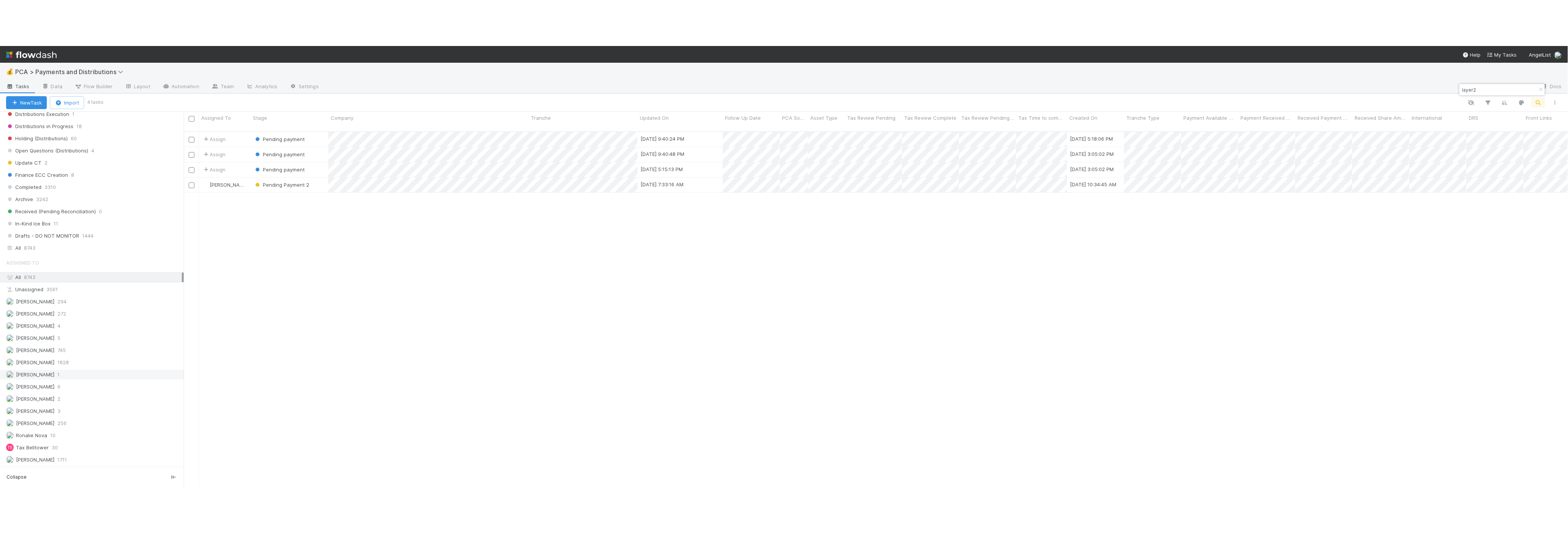
scroll to position [531, 0]
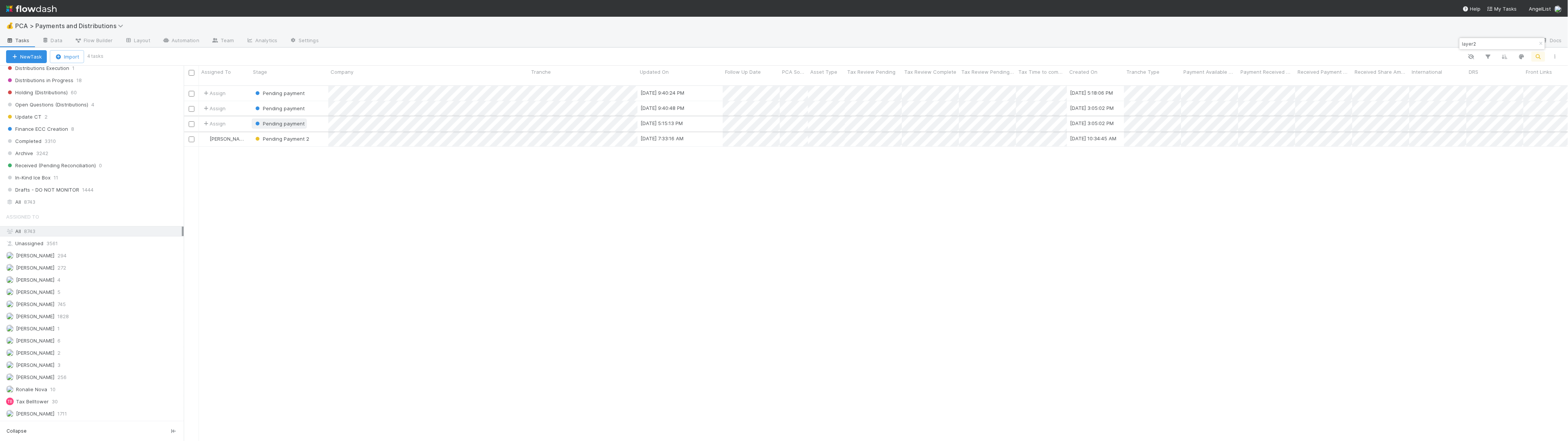
type input "layer2"
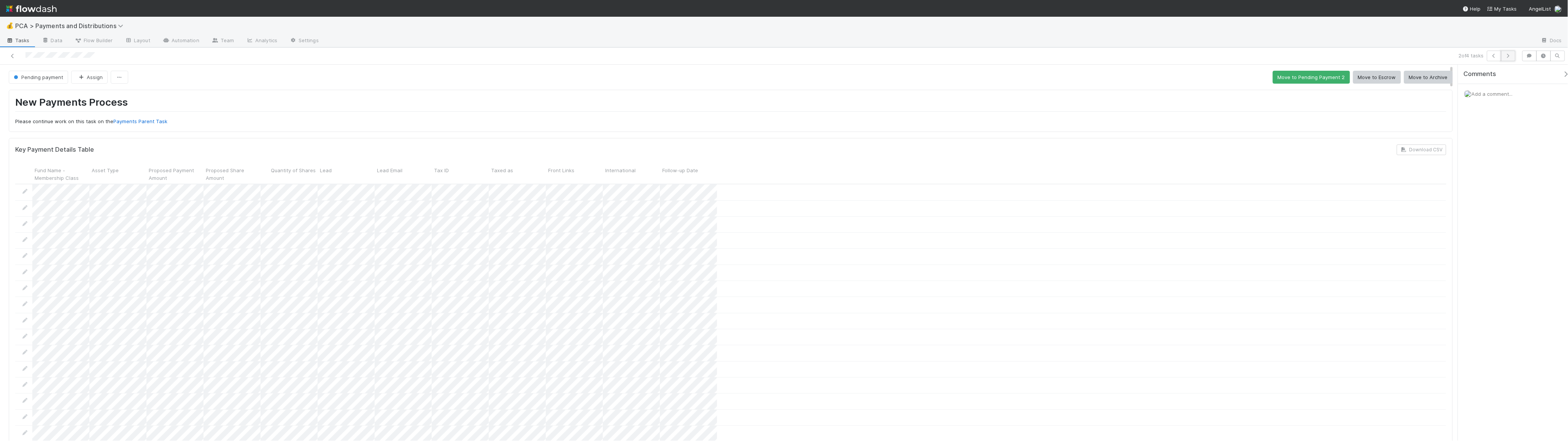
click at [1508, 56] on icon "button" at bounding box center [1508, 55] width 7 height 4
click at [1493, 54] on icon "button" at bounding box center [1494, 55] width 7 height 4
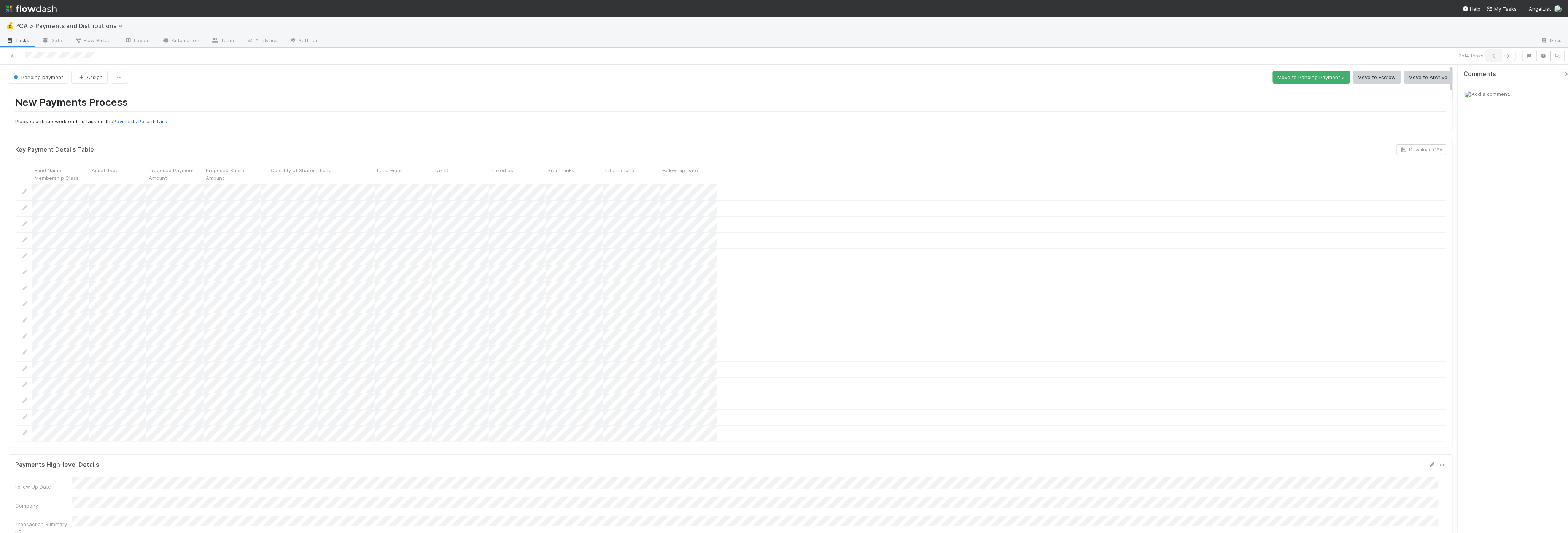
click at [1490, 60] on button "button" at bounding box center [1494, 55] width 15 height 10
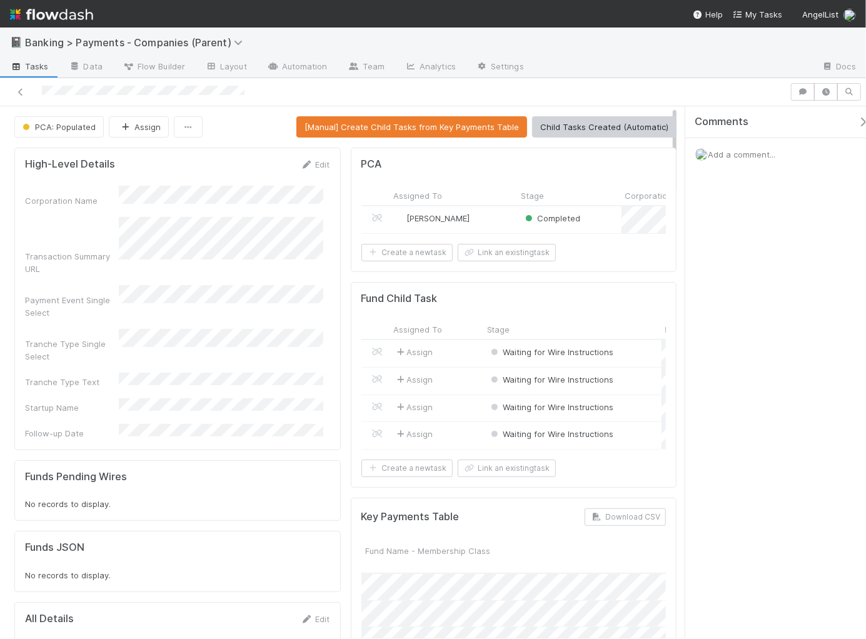
click at [443, 31] on div "📓 Banking > Payments - Companies (Parent)" at bounding box center [433, 42] width 866 height 30
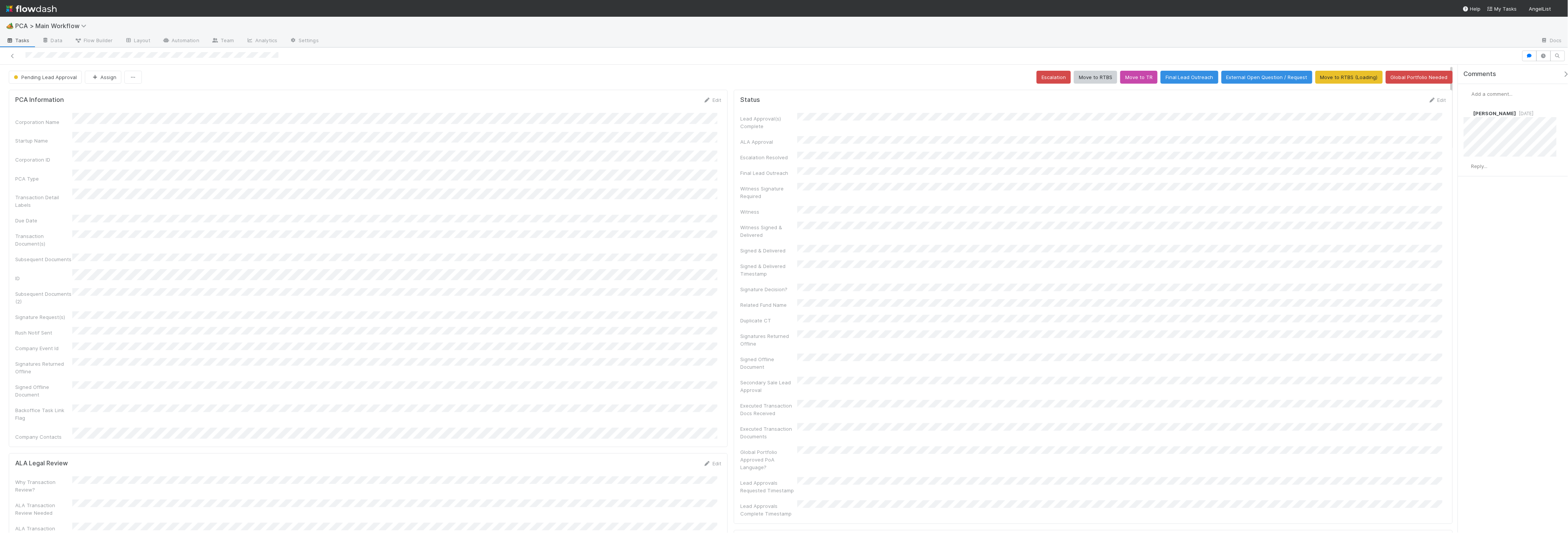
click at [725, 75] on div "Pending Lead Approval Assign Escalation Move to RTBS Move to TR Final Lead Outr…" at bounding box center [730, 77] width 1444 height 13
